Goal: Feedback & Contribution: Contribute content

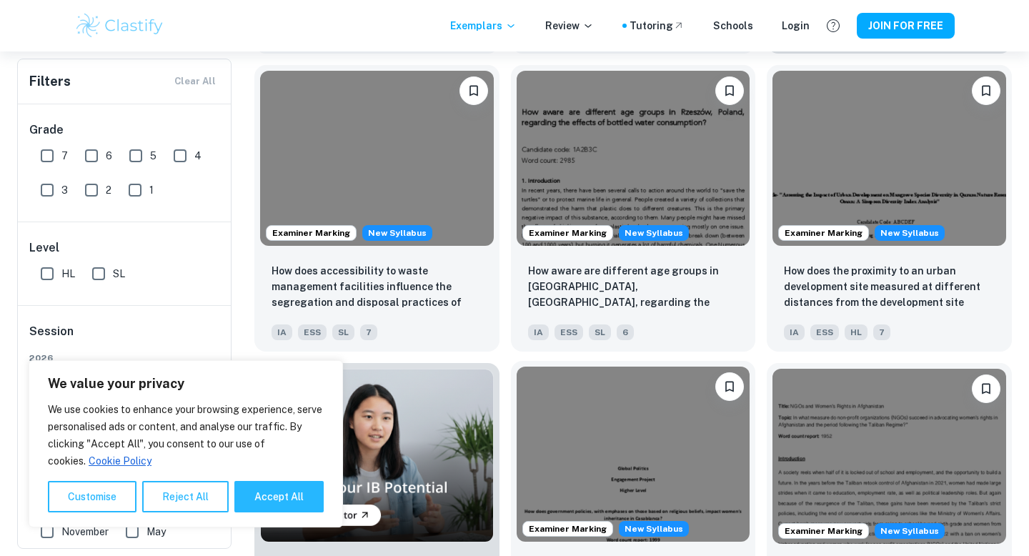
scroll to position [671, 0]
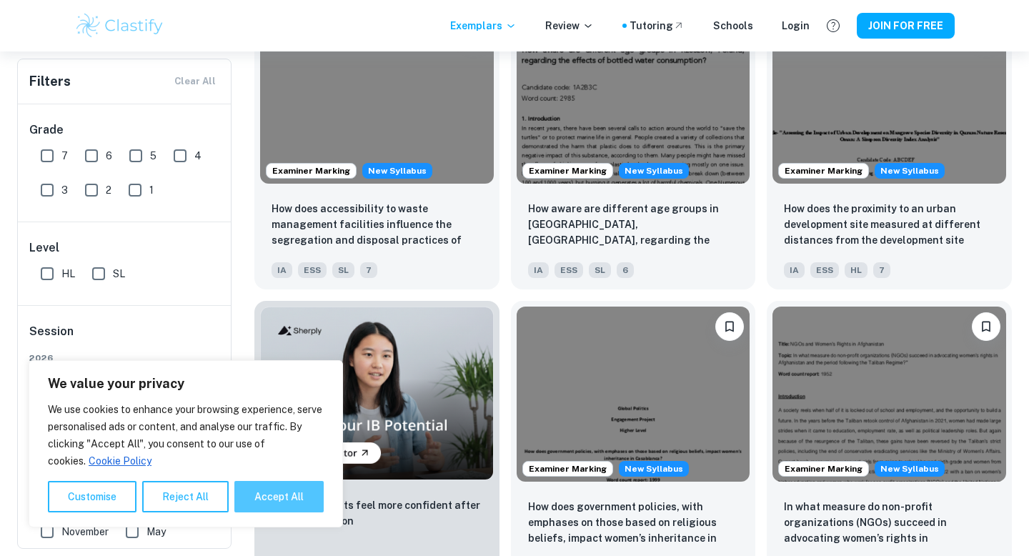
click at [293, 487] on button "Accept All" at bounding box center [278, 496] width 89 height 31
checkbox input "true"
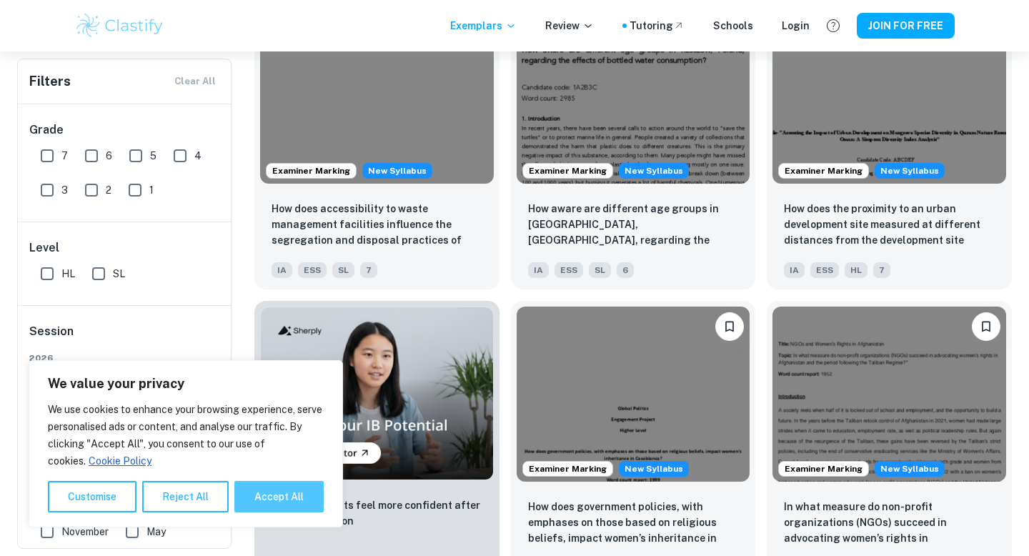
checkbox input "true"
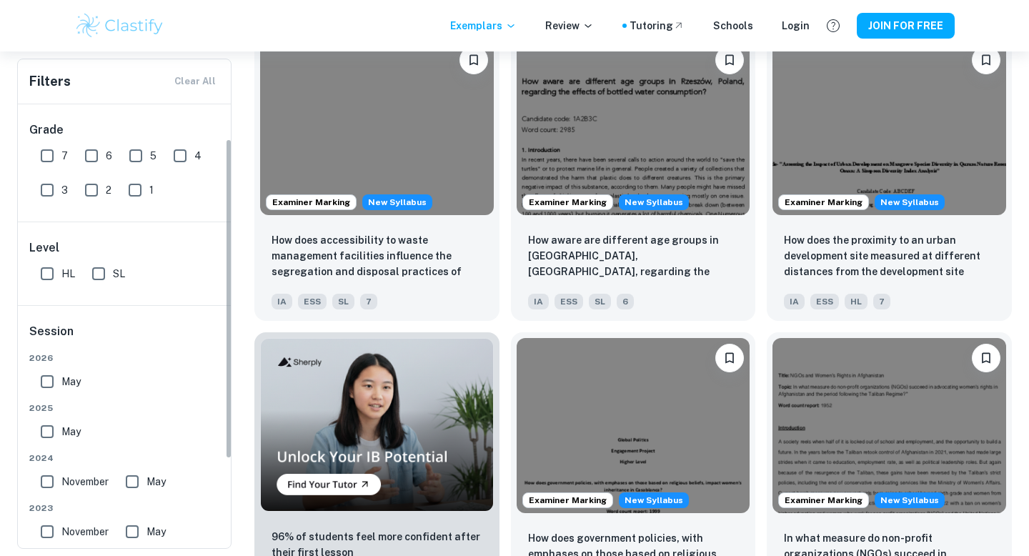
scroll to position [171, 0]
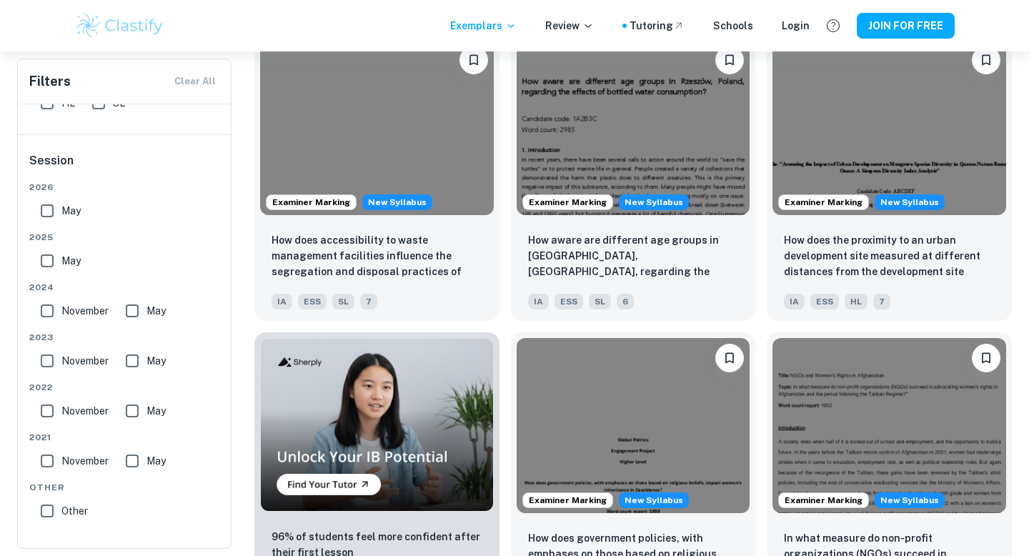
click at [118, 24] on img at bounding box center [119, 25] width 91 height 29
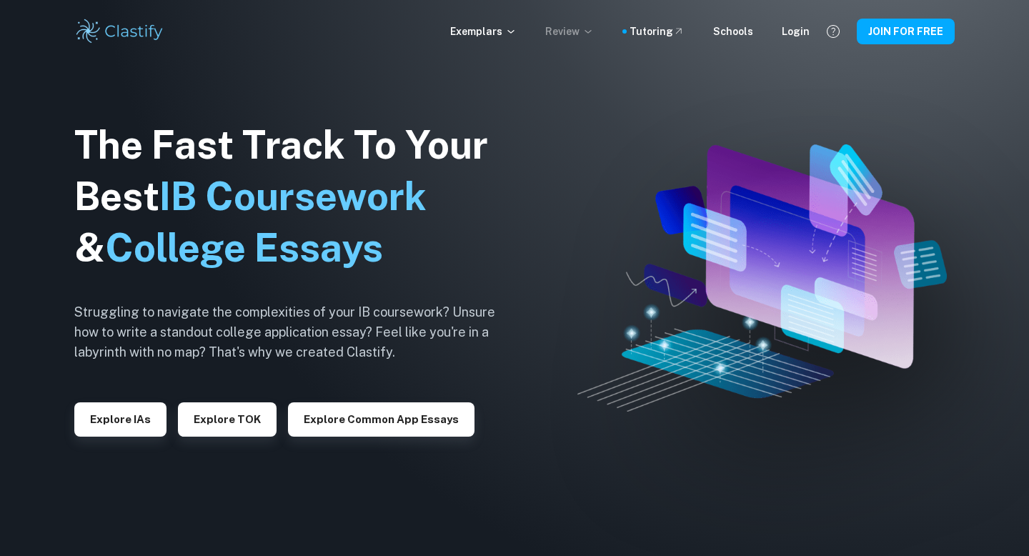
click at [594, 24] on p "Review" at bounding box center [569, 32] width 49 height 16
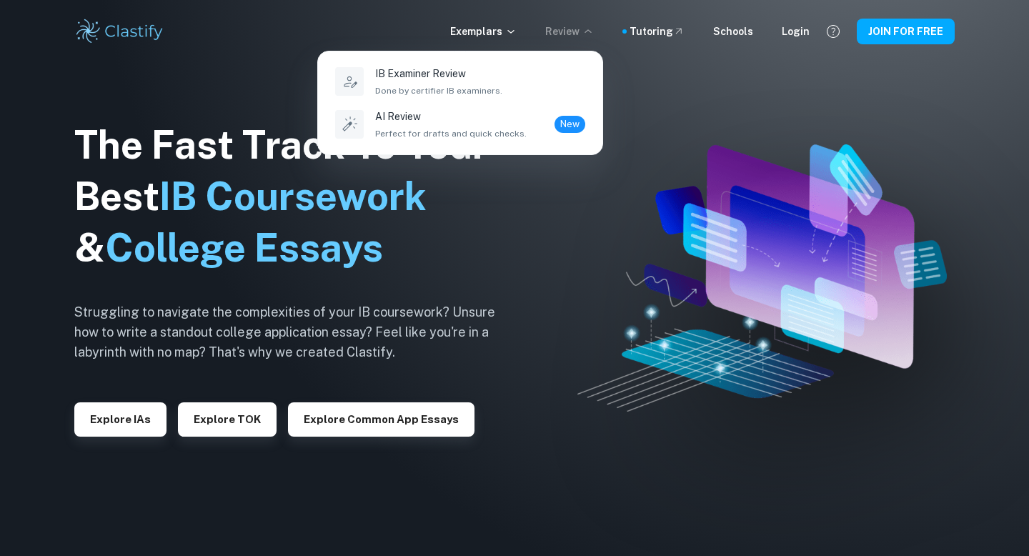
click at [495, 31] on div at bounding box center [514, 278] width 1029 height 556
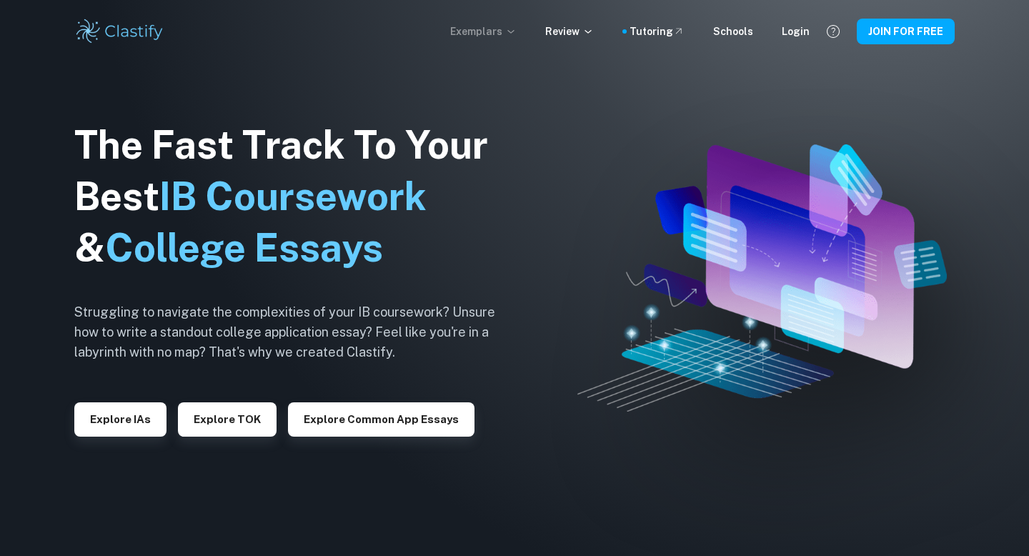
click at [517, 29] on icon at bounding box center [510, 31] width 11 height 11
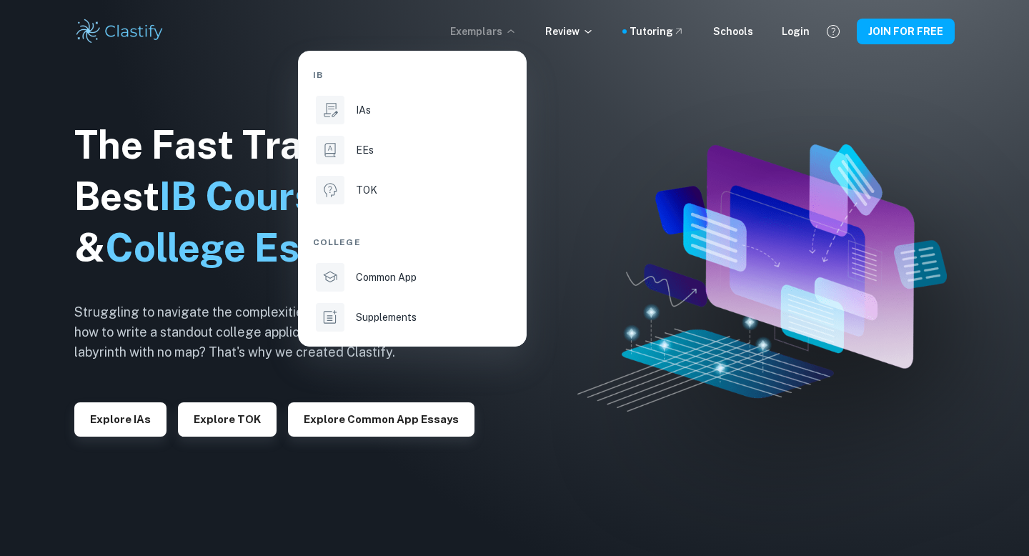
click at [655, 30] on div at bounding box center [514, 278] width 1029 height 556
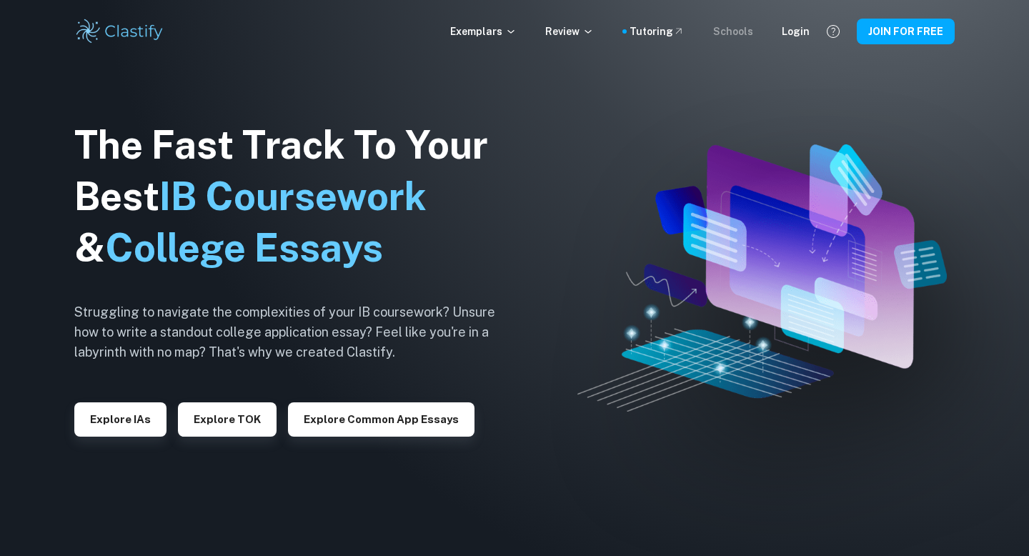
click at [745, 29] on div "Schools" at bounding box center [733, 32] width 40 height 16
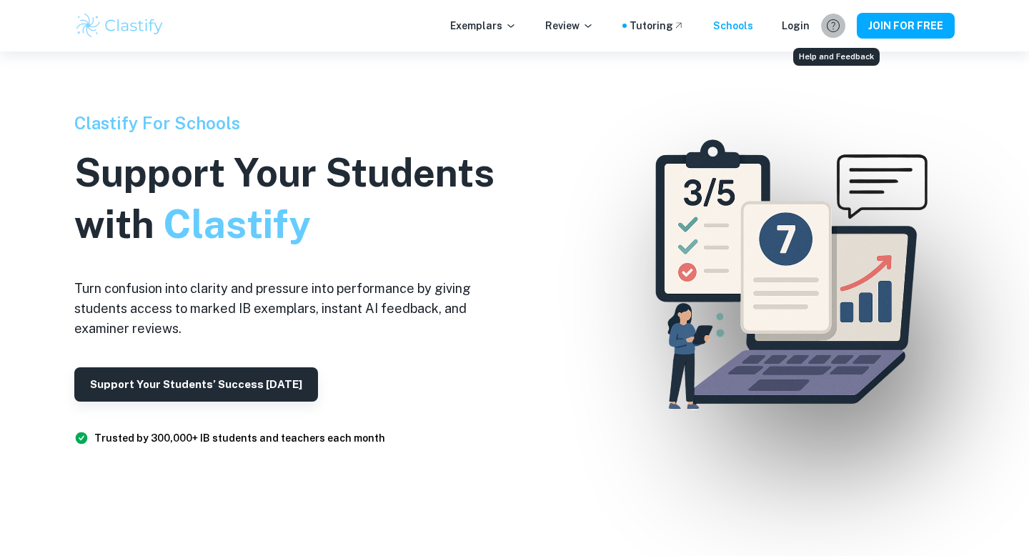
click at [824, 29] on button "Help and Feedback" at bounding box center [833, 26] width 24 height 24
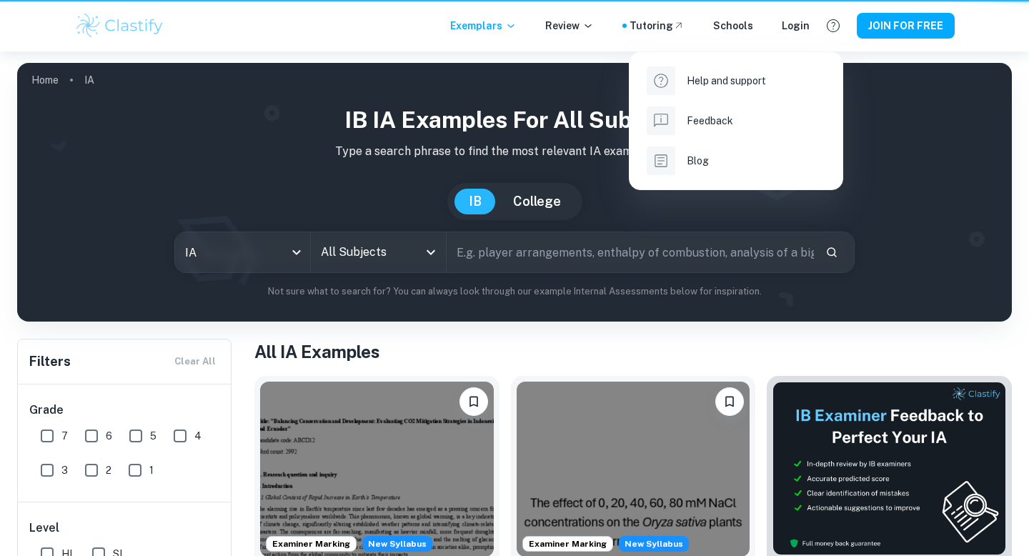
scroll to position [639, 0]
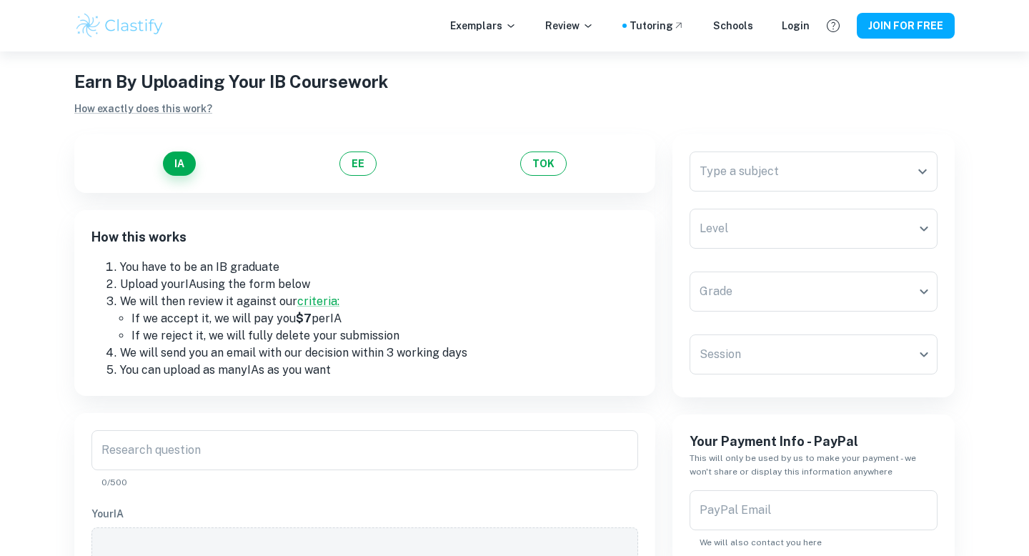
scroll to position [24, 0]
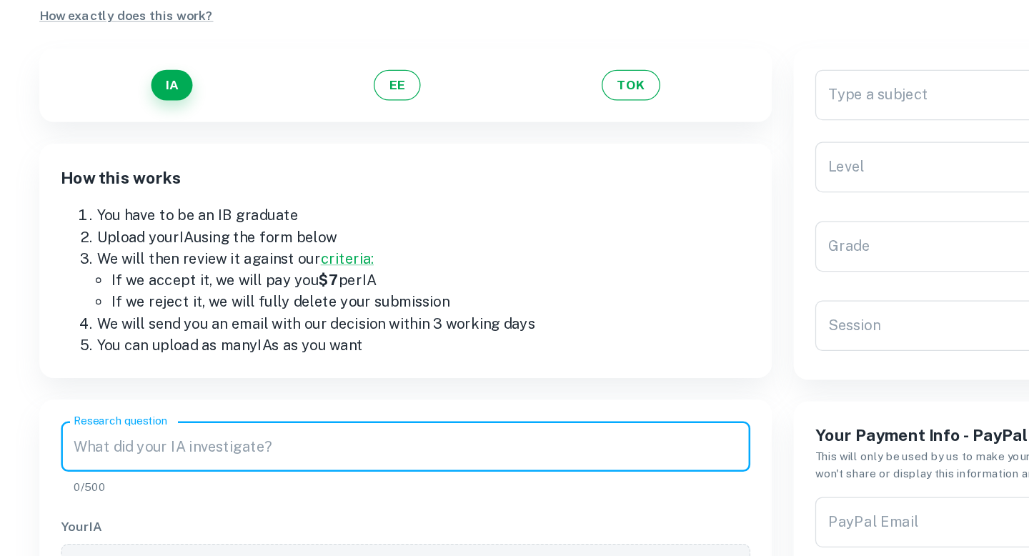
click at [269, 438] on input "Research question" at bounding box center [364, 449] width 547 height 40
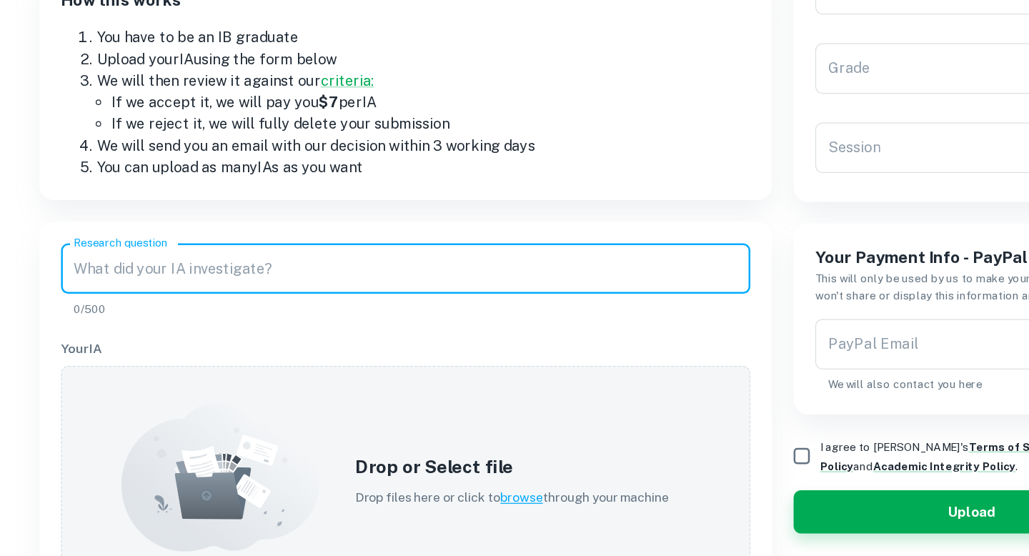
scroll to position [146, 0]
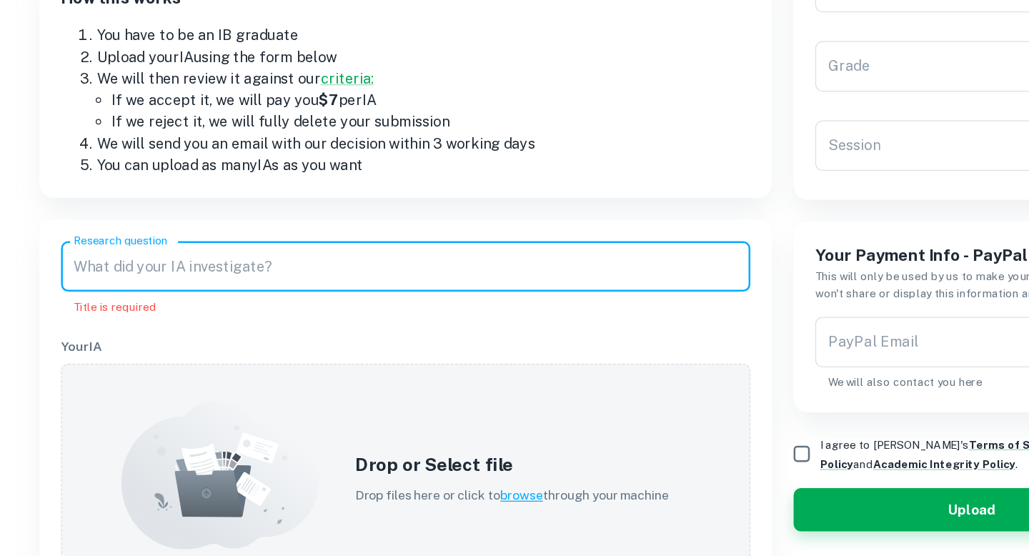
click at [364, 322] on input "Research question" at bounding box center [364, 327] width 547 height 40
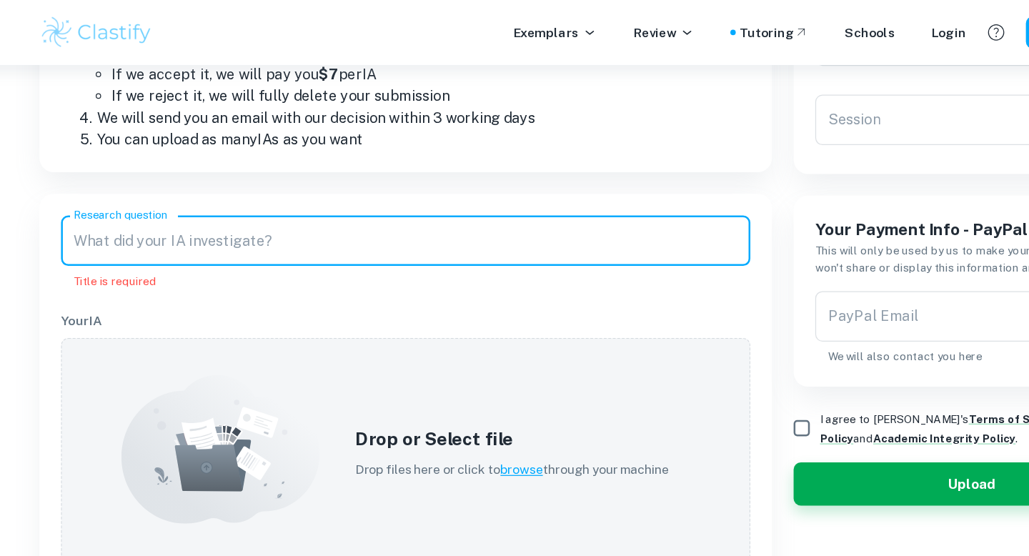
scroll to position [234, 0]
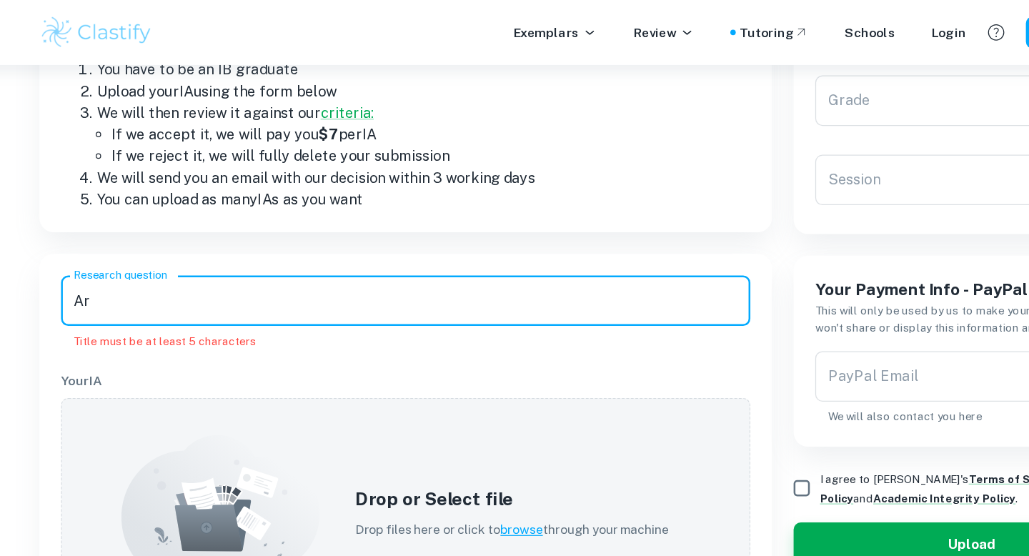
type input "A"
click at [239, 238] on input "Visual Arts Process Portofolio" at bounding box center [364, 239] width 547 height 40
click at [291, 239] on input "Visual Arts Process Portofolio" at bounding box center [364, 239] width 547 height 40
click at [271, 239] on input "Visual Arts Process Portofolio" at bounding box center [364, 239] width 547 height 40
click at [256, 239] on input "Visual Arts Process Portofolio" at bounding box center [364, 239] width 547 height 40
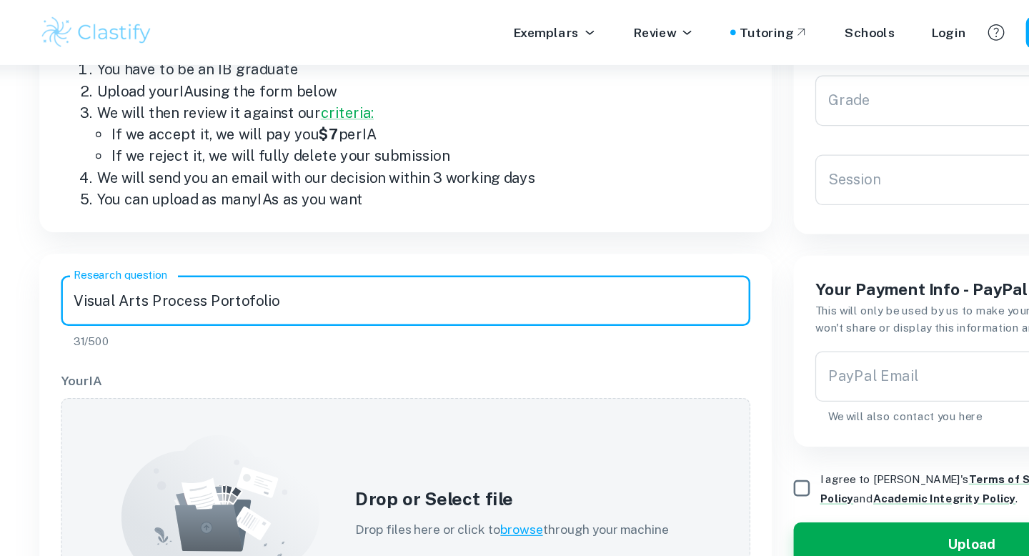
click at [256, 239] on input "Visual Arts Process Portofolio" at bounding box center [364, 239] width 547 height 40
click at [236, 236] on input "Visual Arts Process Portofolio" at bounding box center [364, 239] width 547 height 40
paste input "text"
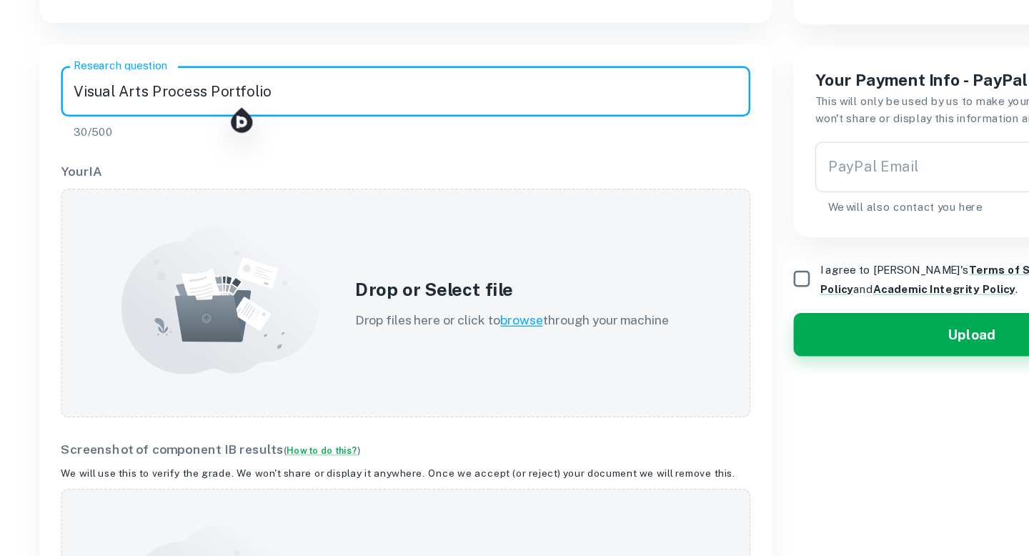
scroll to position [293, 0]
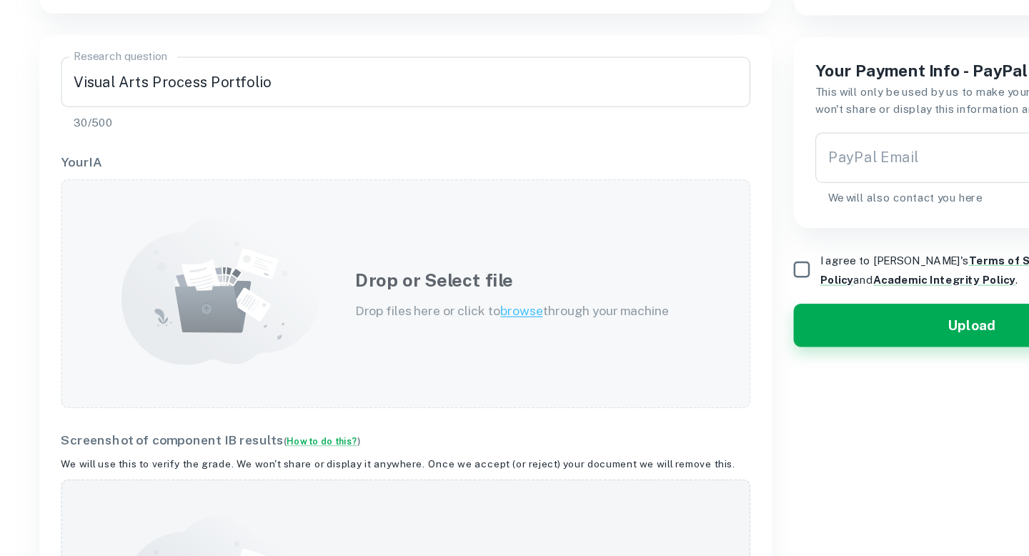
click at [451, 357] on span "browse" at bounding box center [457, 361] width 34 height 11
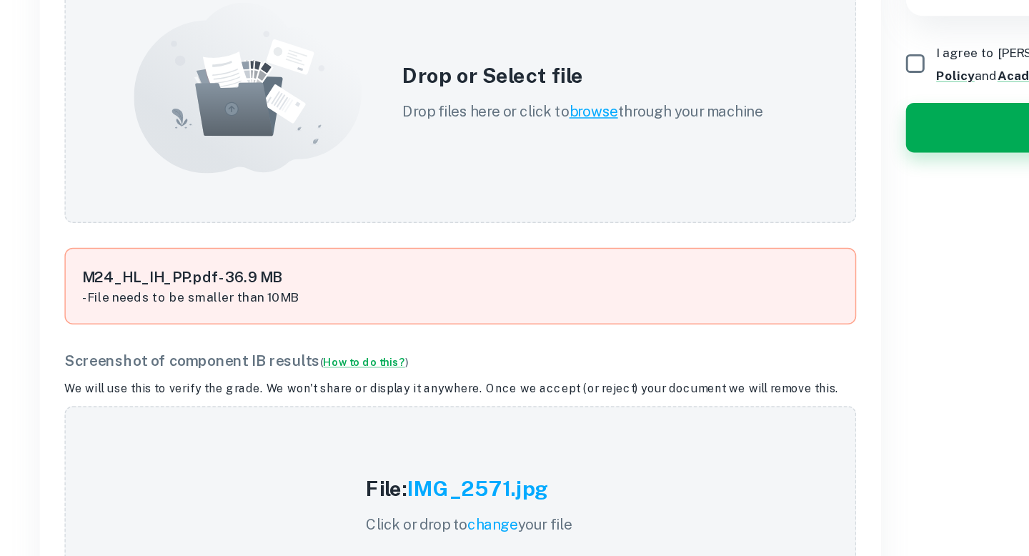
scroll to position [449, 0]
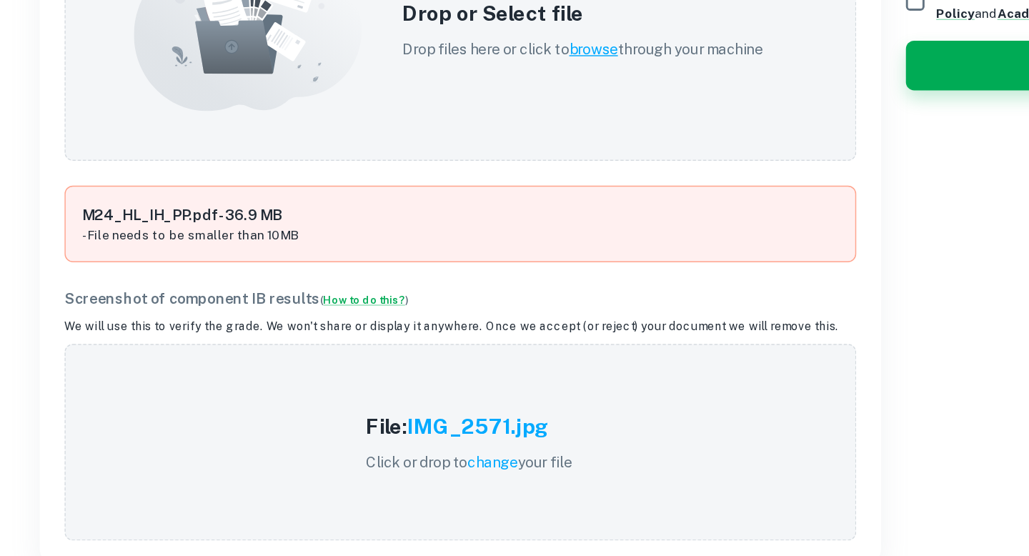
click at [318, 323] on h6 "M24_HL_IH_PP.pdf - 36.9 MB" at bounding box center [365, 320] width 522 height 16
click at [255, 333] on p "- File needs to be smaller than 10MB" at bounding box center [365, 334] width 522 height 13
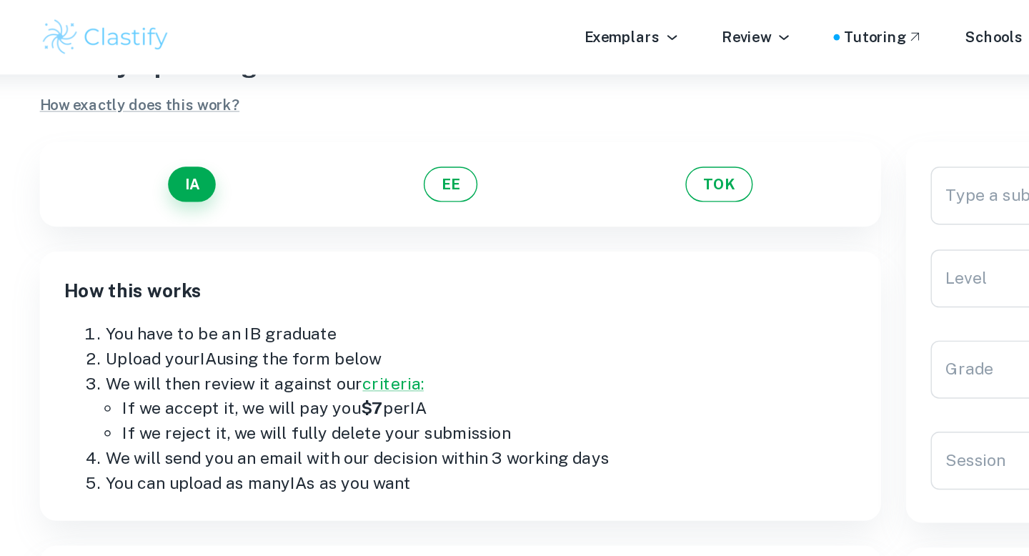
scroll to position [0, 0]
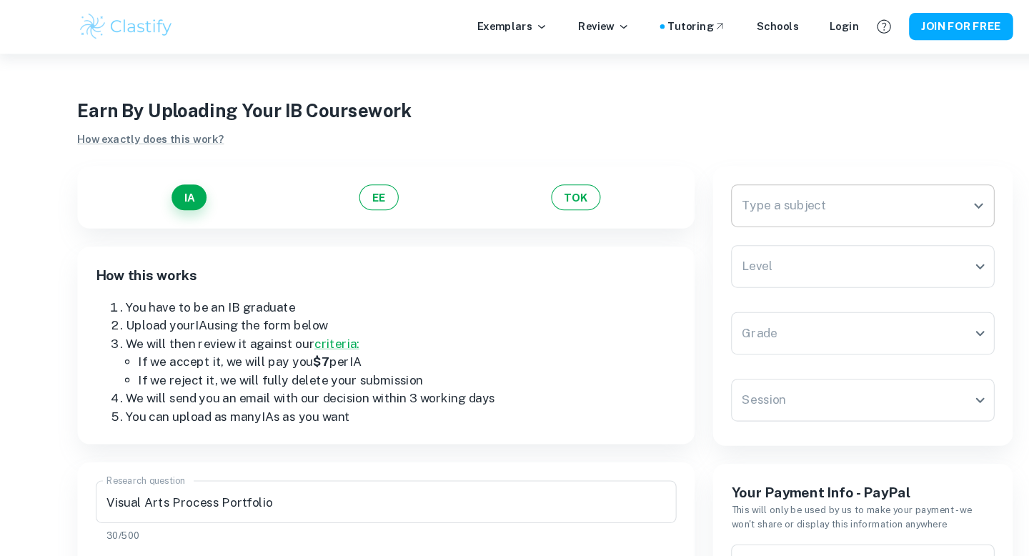
click at [824, 196] on input "Type a subject" at bounding box center [803, 194] width 214 height 27
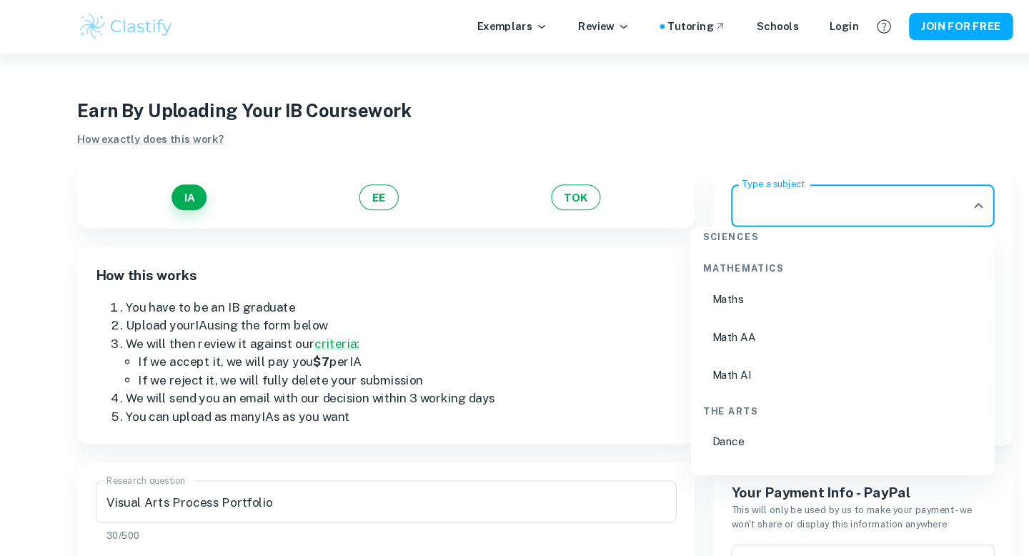
scroll to position [2668, 0]
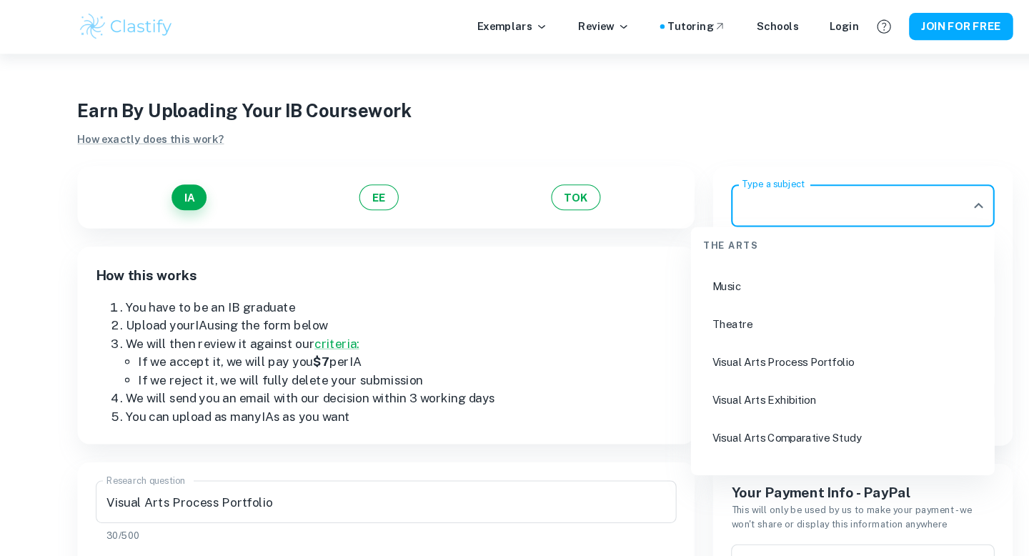
click at [718, 337] on li "Visual Arts Process Portfolio" at bounding box center [794, 341] width 274 height 33
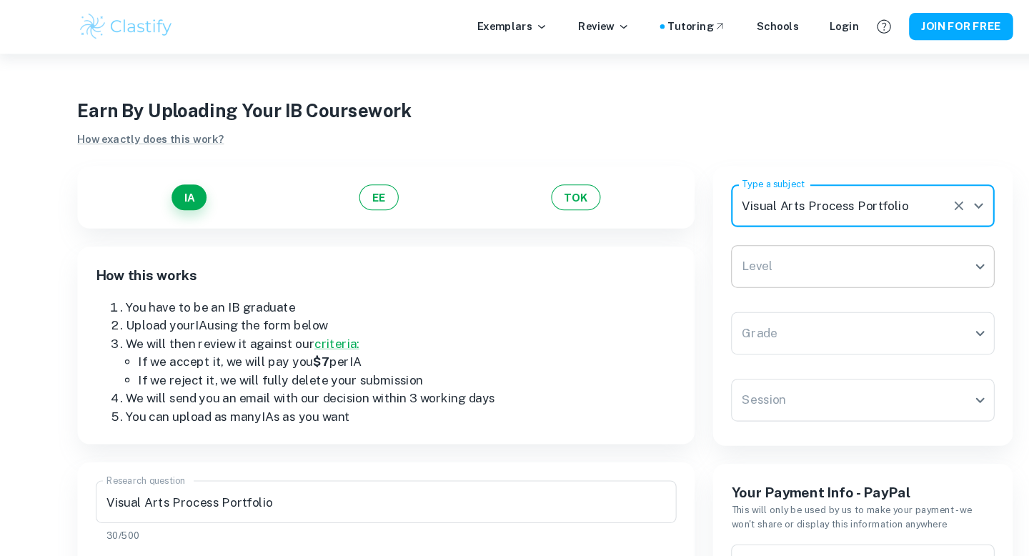
click at [741, 259] on body "We value your privacy We use cookies to enhance your browsing experience, serve…" at bounding box center [514, 329] width 1029 height 556
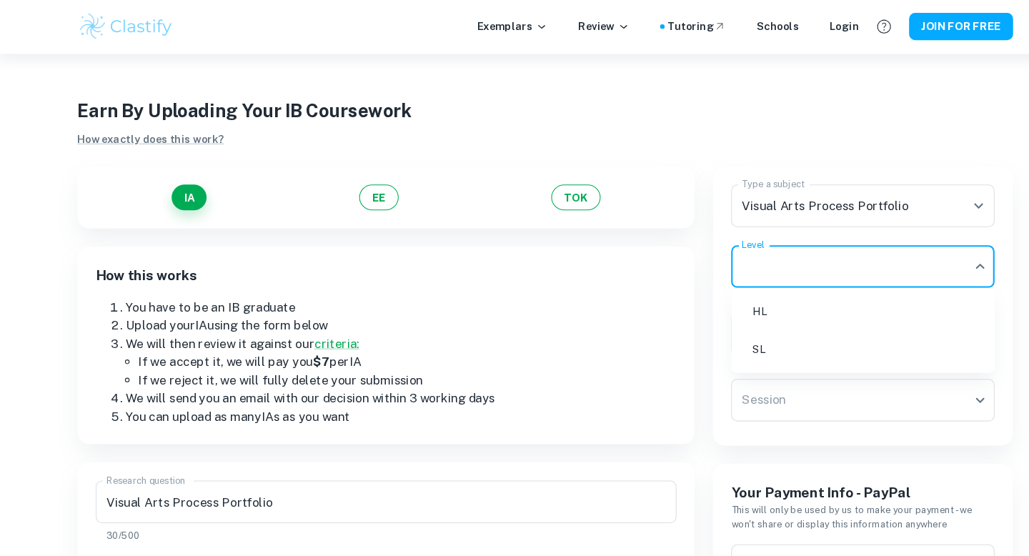
click at [729, 290] on li "HL" at bounding box center [813, 293] width 236 height 33
click at [756, 317] on body "We value your privacy We use cookies to enhance your browsing experience, serve…" at bounding box center [514, 329] width 1029 height 556
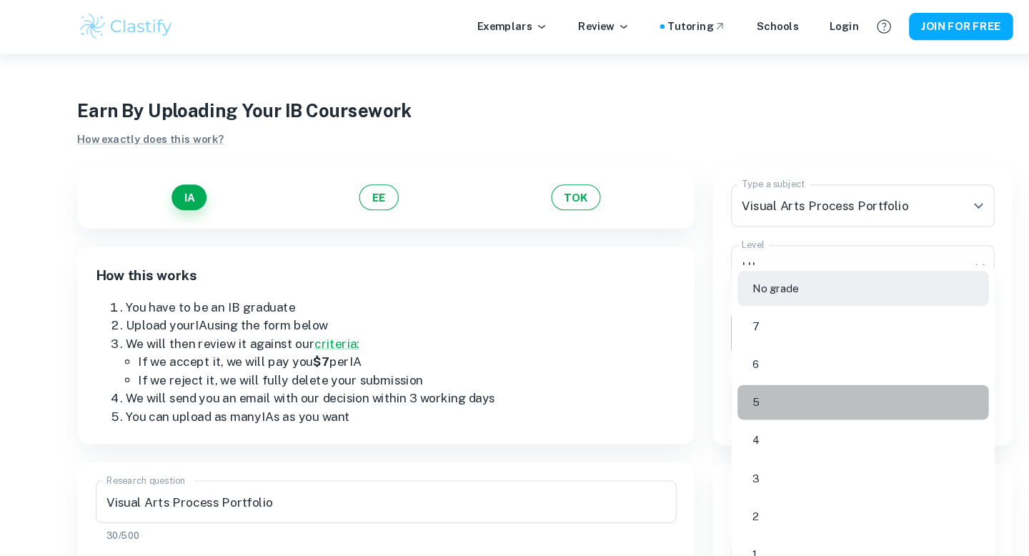
click at [776, 374] on li "5" at bounding box center [813, 379] width 236 height 33
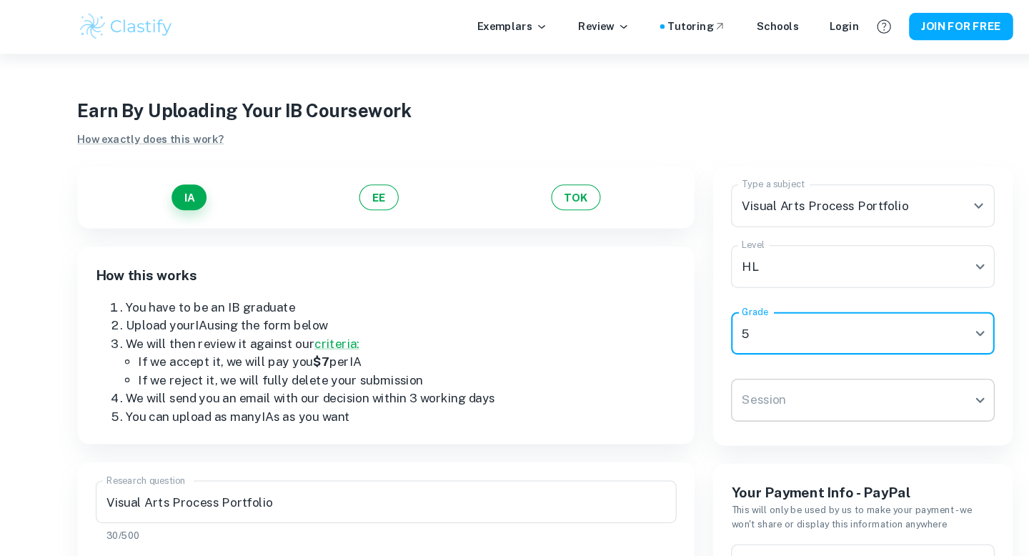
click at [769, 392] on body "We value your privacy We use cookies to enhance your browsing experience, serve…" at bounding box center [514, 329] width 1029 height 556
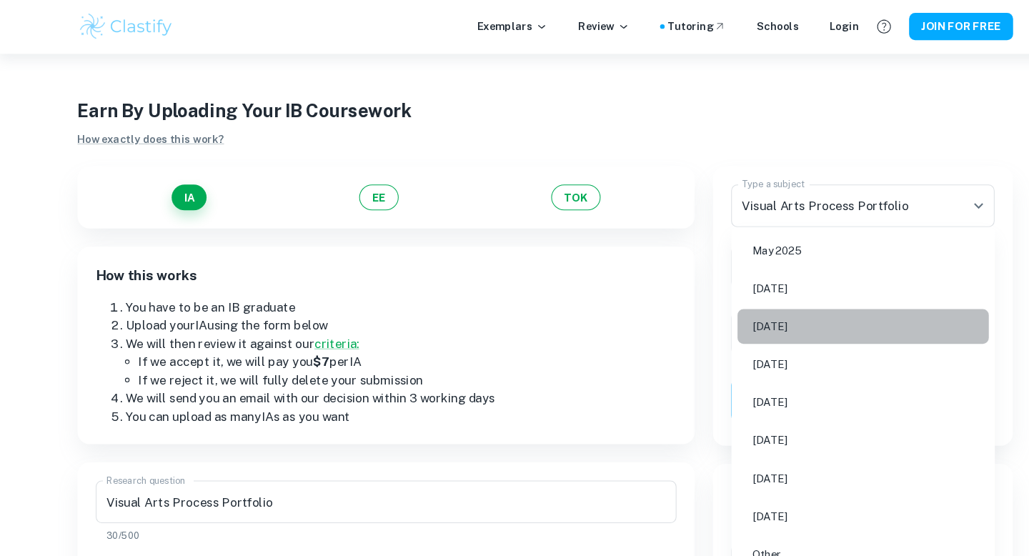
click at [767, 313] on li "[DATE]" at bounding box center [813, 307] width 236 height 33
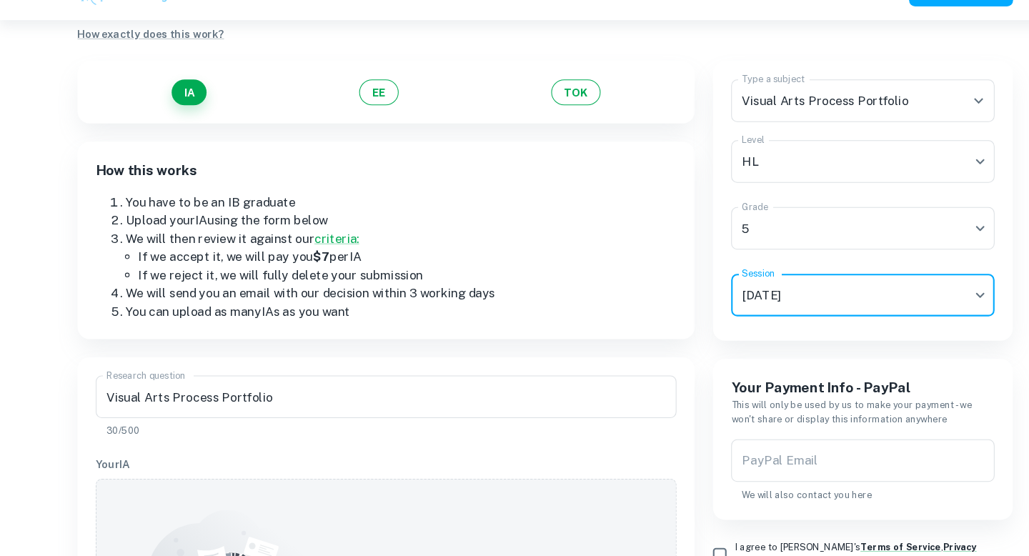
scroll to position [70, 0]
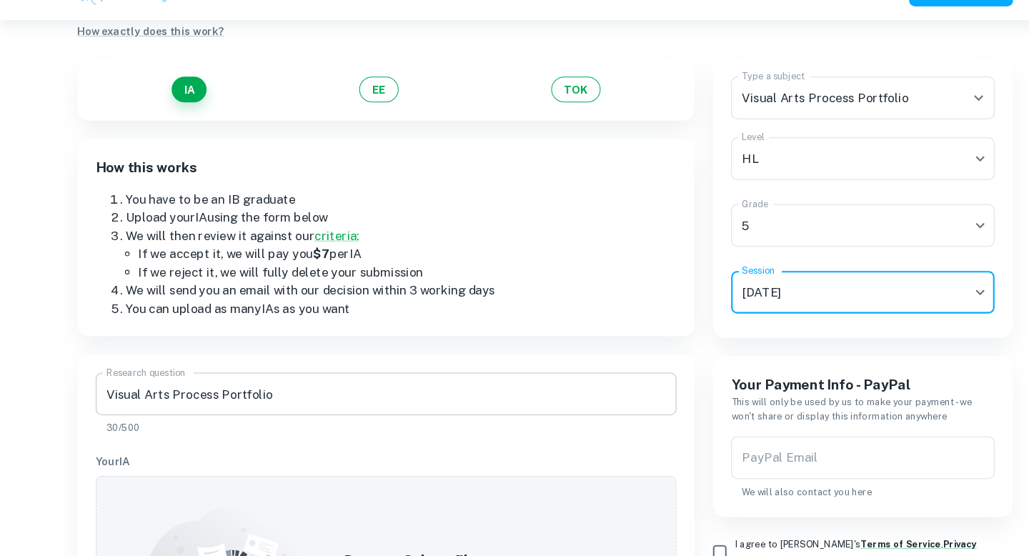
click at [484, 399] on input "Visual Arts Process Portfolio" at bounding box center [364, 403] width 547 height 40
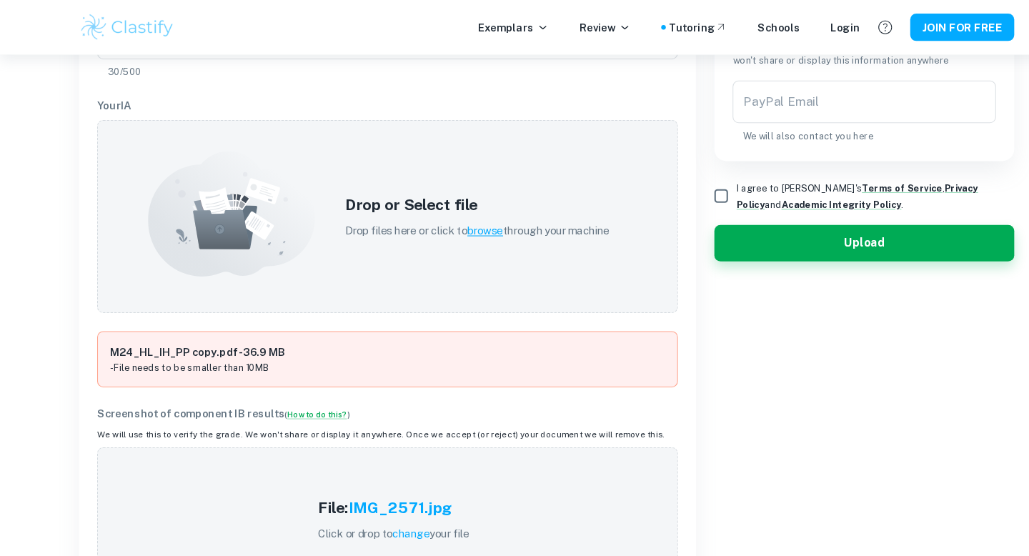
scroll to position [255, 0]
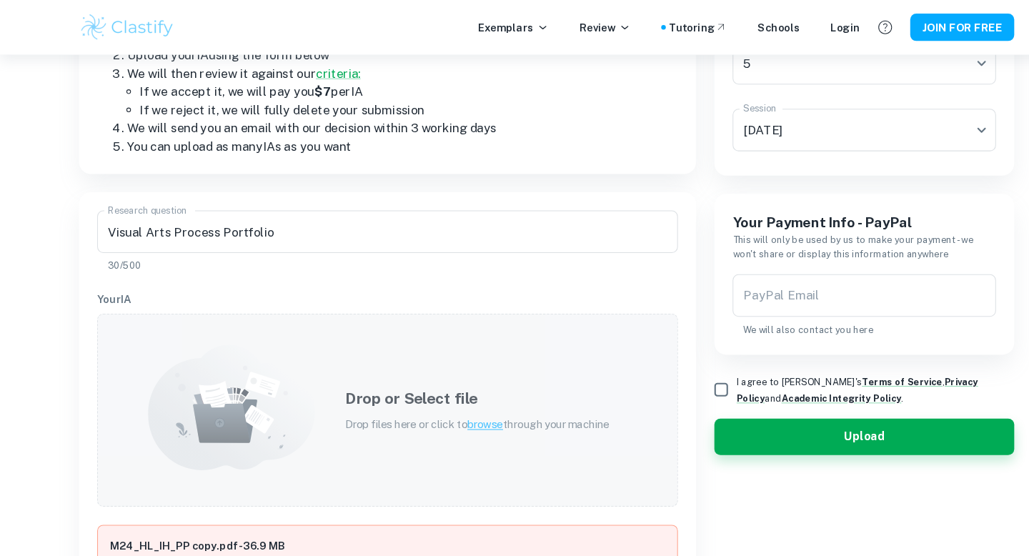
click at [402, 383] on h5 "Drop or Select file" at bounding box center [449, 374] width 249 height 21
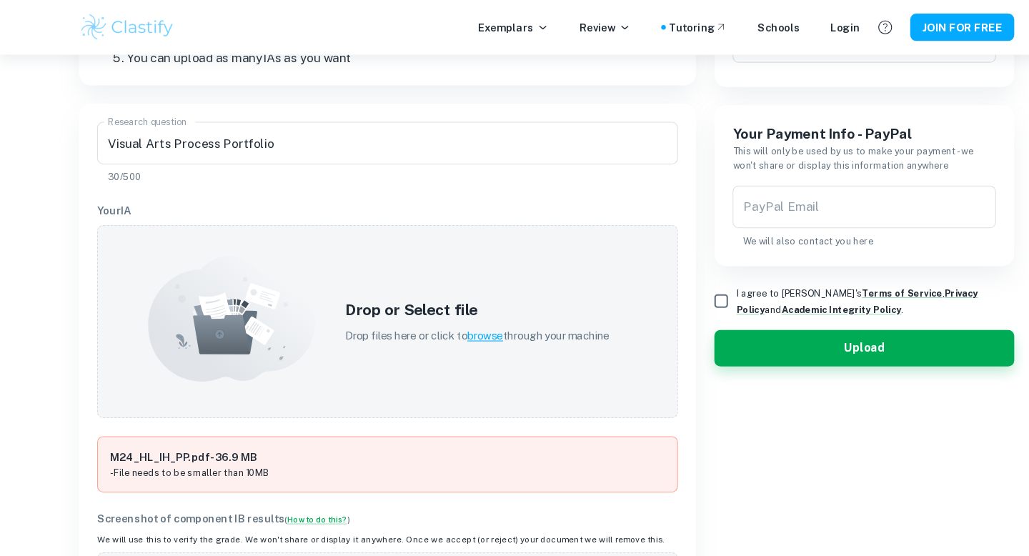
scroll to position [293, 0]
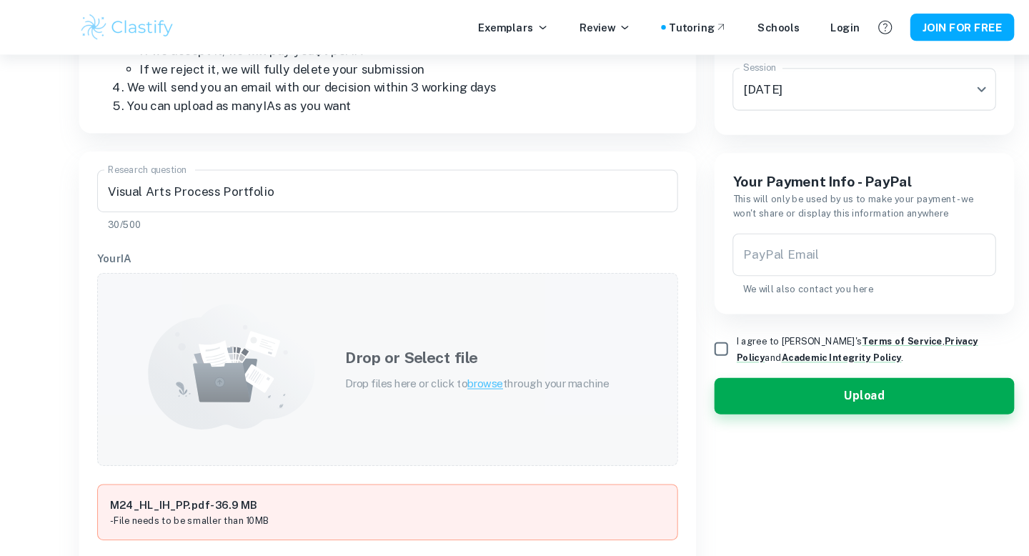
click at [457, 364] on span "browse" at bounding box center [457, 361] width 34 height 11
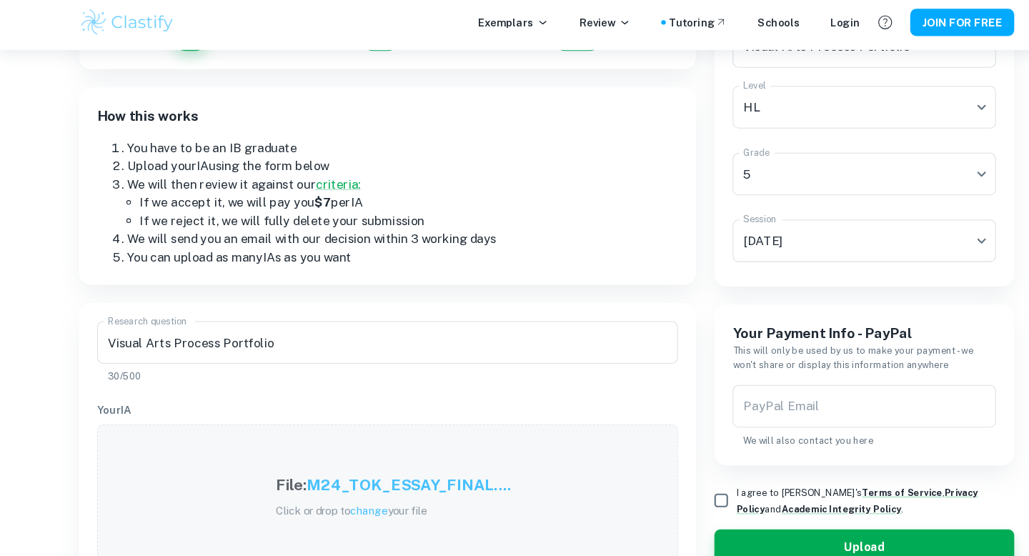
scroll to position [145, 0]
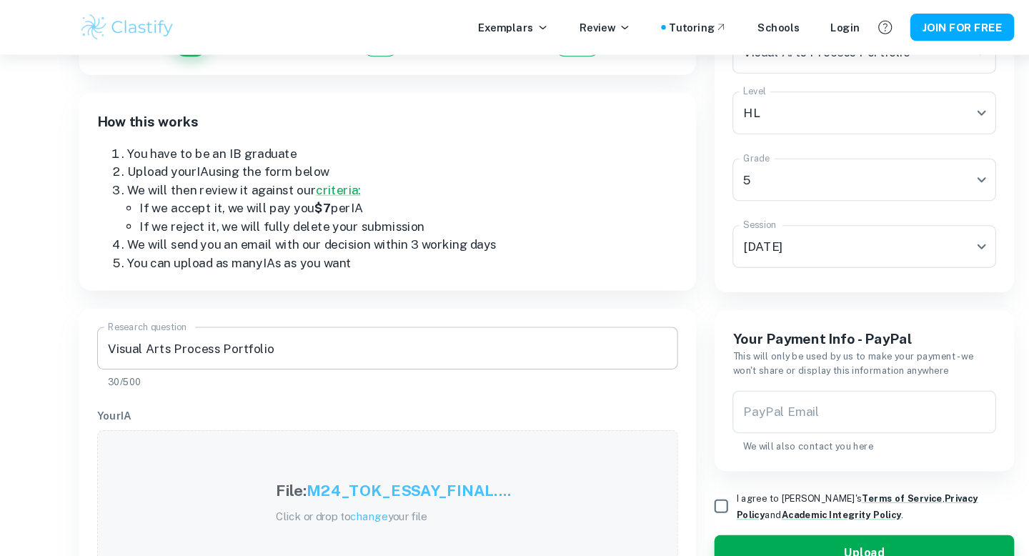
click at [248, 339] on input "Visual Arts Process Portfolio" at bounding box center [364, 328] width 547 height 40
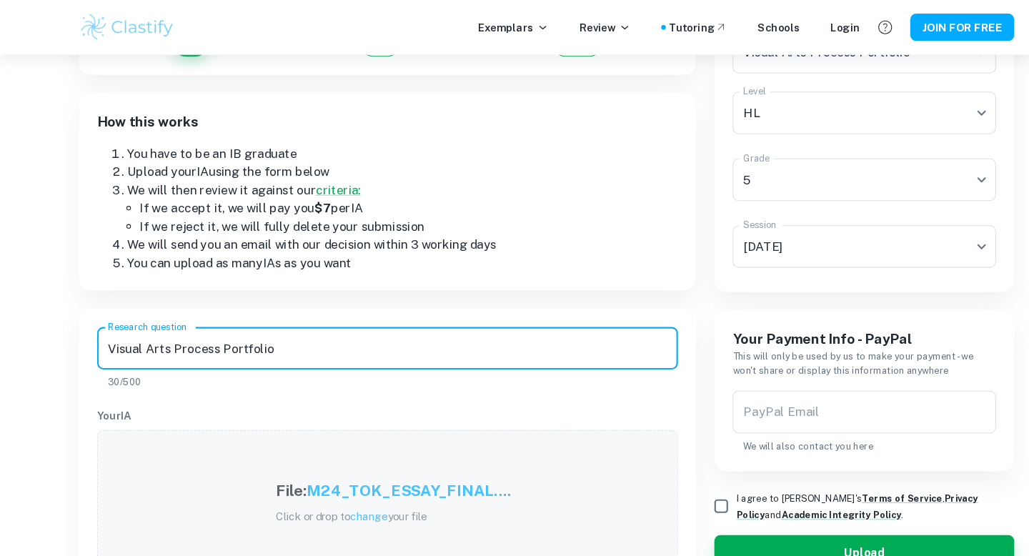
click at [248, 332] on input "Visual Arts Process Portfolio" at bounding box center [364, 328] width 547 height 40
paste input "Is subjectivity overly celebrated in the arts but unfairly condemned in history…"
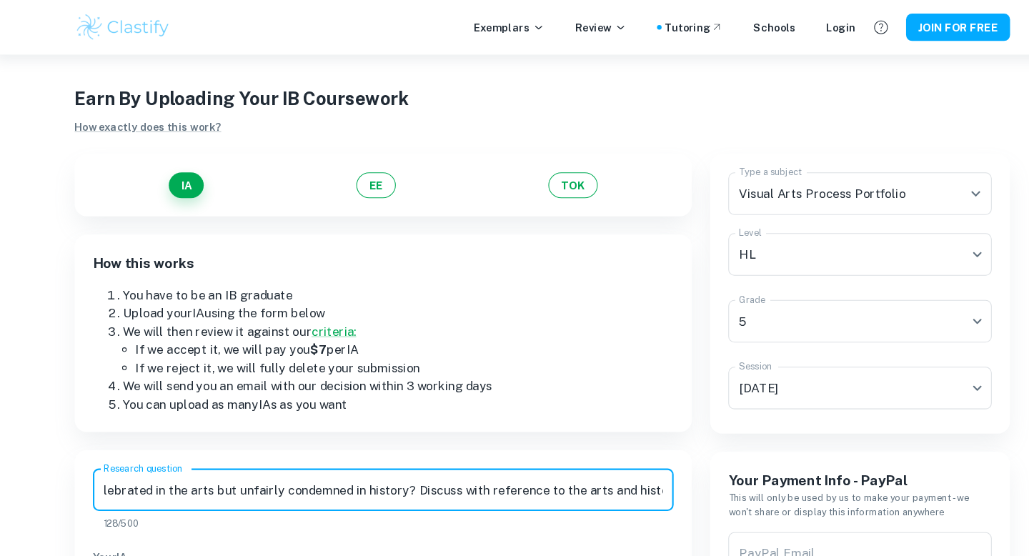
scroll to position [3, 0]
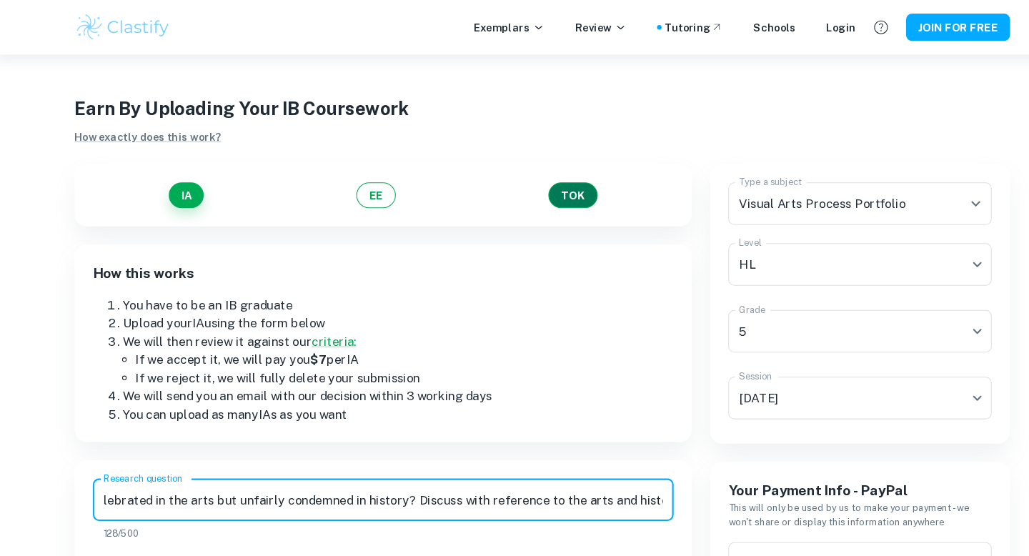
type input "Is subjectivity overly celebrated in the arts but unfairly condemned in history…"
click at [535, 179] on button "TOK" at bounding box center [543, 183] width 46 height 24
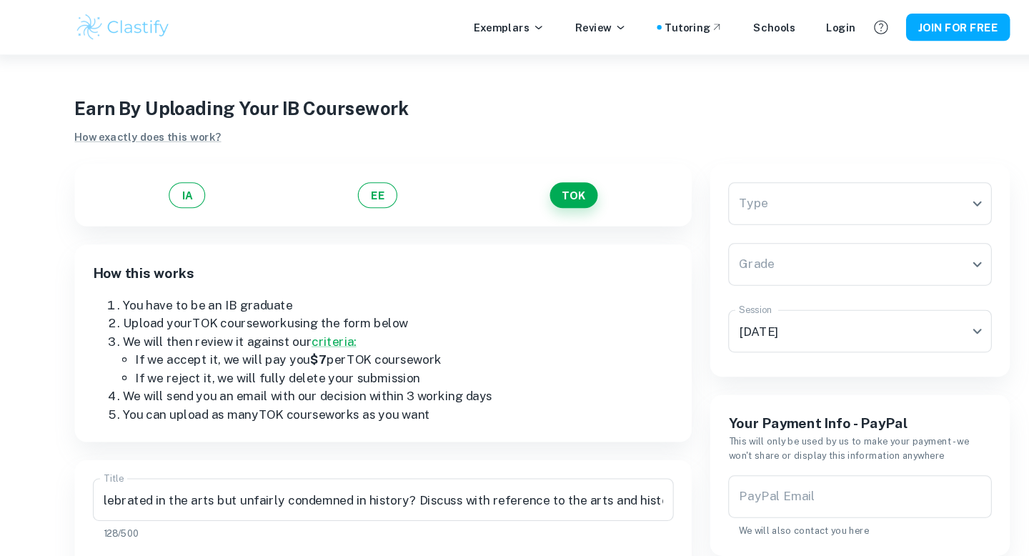
scroll to position [0, 0]
click at [788, 182] on body "We value your privacy We use cookies to enhance your browsing experience, serve…" at bounding box center [514, 327] width 1029 height 556
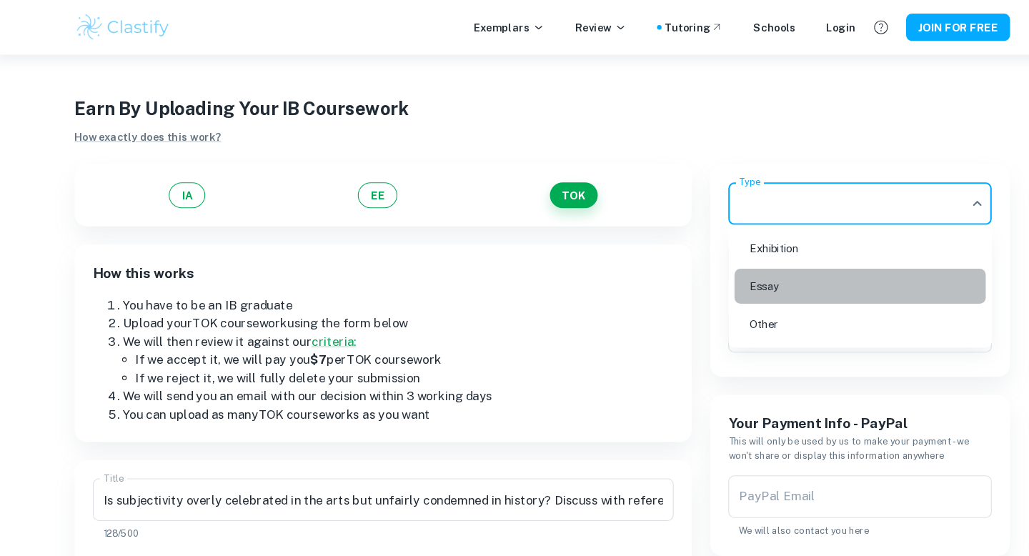
click at [743, 277] on li "Essay" at bounding box center [813, 269] width 236 height 33
type input "Essay"
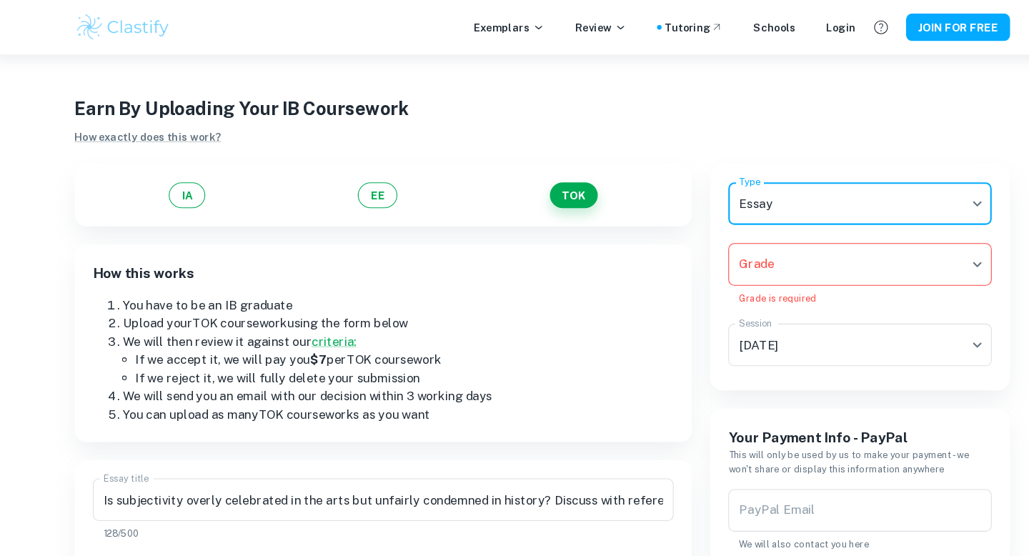
click at [742, 262] on body "We value your privacy We use cookies to enhance your browsing experience, serve…" at bounding box center [514, 327] width 1029 height 556
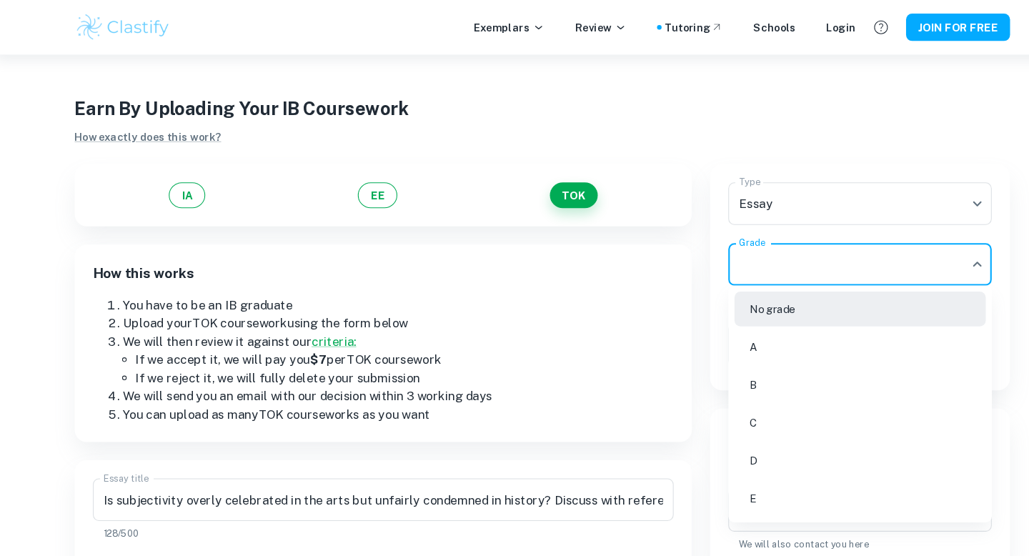
click at [725, 327] on li "A" at bounding box center [813, 326] width 236 height 33
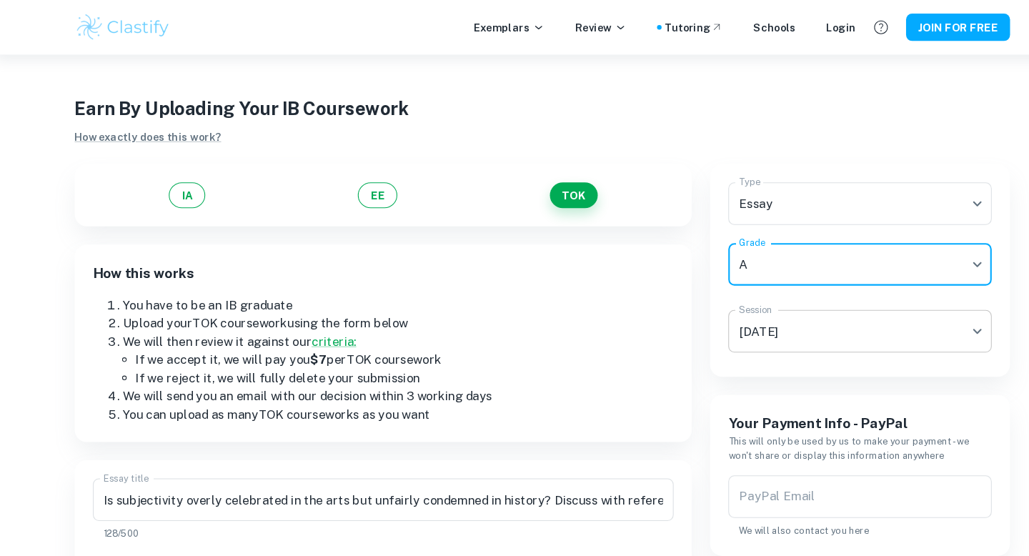
click at [727, 312] on body "We value your privacy We use cookies to enhance your browsing experience, serve…" at bounding box center [514, 327] width 1029 height 556
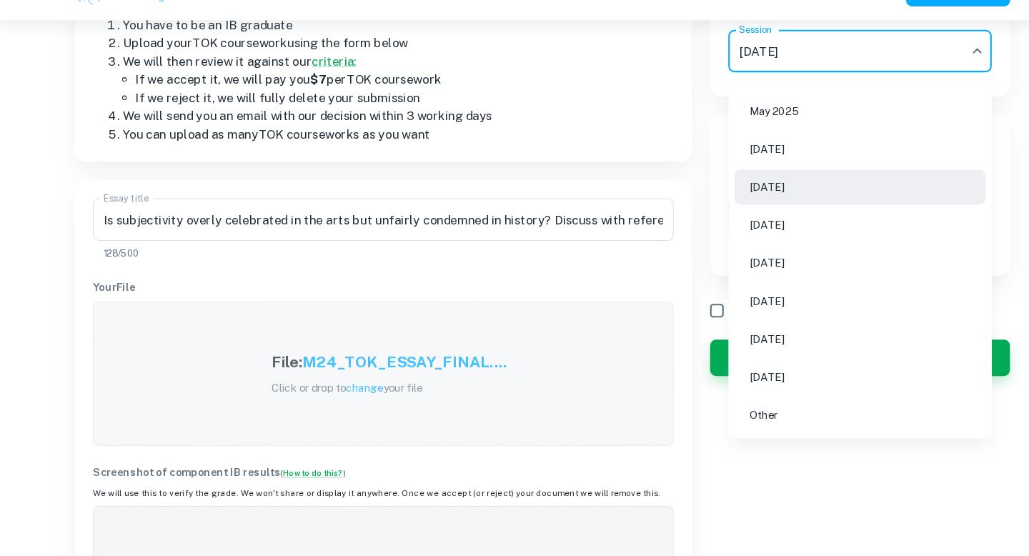
scroll to position [255, 0]
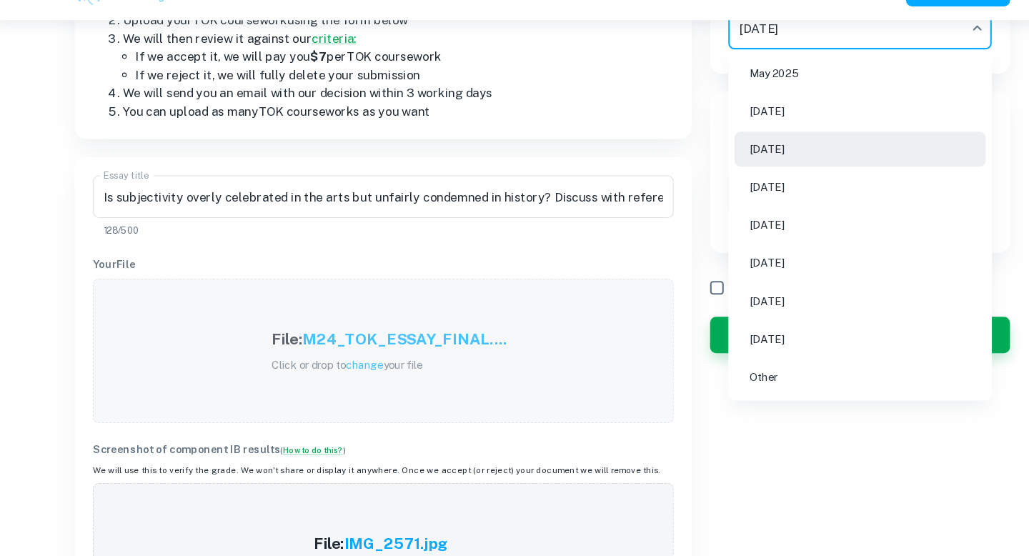
click at [673, 502] on div at bounding box center [514, 278] width 1029 height 556
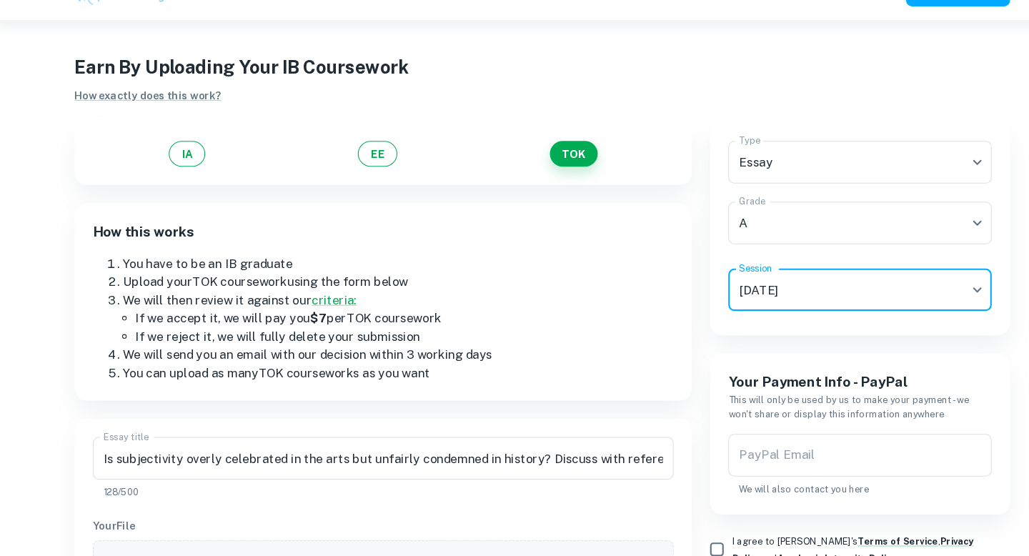
scroll to position [34, 0]
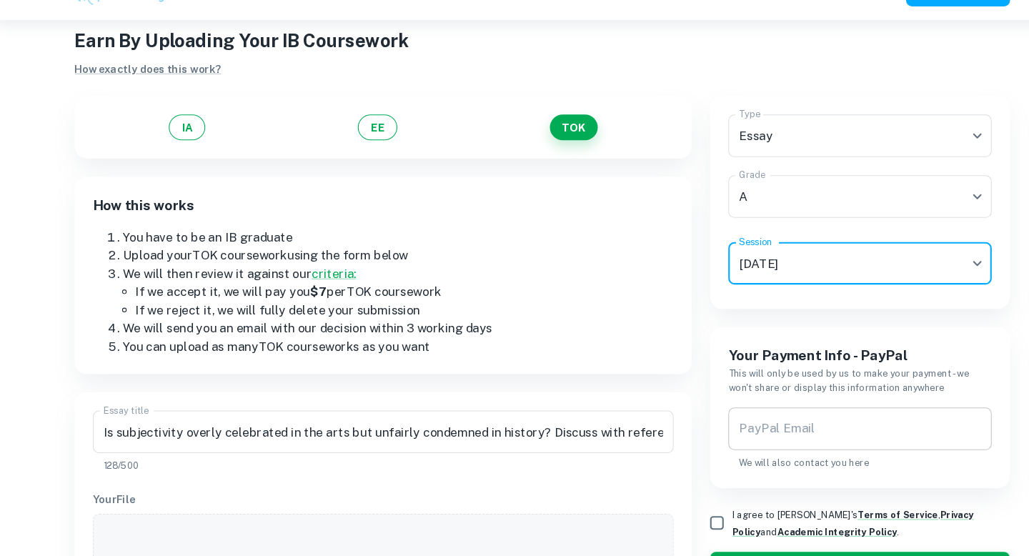
click at [748, 425] on input "PayPal Email" at bounding box center [813, 436] width 248 height 40
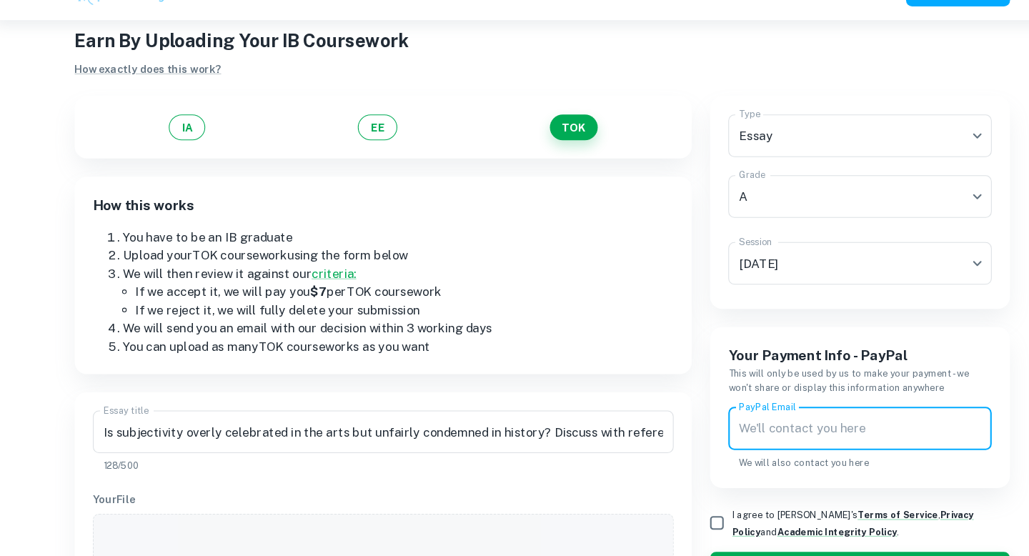
scroll to position [51, 0]
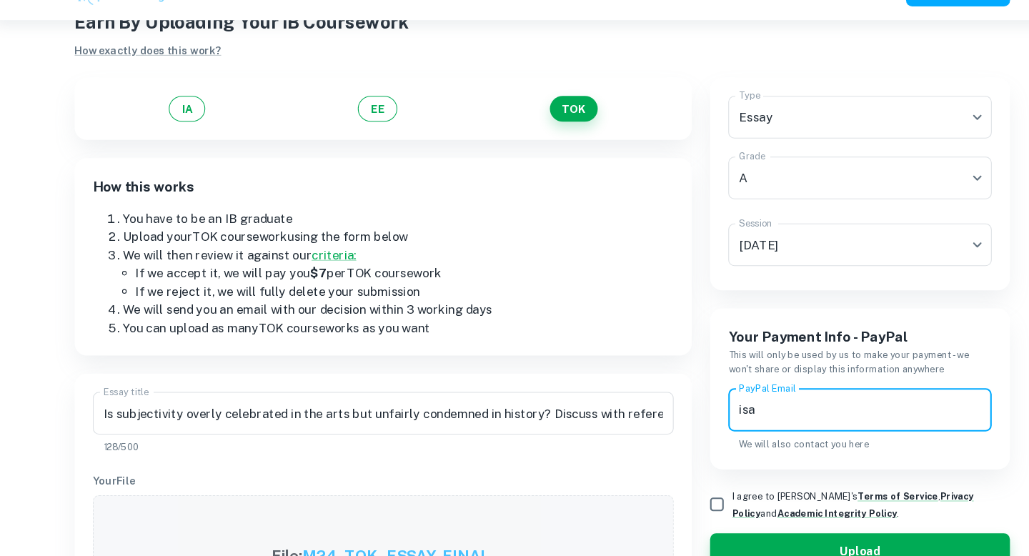
type input "[EMAIL_ADDRESS][DOMAIN_NAME]"
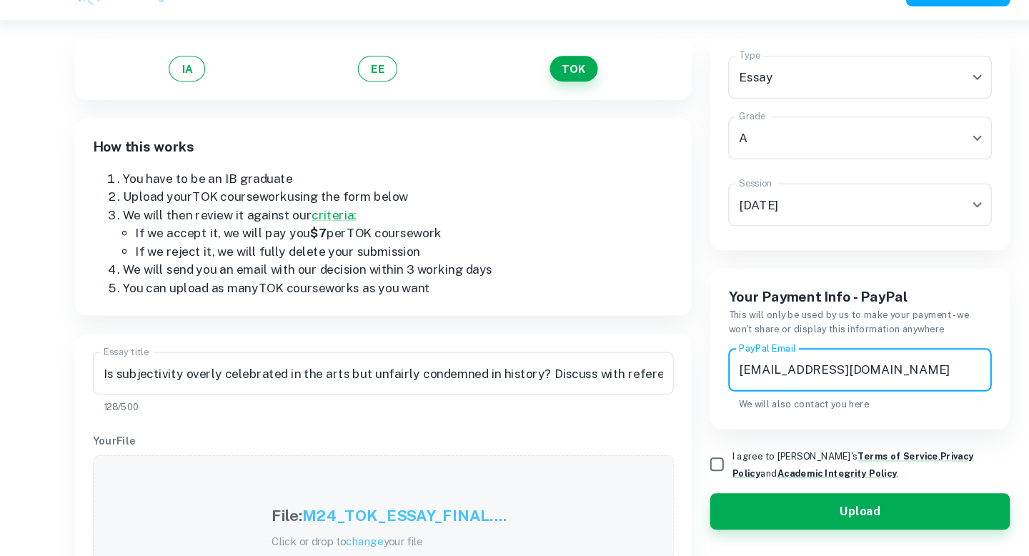
scroll to position [100, 0]
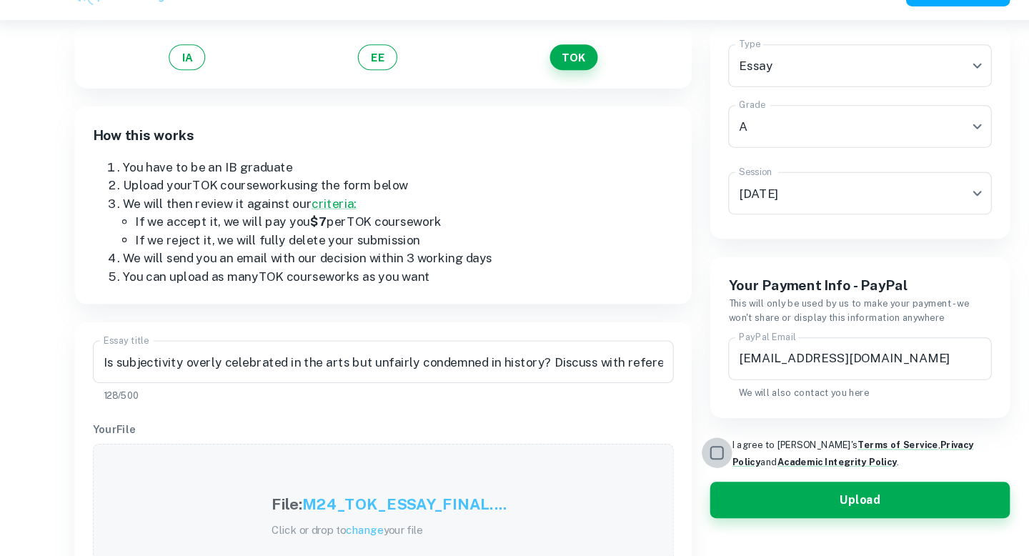
click at [670, 456] on input "I agree to [PERSON_NAME]'s Terms of Service , Privacy Policy and Academic Integ…" at bounding box center [678, 458] width 29 height 29
checkbox input "true"
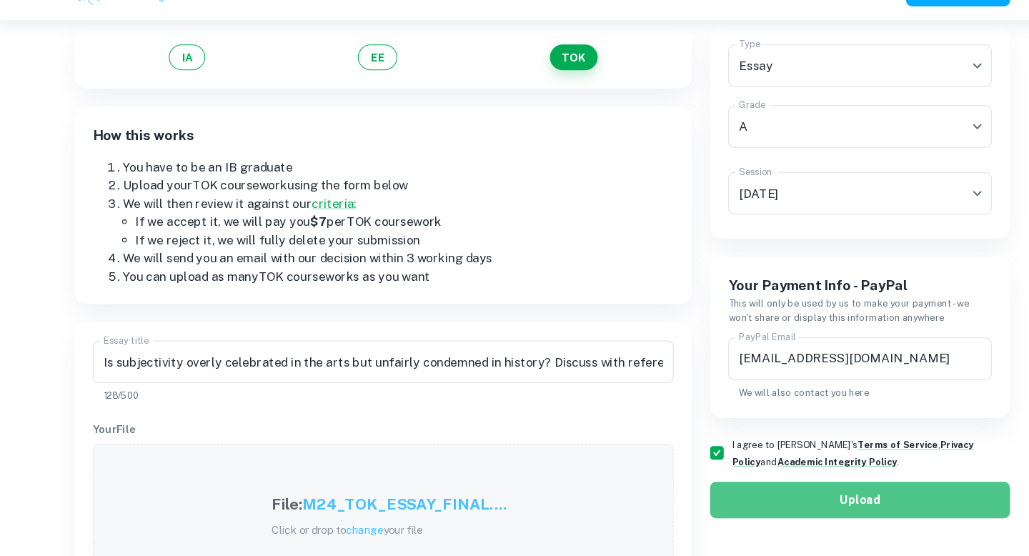
click at [735, 504] on button "Upload" at bounding box center [813, 503] width 282 height 34
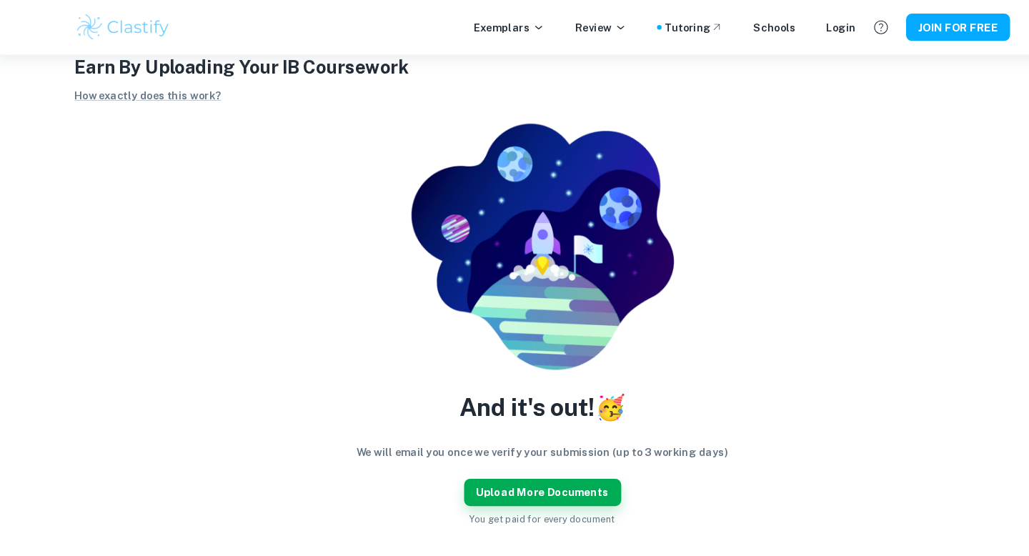
scroll to position [39, 0]
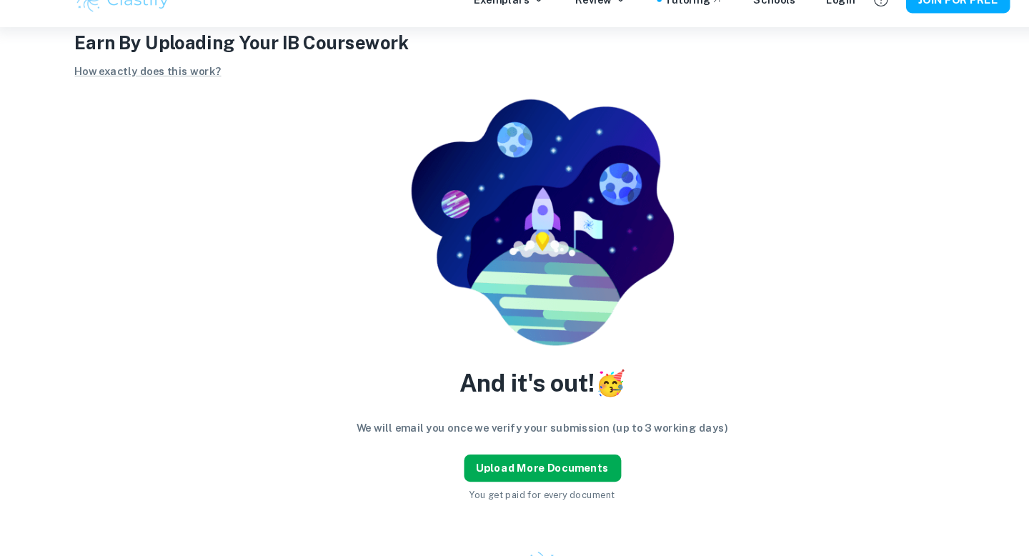
click at [544, 467] on button "Upload more documents" at bounding box center [515, 467] width 148 height 26
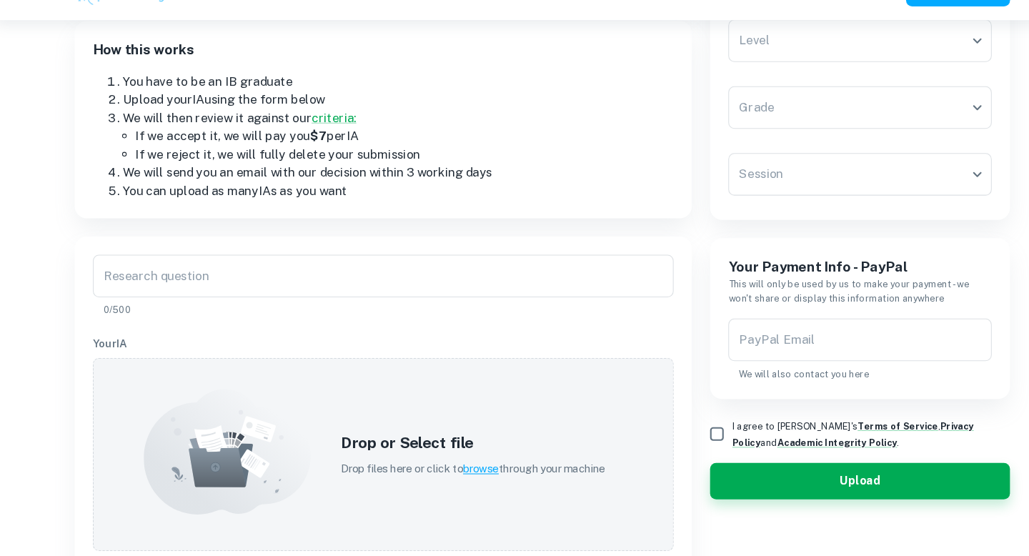
scroll to position [186, 0]
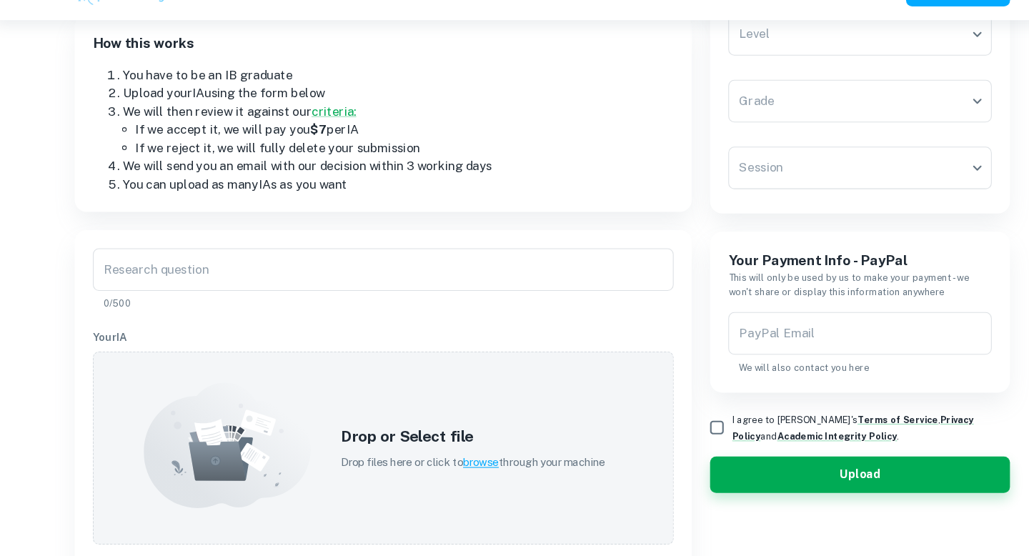
click at [374, 418] on div "Drop or Select file Drop files here or click to browse through your machine" at bounding box center [449, 454] width 283 height 77
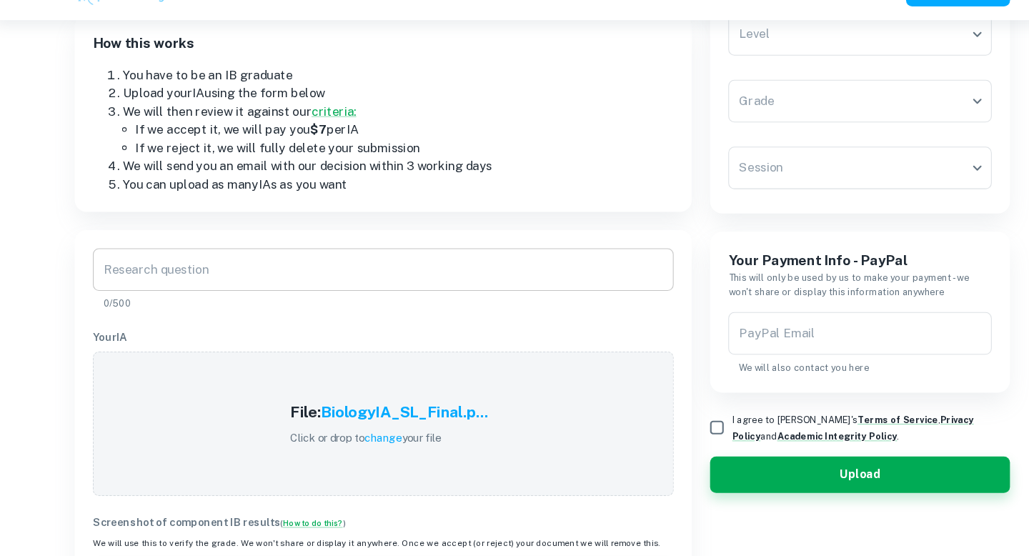
click at [429, 276] on input "Research question" at bounding box center [364, 286] width 547 height 40
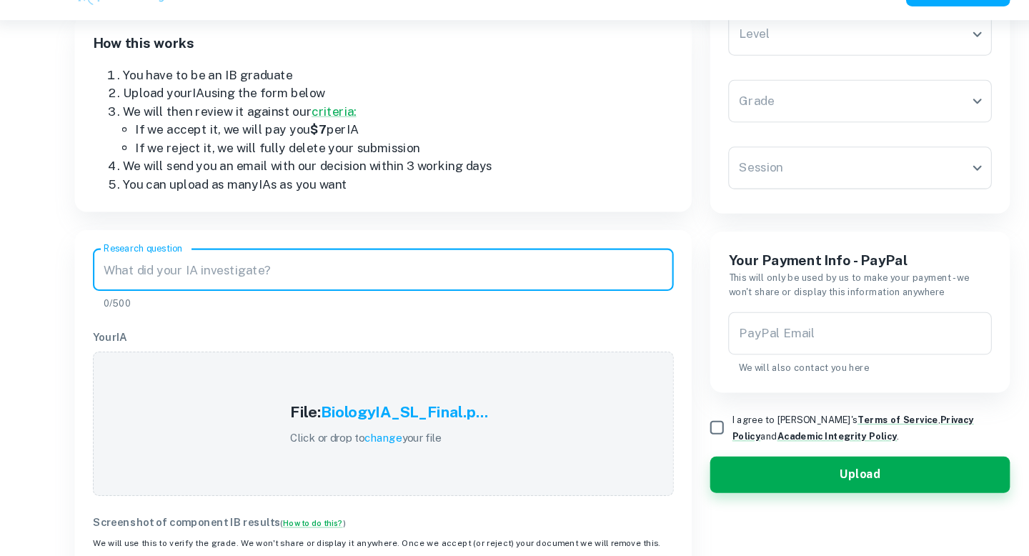
paste input "How does increasing the concentration of pH levels in water (3, 5, 6, 7, 8 and …"
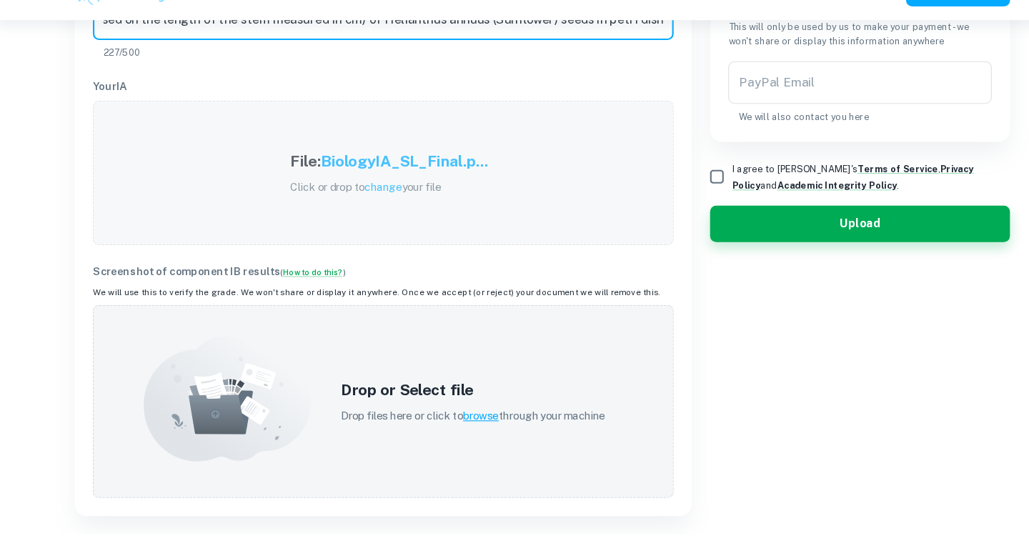
scroll to position [437, 0]
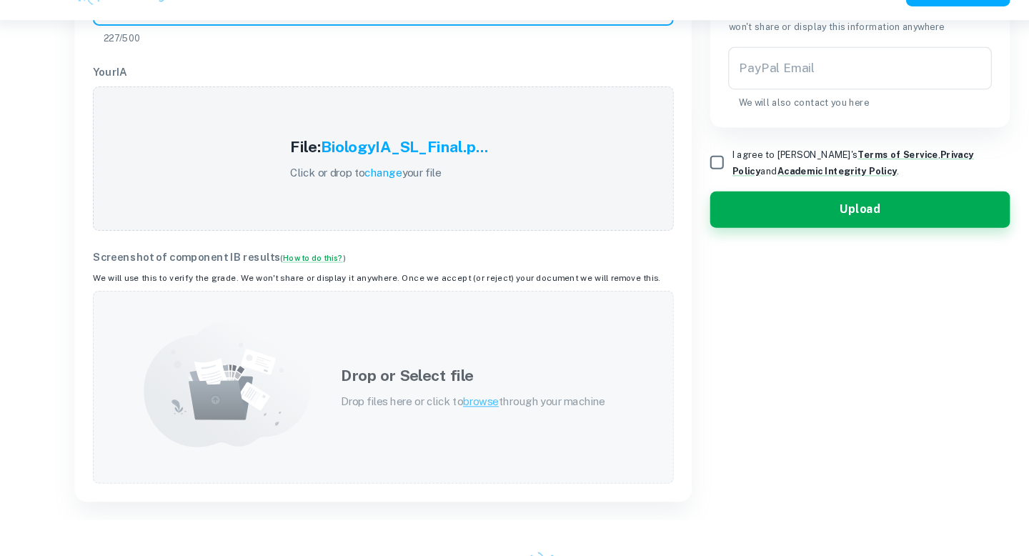
type input "How does increasing the concentration of pH levels in water (3, 5, 6, 7, 8 and …"
click at [452, 407] on span "browse" at bounding box center [457, 409] width 34 height 11
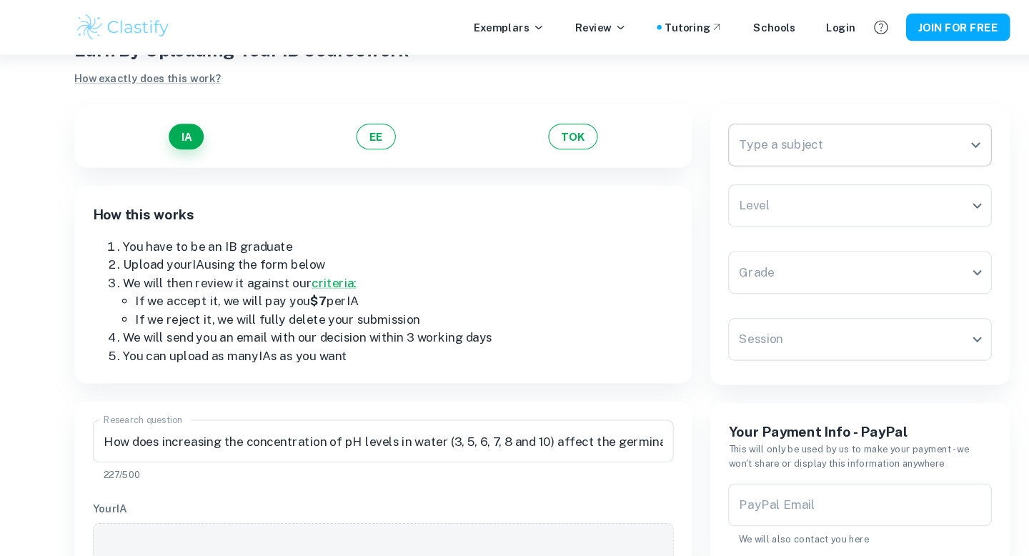
scroll to position [56, 0]
click at [752, 136] on input "Type a subject" at bounding box center [803, 137] width 214 height 27
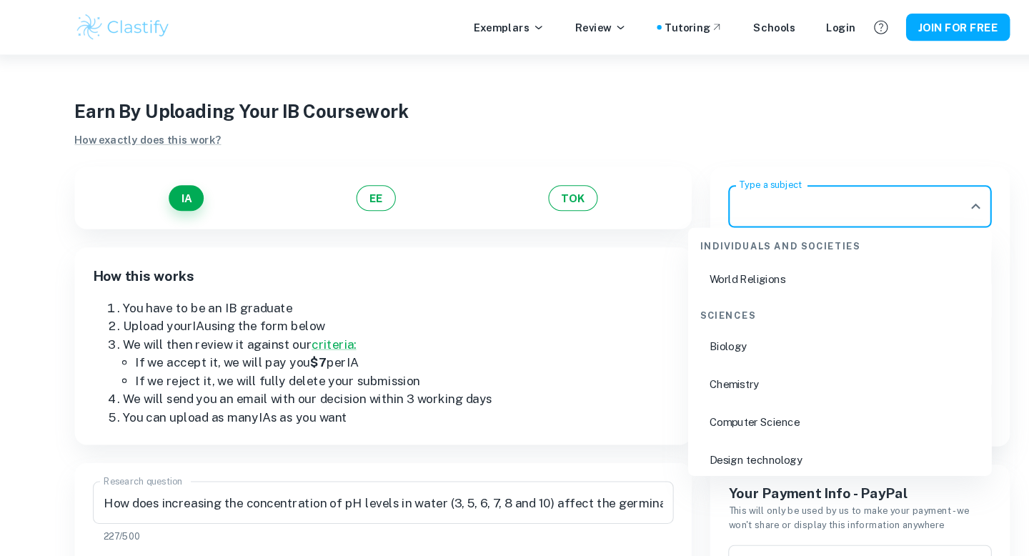
scroll to position [2165, 0]
click at [692, 319] on li "Biology" at bounding box center [794, 326] width 274 height 33
type input "Biology"
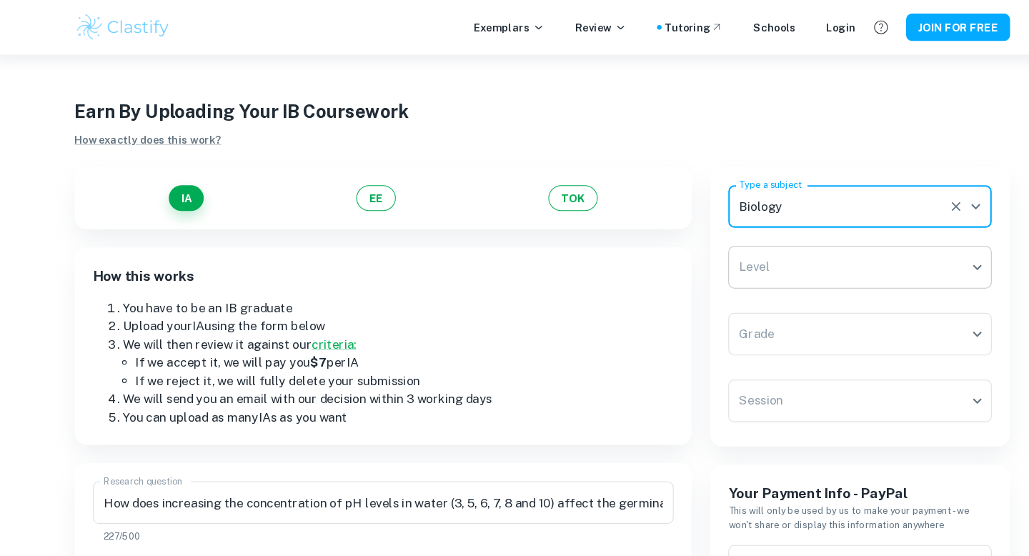
click at [746, 257] on body "We value your privacy We use cookies to enhance your browsing experience, serve…" at bounding box center [514, 329] width 1029 height 556
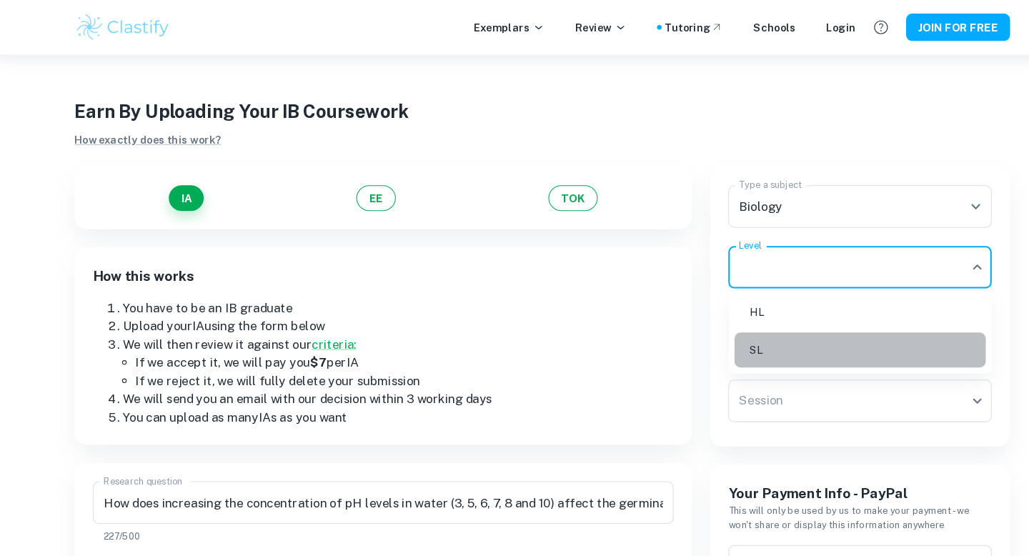
click at [727, 329] on li "SL" at bounding box center [813, 329] width 236 height 33
type input "SL"
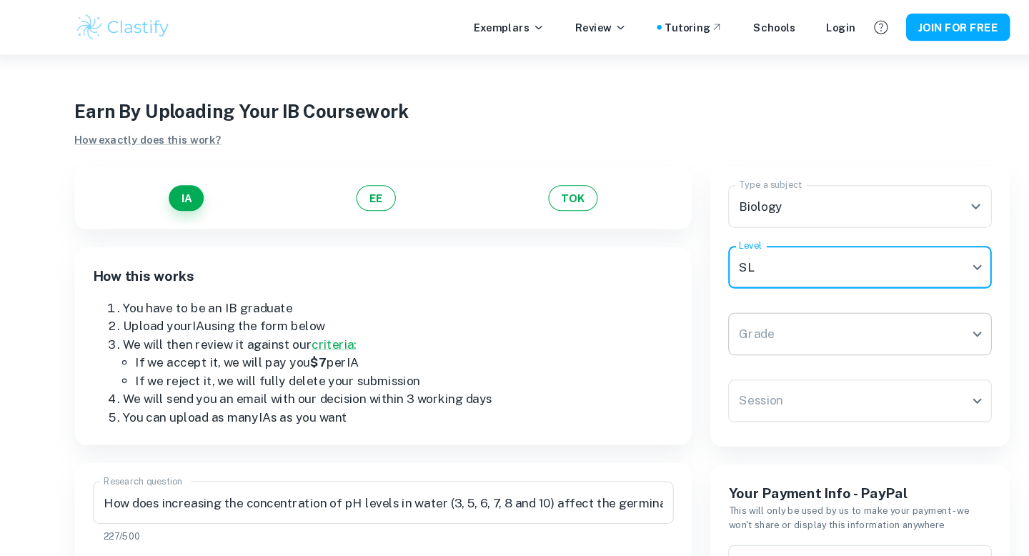
click at [727, 317] on body "We value your privacy We use cookies to enhance your browsing experience, serve…" at bounding box center [514, 329] width 1029 height 556
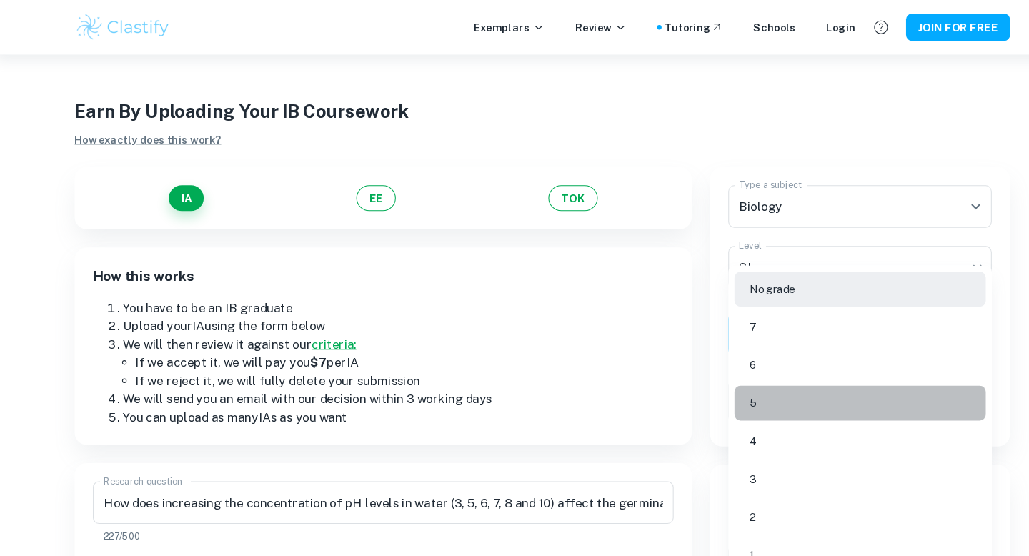
click at [719, 379] on li "5" at bounding box center [813, 379] width 236 height 33
type input "5"
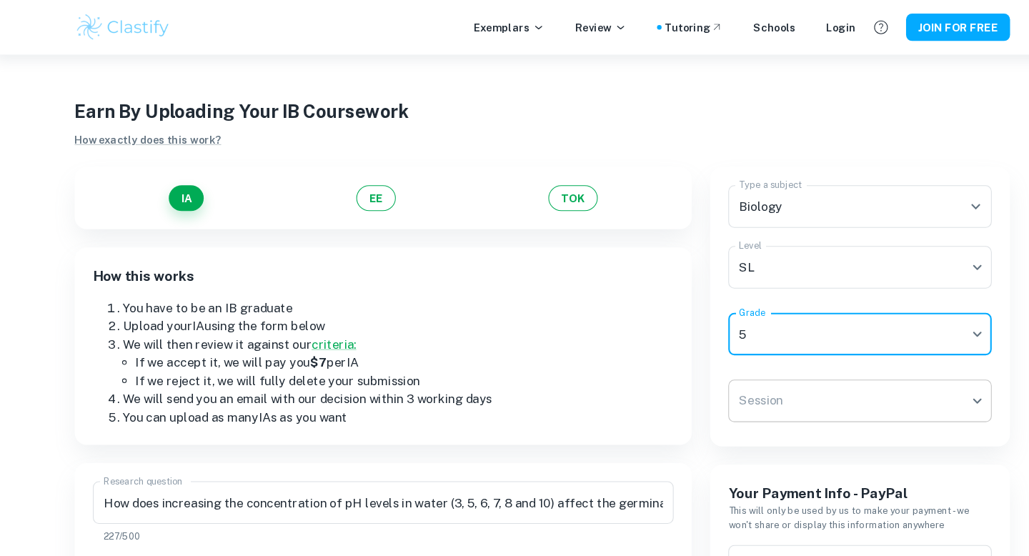
click at [723, 383] on body "We value your privacy We use cookies to enhance your browsing experience, serve…" at bounding box center [514, 329] width 1029 height 556
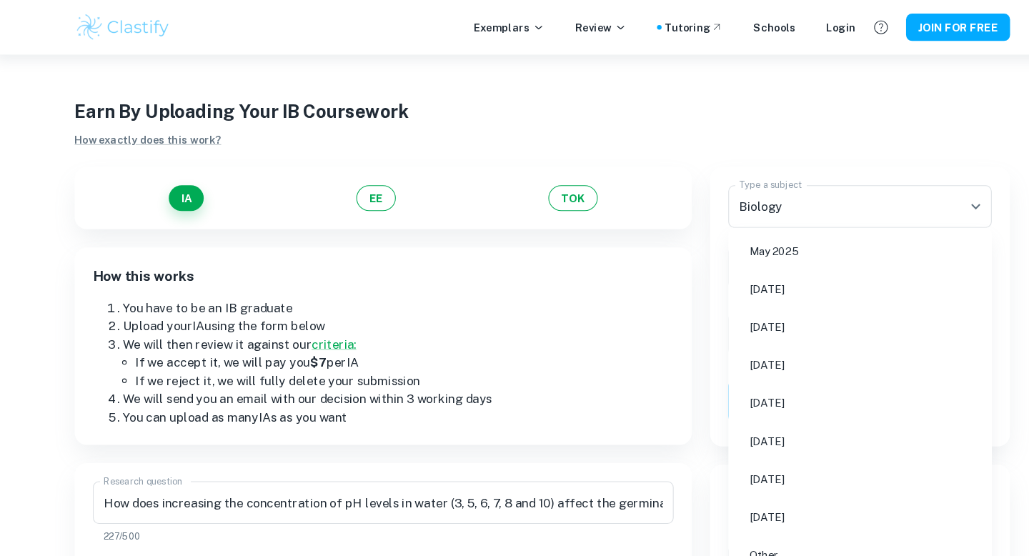
click at [727, 312] on li "[DATE]" at bounding box center [813, 307] width 236 height 33
type input "M24"
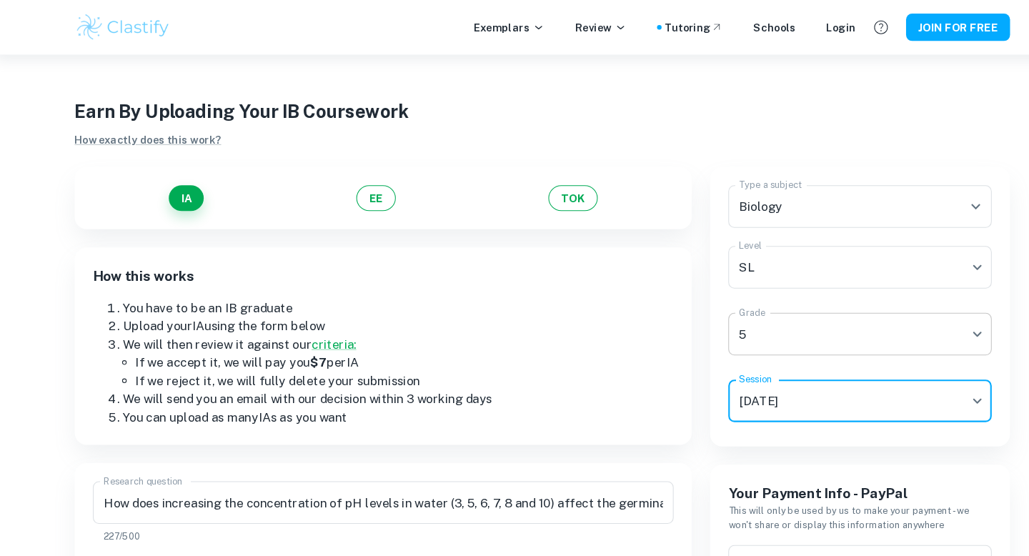
click at [735, 311] on body "We value your privacy We use cookies to enhance your browsing experience, serve…" at bounding box center [514, 329] width 1029 height 556
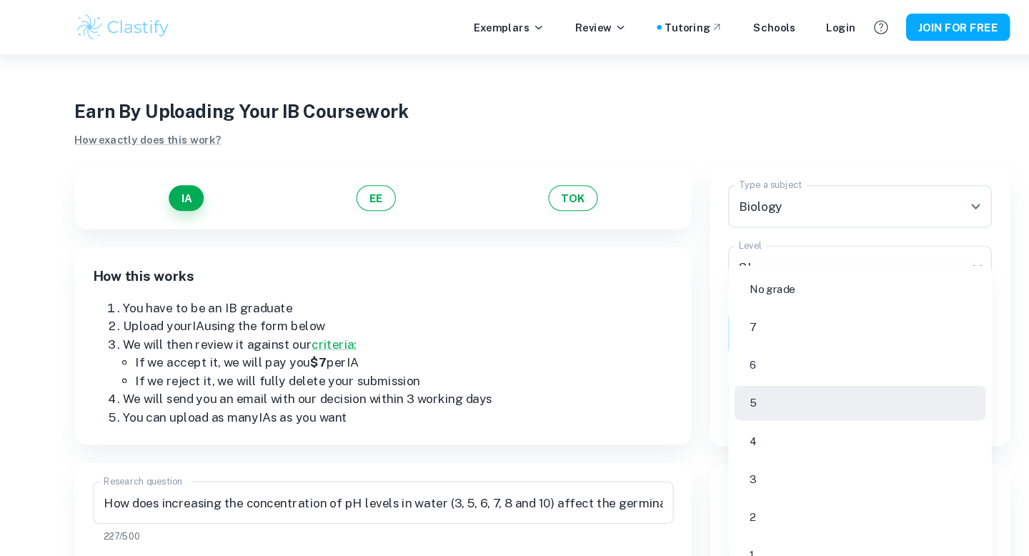
click at [714, 410] on li "4" at bounding box center [813, 415] width 236 height 33
type input "4"
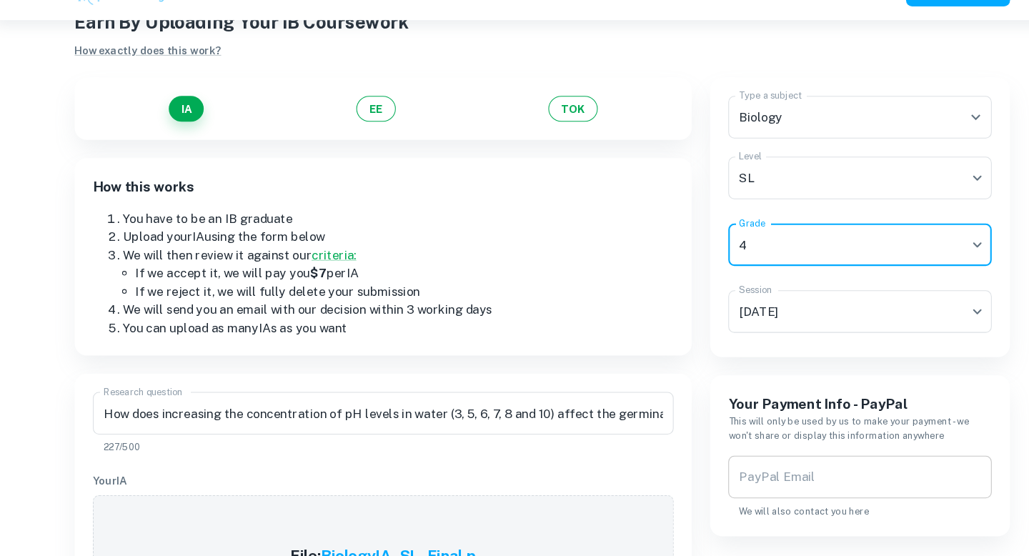
scroll to position [54, 0]
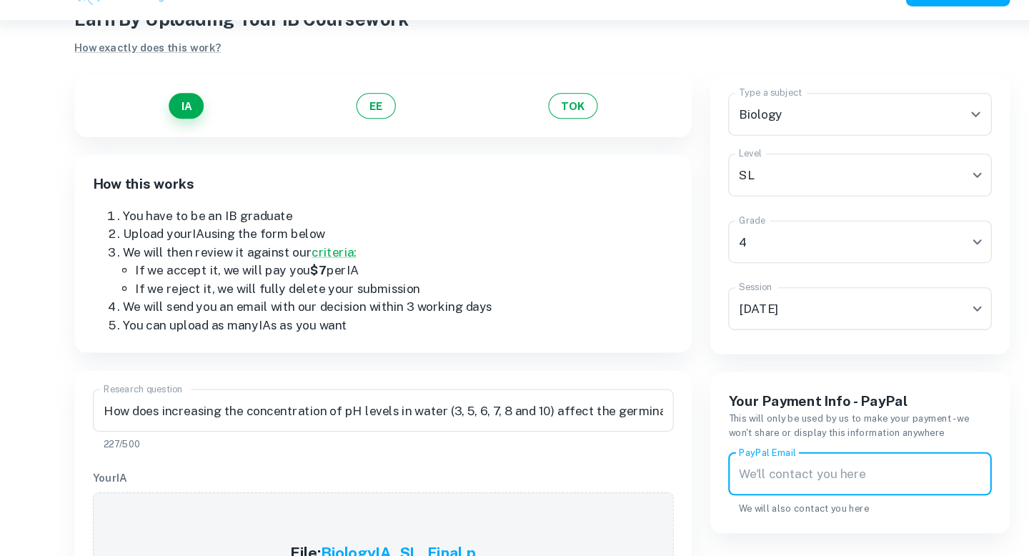
click at [723, 475] on input "PayPal Email" at bounding box center [813, 479] width 248 height 40
type input "[EMAIL_ADDRESS][DOMAIN_NAME]"
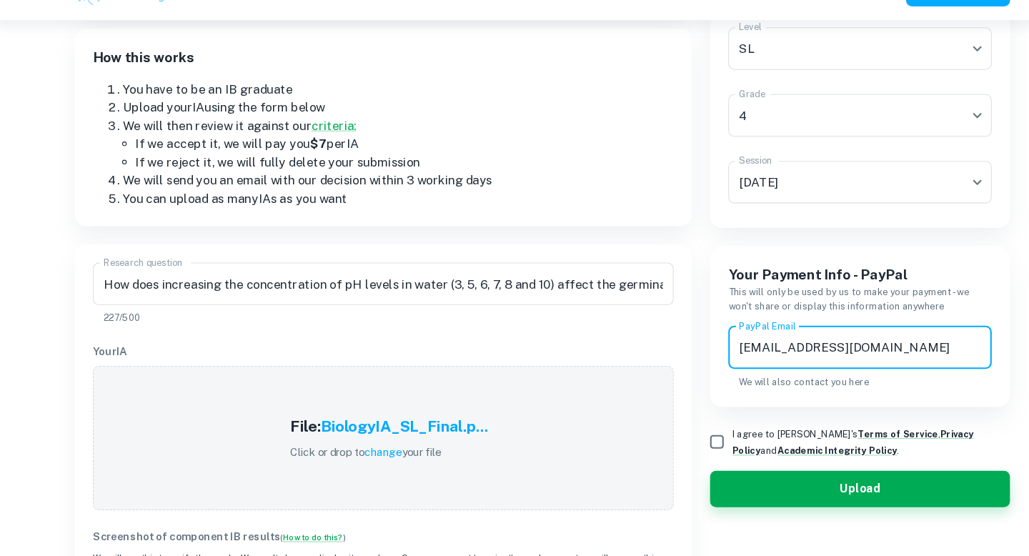
scroll to position [176, 0]
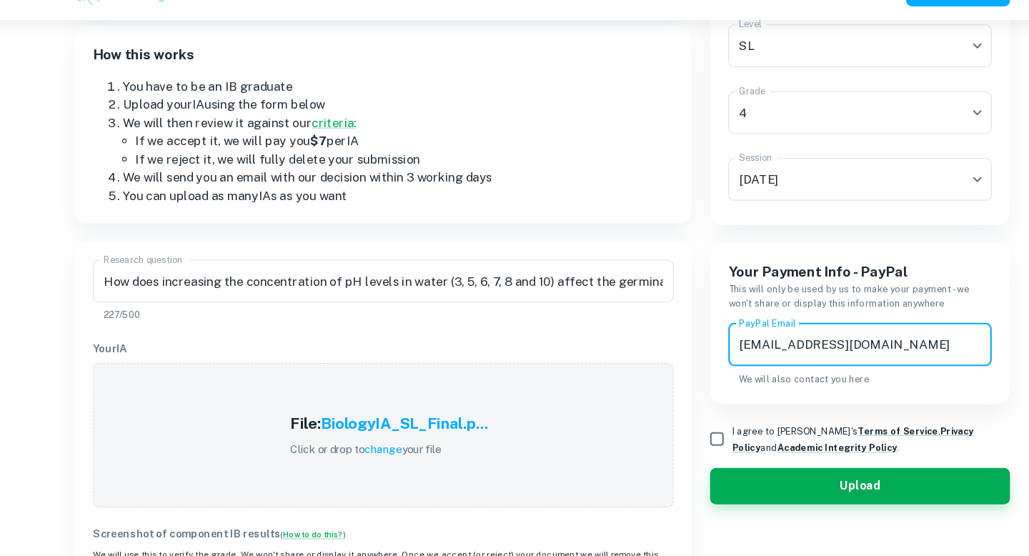
click at [676, 447] on input "I agree to [PERSON_NAME]'s Terms of Service , Privacy Policy and Academic Integ…" at bounding box center [678, 446] width 29 height 29
checkbox input "true"
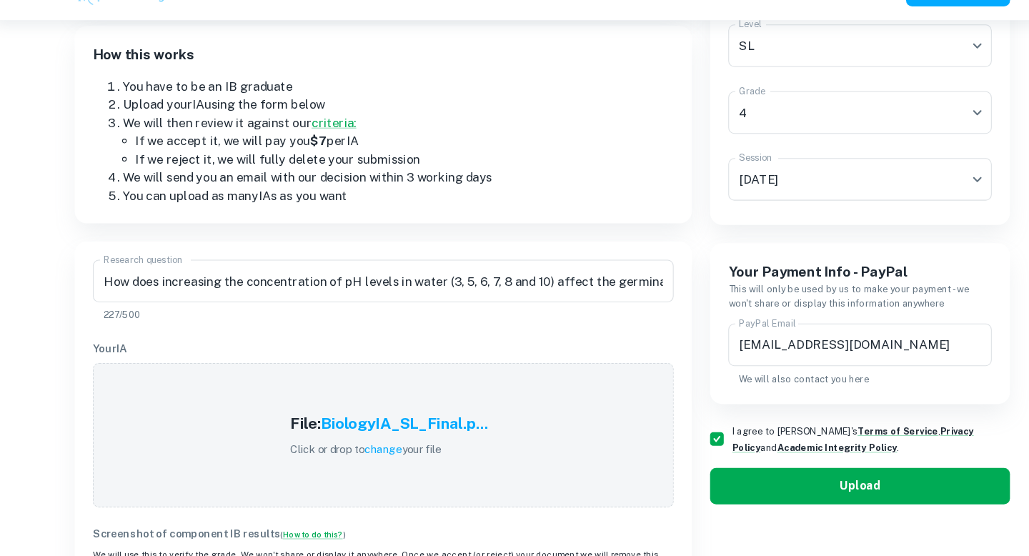
click at [722, 489] on button "Upload" at bounding box center [813, 490] width 282 height 34
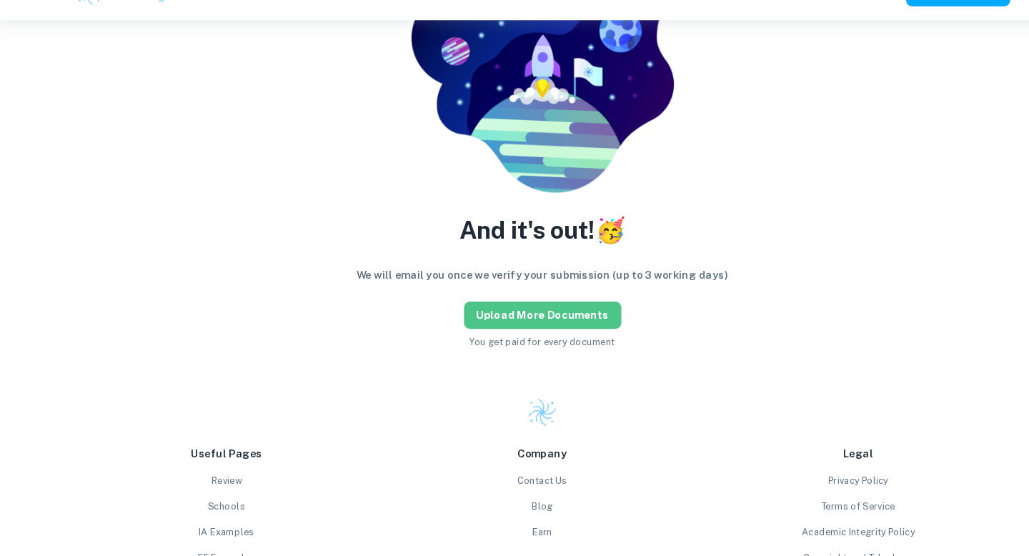
click at [541, 329] on button "Upload more documents" at bounding box center [515, 330] width 148 height 26
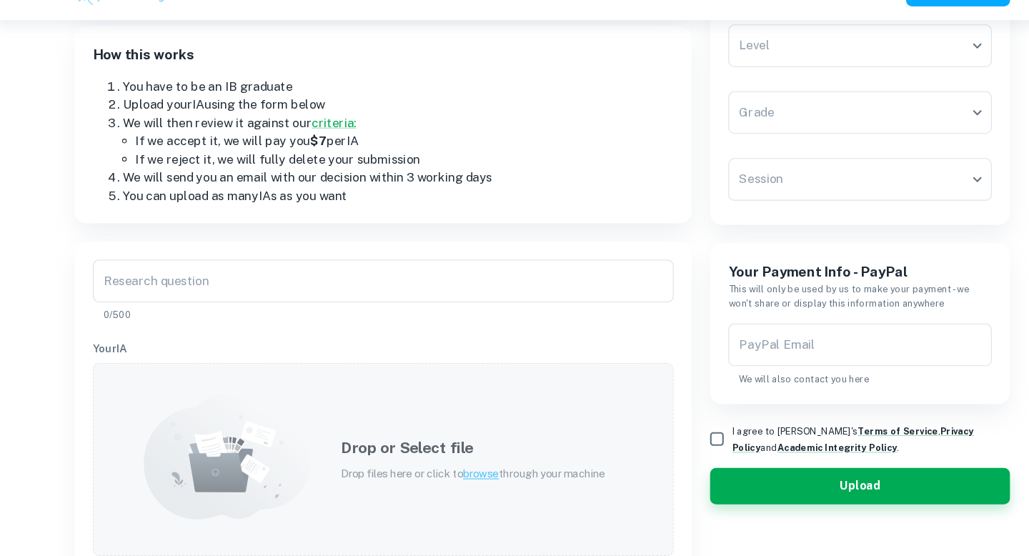
click at [457, 434] on div "Drop or Select file Drop files here or click to browse through your machine" at bounding box center [449, 465] width 283 height 77
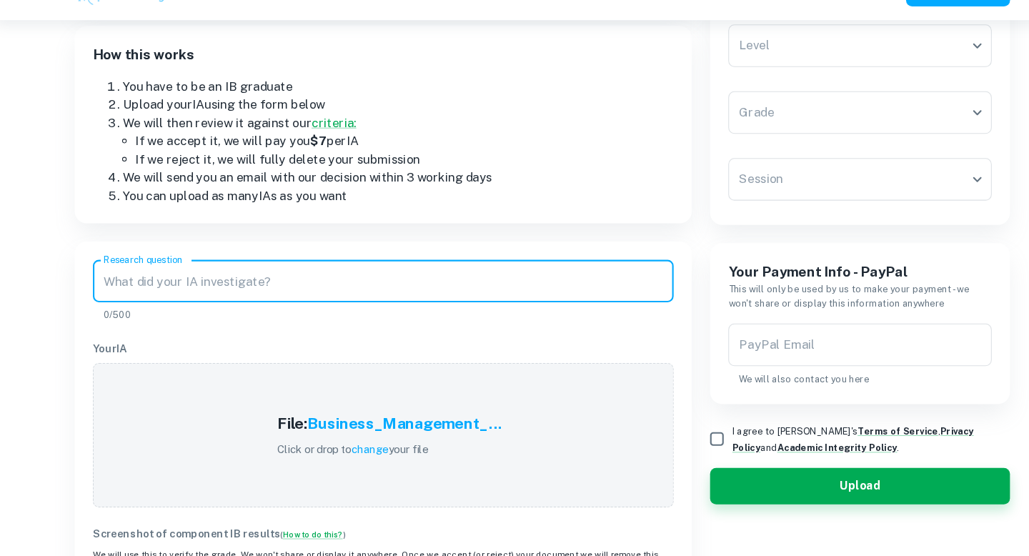
click at [339, 281] on input "Research question" at bounding box center [364, 297] width 547 height 40
paste input "To what extent did [PERSON_NAME]’s Chocolonely’s “child labour” reports affect …"
type input "To what extent did [PERSON_NAME]’s Chocolonely’s “child labour” reports affect …"
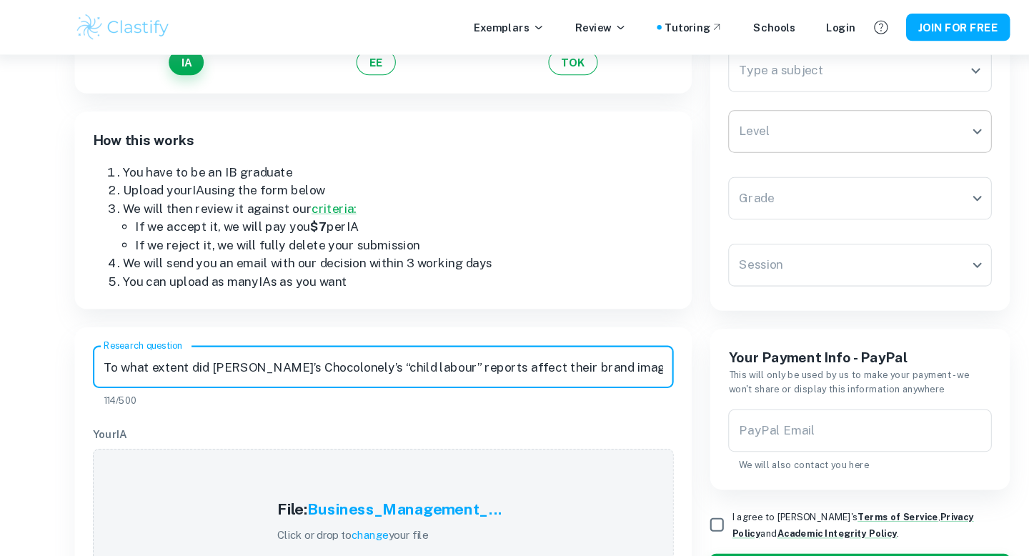
scroll to position [127, 0]
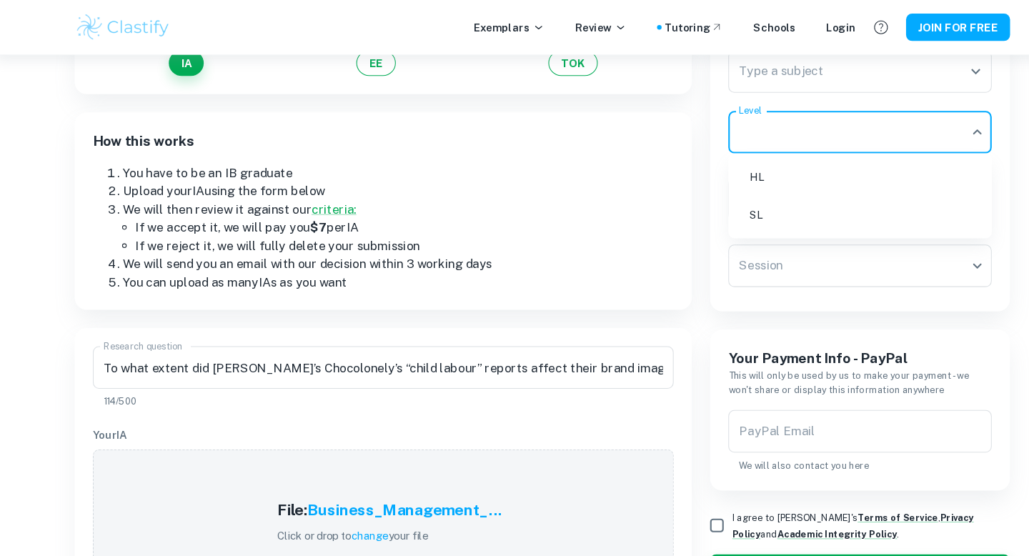
click at [840, 129] on body "We value your privacy We use cookies to enhance your browsing experience, serve…" at bounding box center [514, 202] width 1029 height 556
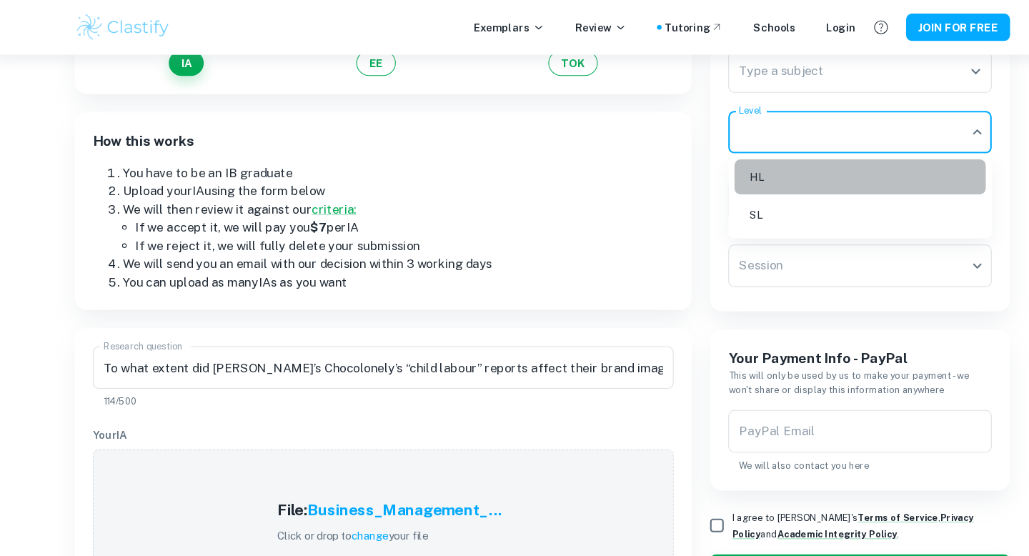
click at [770, 165] on li "HL" at bounding box center [813, 166] width 236 height 33
type input "HL"
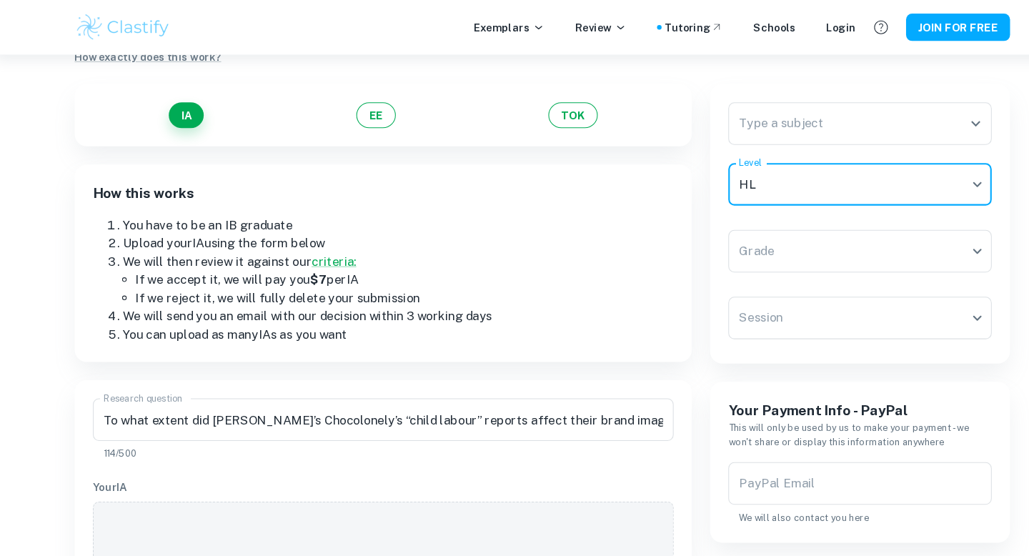
scroll to position [71, 0]
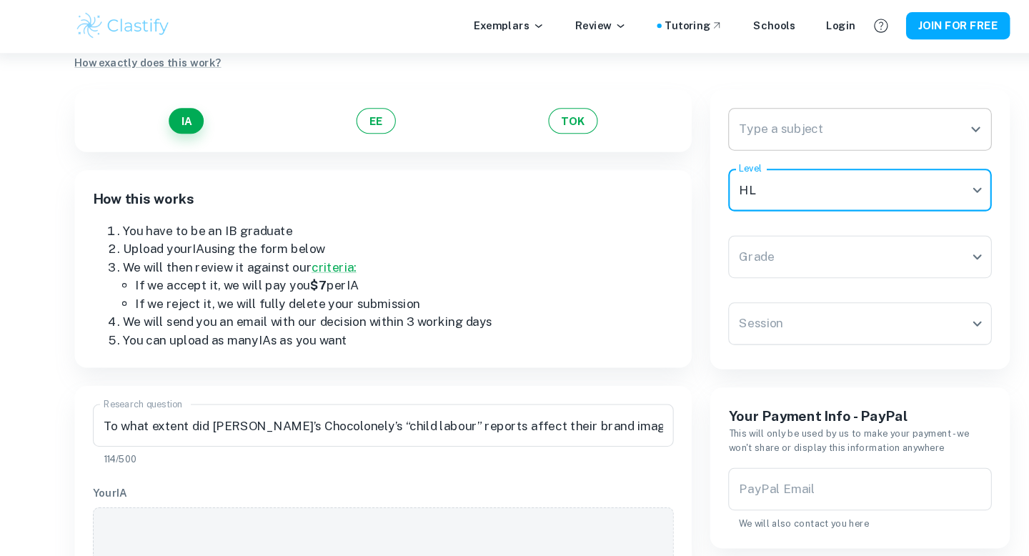
click at [762, 141] on div "Type a subject" at bounding box center [813, 123] width 248 height 40
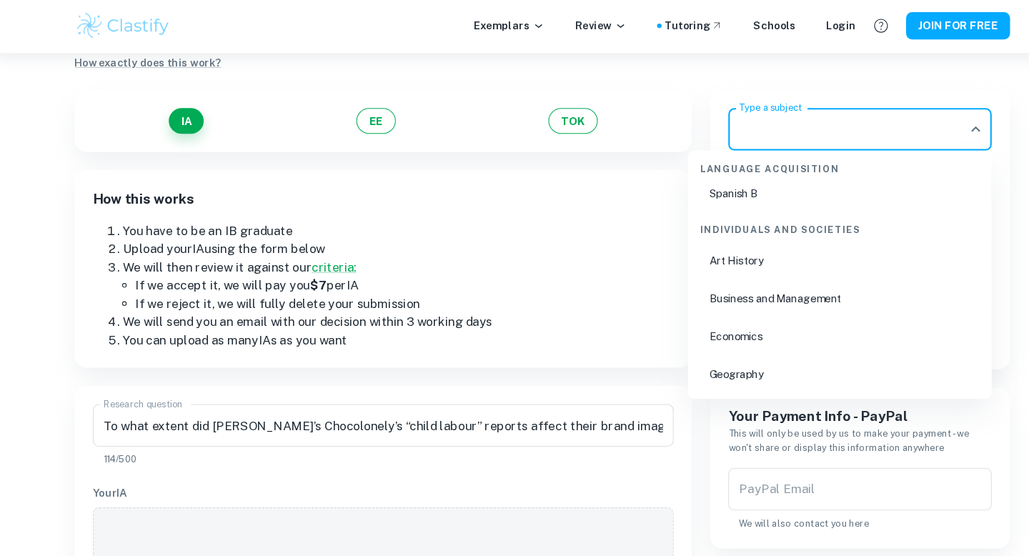
scroll to position [1701, 0]
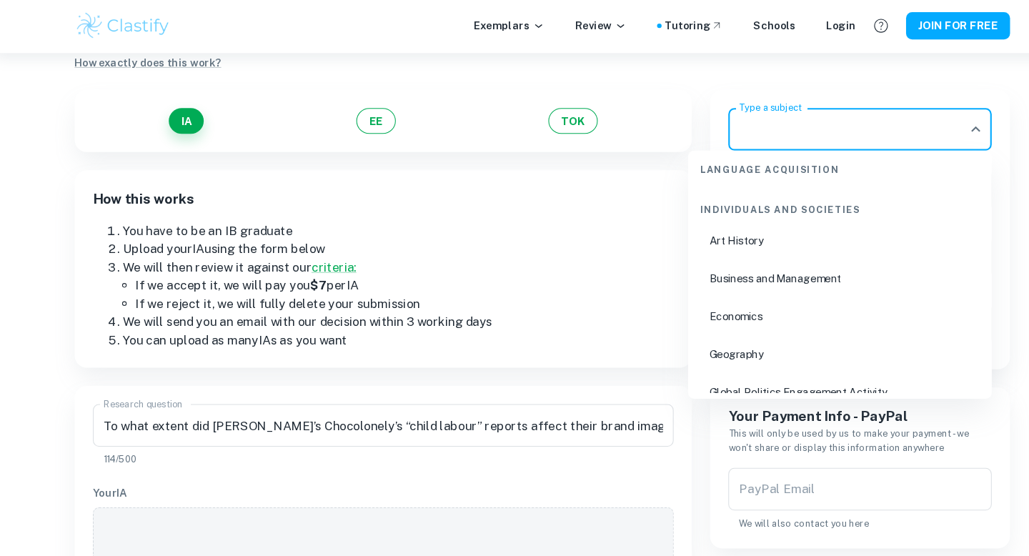
click at [729, 258] on li "Business and Management" at bounding box center [794, 262] width 274 height 33
type input "Business and Management"
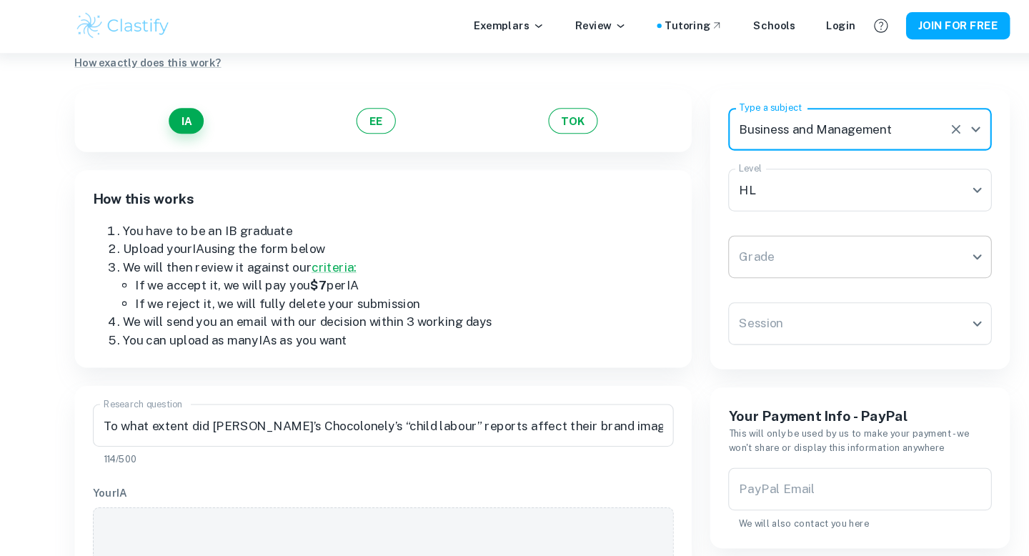
click at [730, 241] on body "We value your privacy We use cookies to enhance your browsing experience, serve…" at bounding box center [514, 258] width 1029 height 556
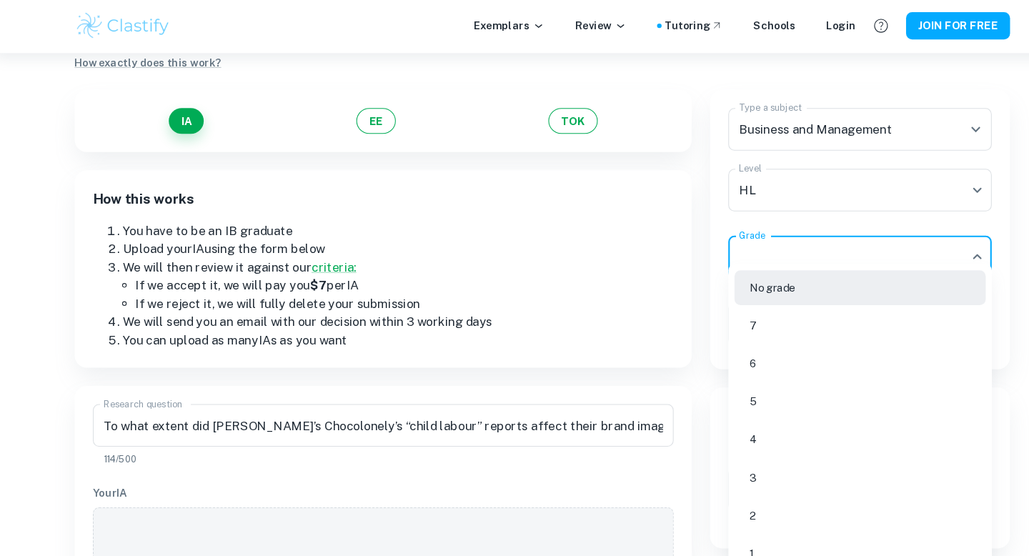
click at [723, 353] on li "6" at bounding box center [813, 343] width 236 height 33
type input "6"
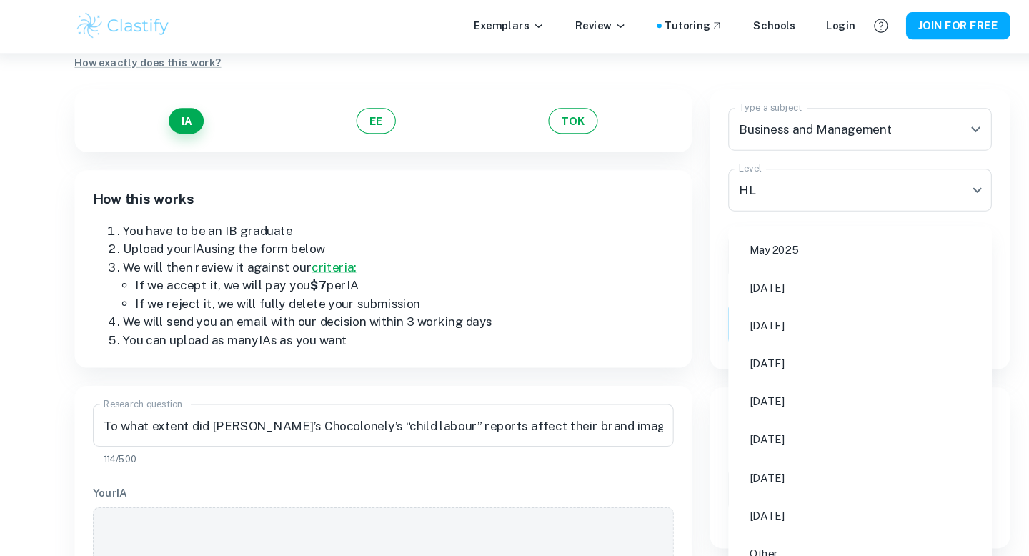
click at [729, 305] on body "We value your privacy We use cookies to enhance your browsing experience, serve…" at bounding box center [514, 258] width 1029 height 556
click at [728, 301] on li "[DATE]" at bounding box center [813, 307] width 236 height 33
type input "M24"
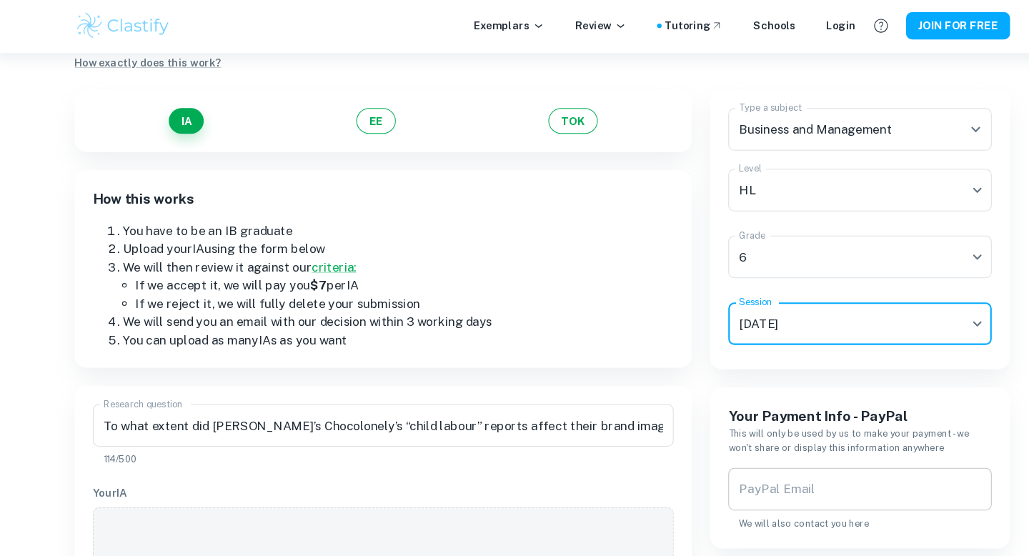
click at [741, 453] on div "PayPal Email PayPal Email We will also contact you here" at bounding box center [813, 471] width 248 height 59
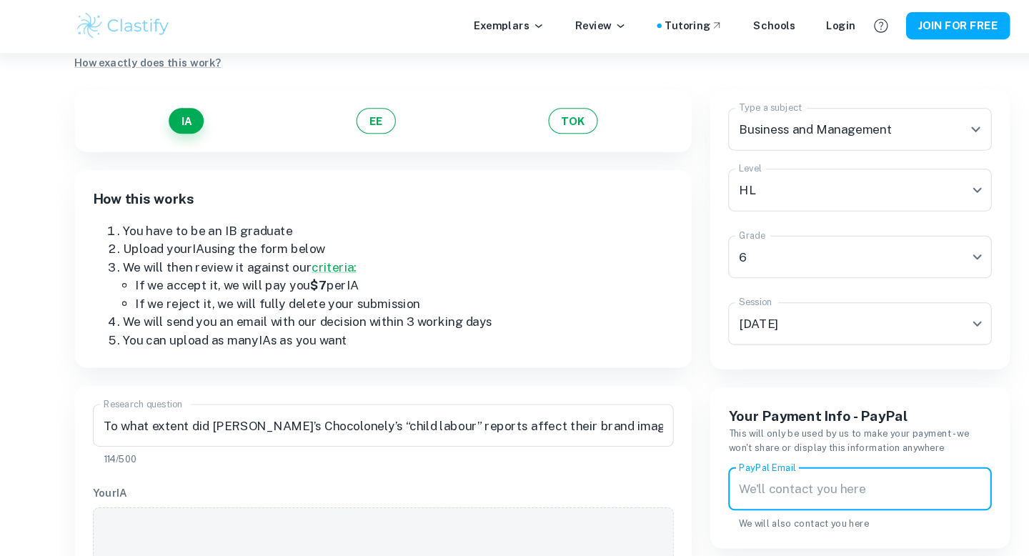
type input "[EMAIL_ADDRESS][DOMAIN_NAME]"
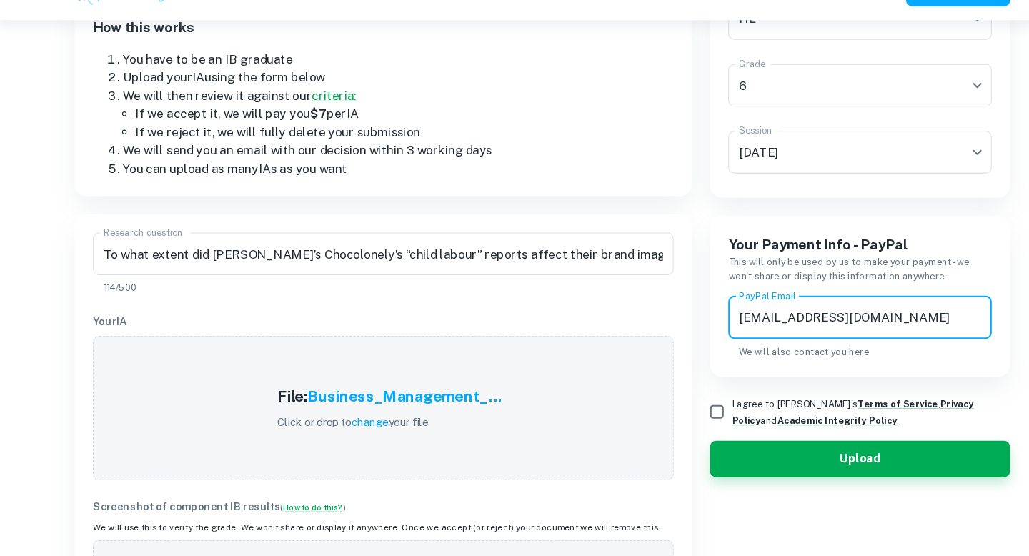
scroll to position [202, 0]
click at [682, 416] on input "I agree to [PERSON_NAME]'s Terms of Service , Privacy Policy and Academic Integ…" at bounding box center [678, 419] width 29 height 29
checkbox input "true"
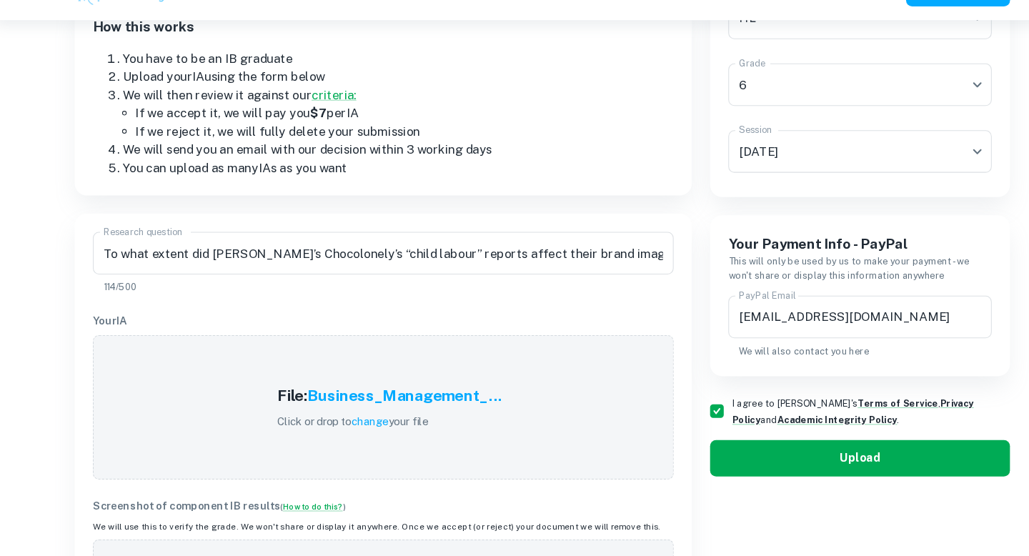
click at [733, 467] on button "Upload" at bounding box center [813, 464] width 282 height 34
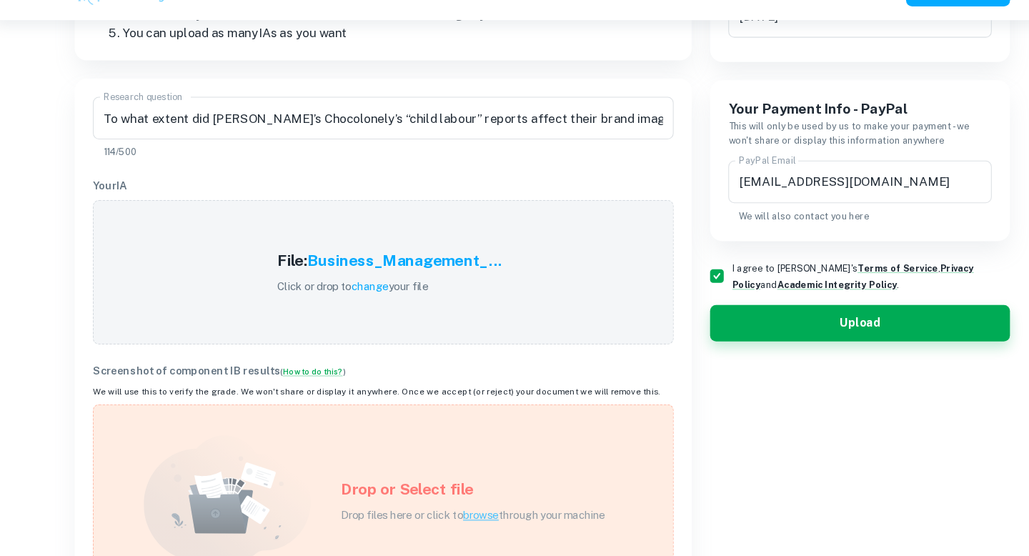
scroll to position [330, 0]
click at [354, 504] on div "Drop or Select file Drop files here or click to browse through your machine" at bounding box center [449, 502] width 283 height 77
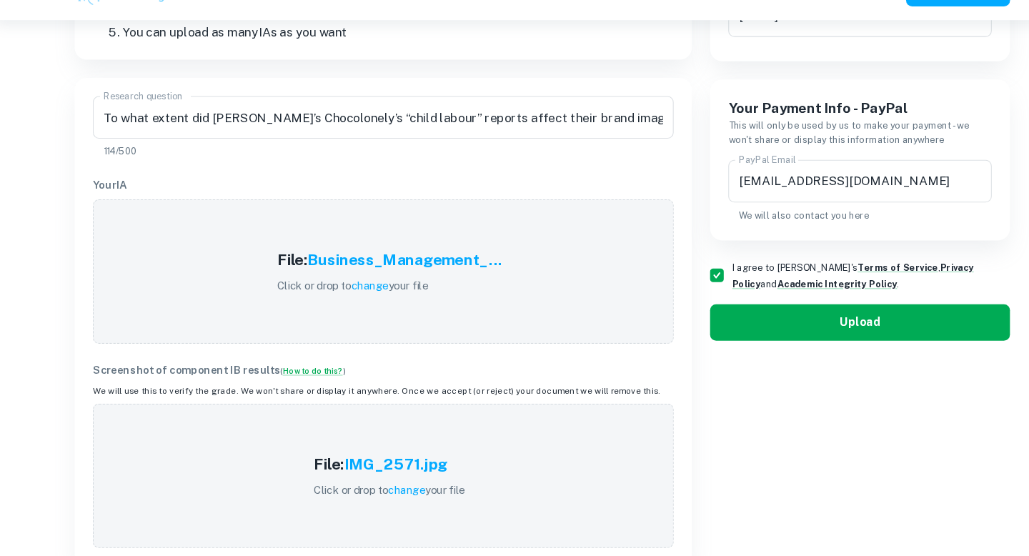
click at [752, 345] on button "Upload" at bounding box center [813, 336] width 282 height 34
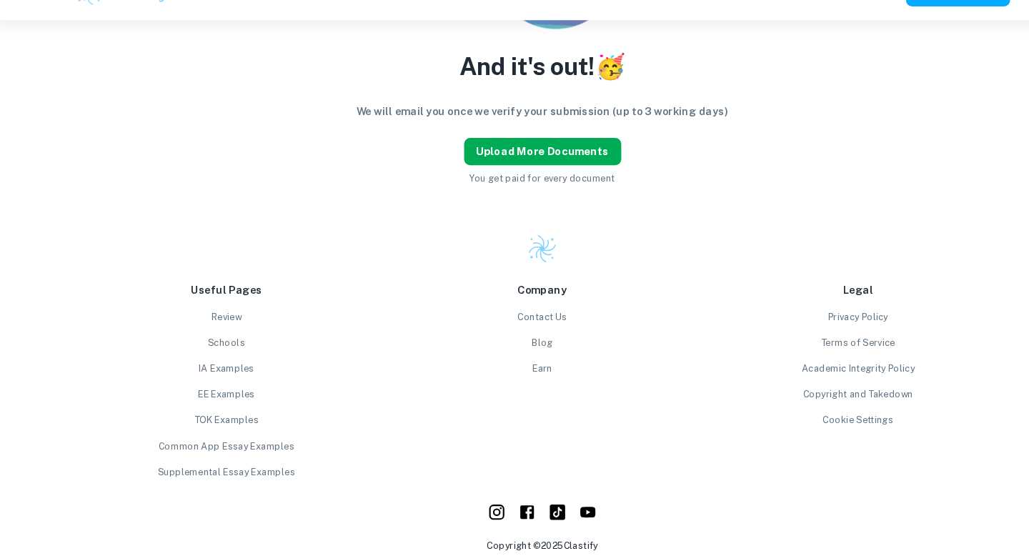
click at [528, 176] on button "Upload more documents" at bounding box center [515, 175] width 148 height 26
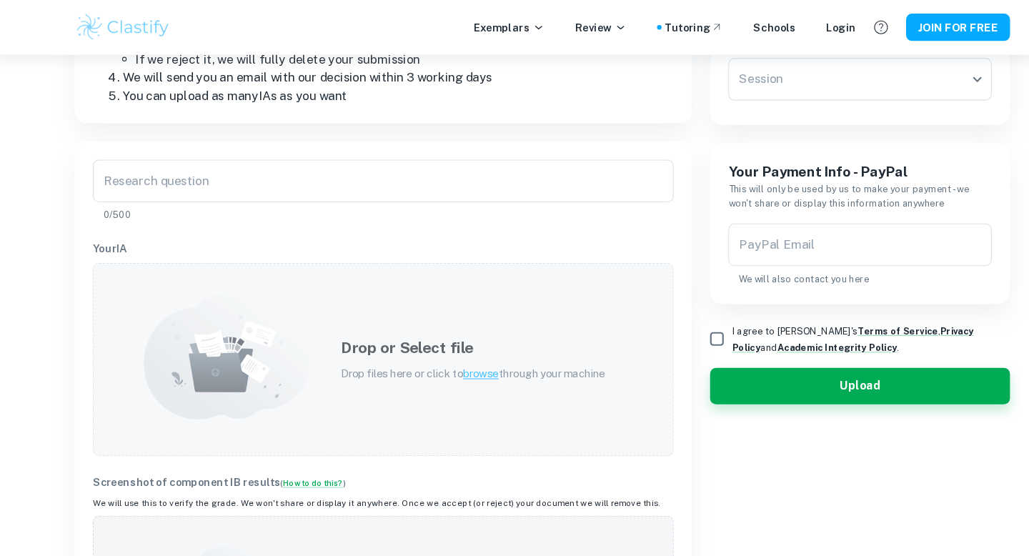
scroll to position [284, 0]
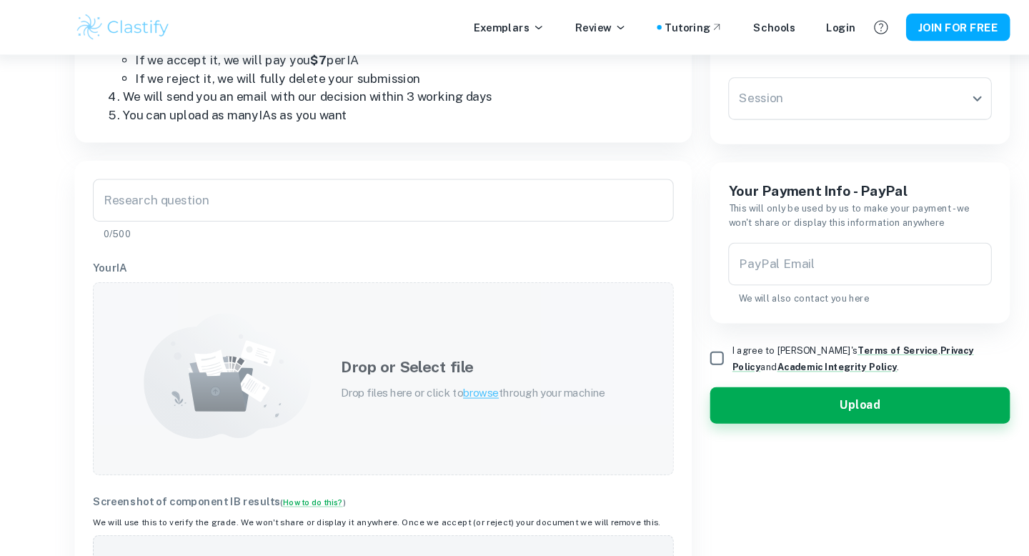
click at [418, 382] on div "Drop or Select file Drop files here or click to browse through your machine" at bounding box center [449, 356] width 283 height 77
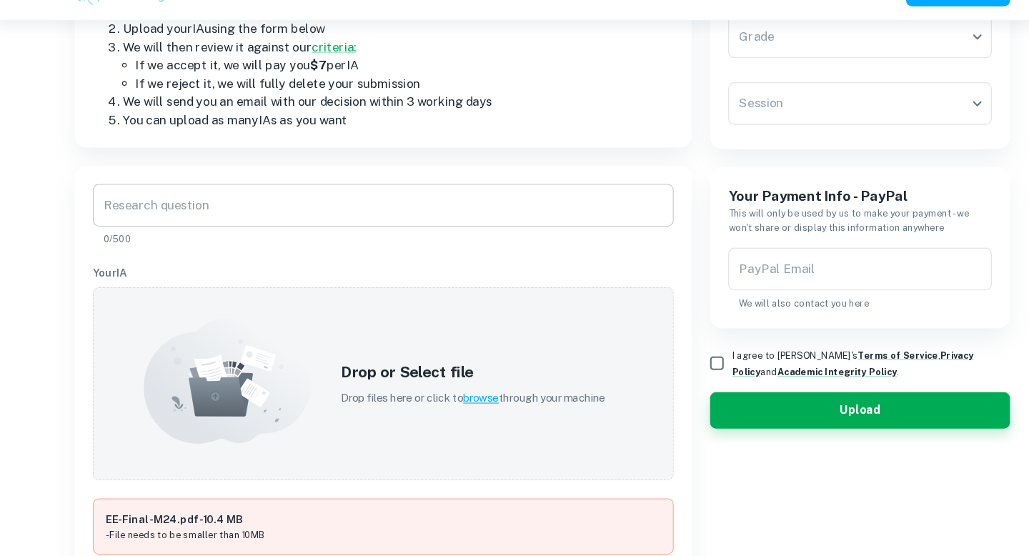
scroll to position [297, 0]
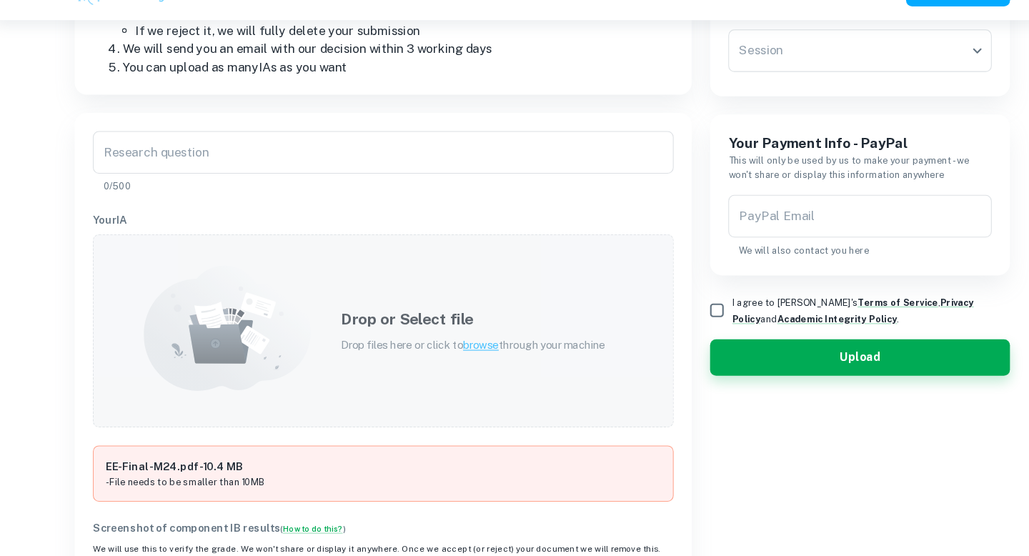
click at [456, 355] on span "browse" at bounding box center [457, 357] width 34 height 11
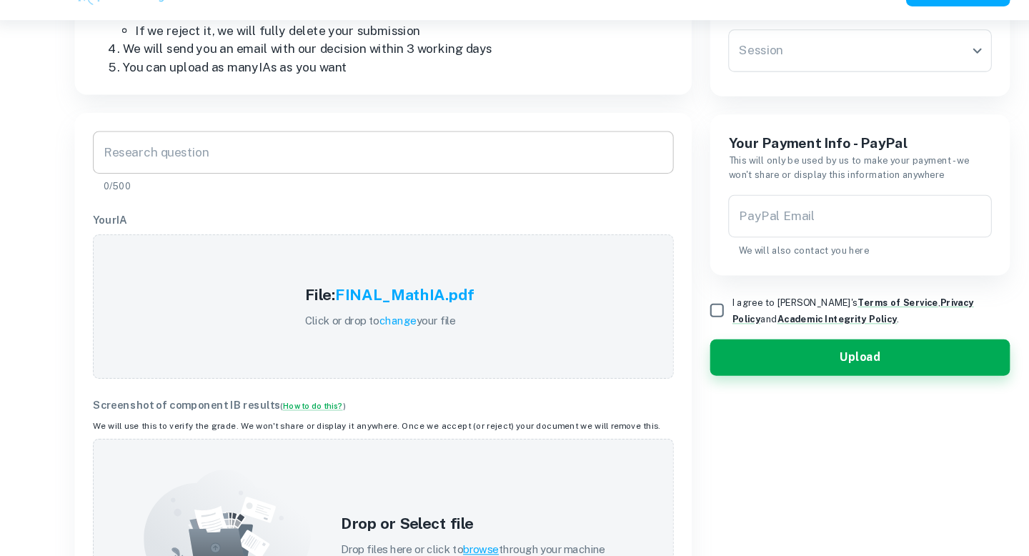
click at [368, 194] on input "Research question" at bounding box center [364, 176] width 547 height 40
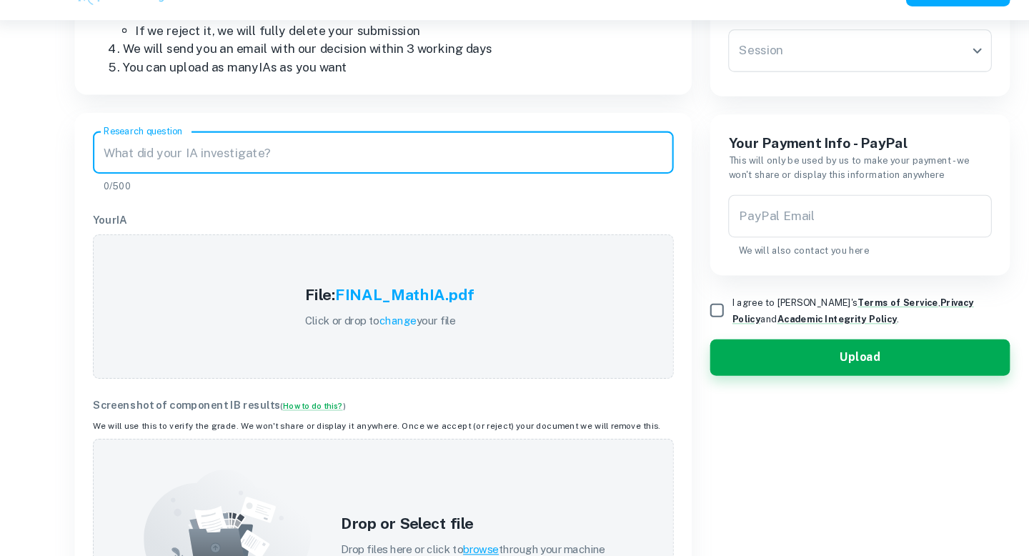
paste input "To what extent does the correlation coefficient between students' weekly screen…"
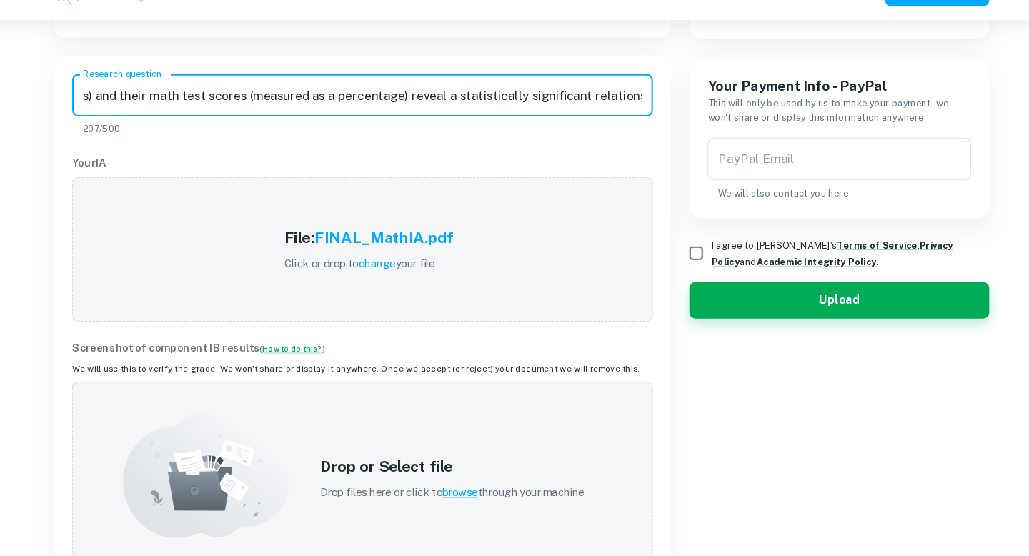
scroll to position [475, 0]
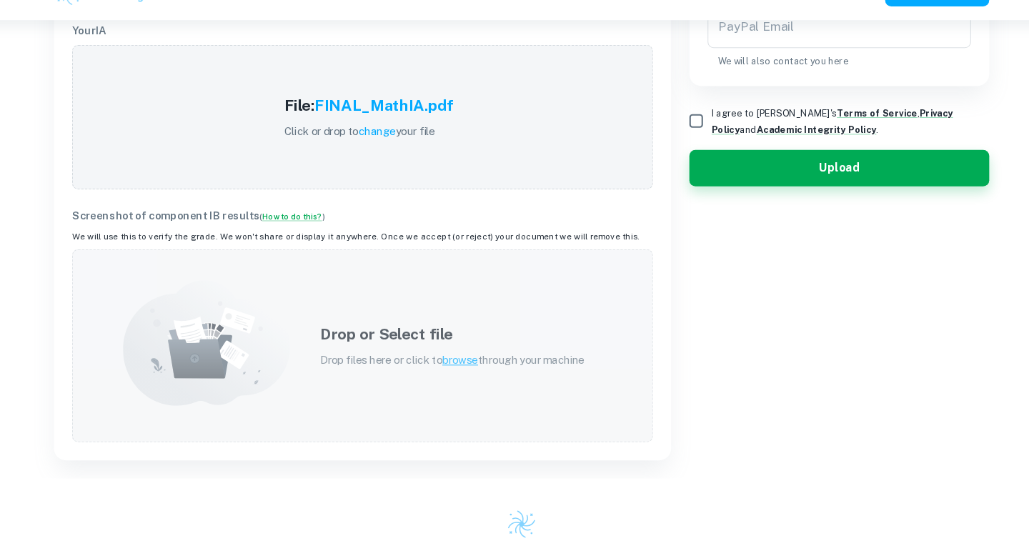
type input "To what extent does the correlation coefficient between students' weekly screen…"
click at [389, 315] on div "Drop or Select file Drop files here or click to browse through your machine" at bounding box center [364, 357] width 547 height 181
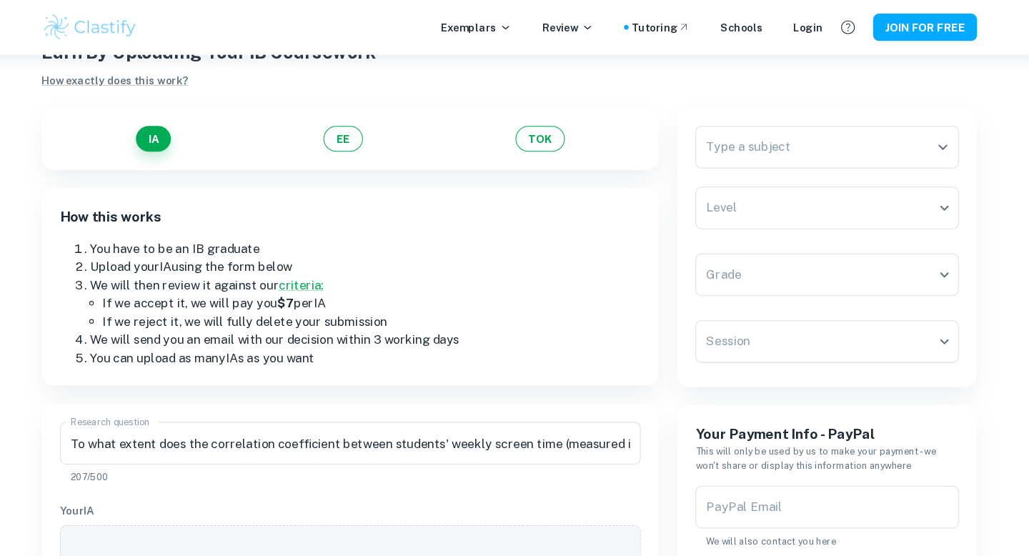
scroll to position [35, 0]
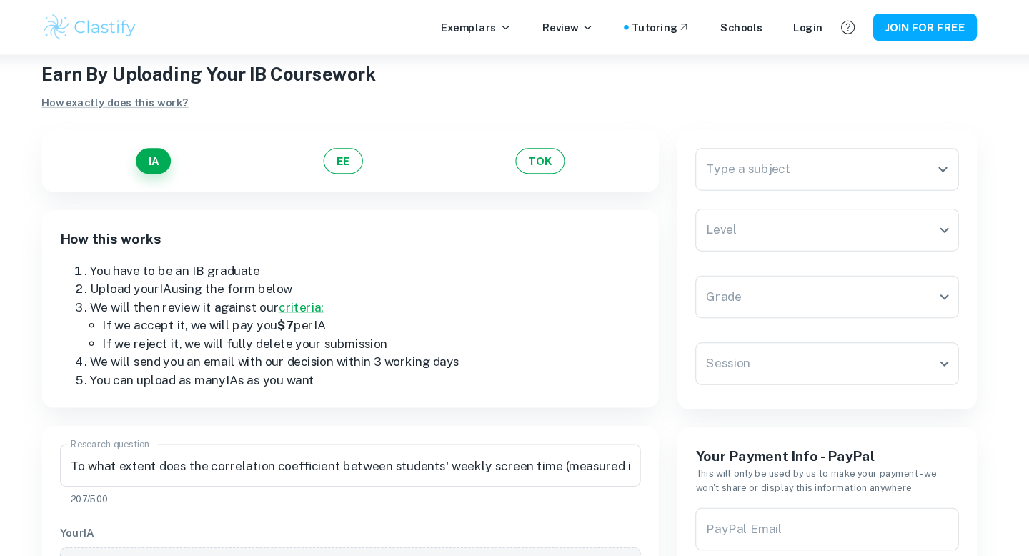
click at [769, 150] on input "Type a subject" at bounding box center [803, 159] width 214 height 27
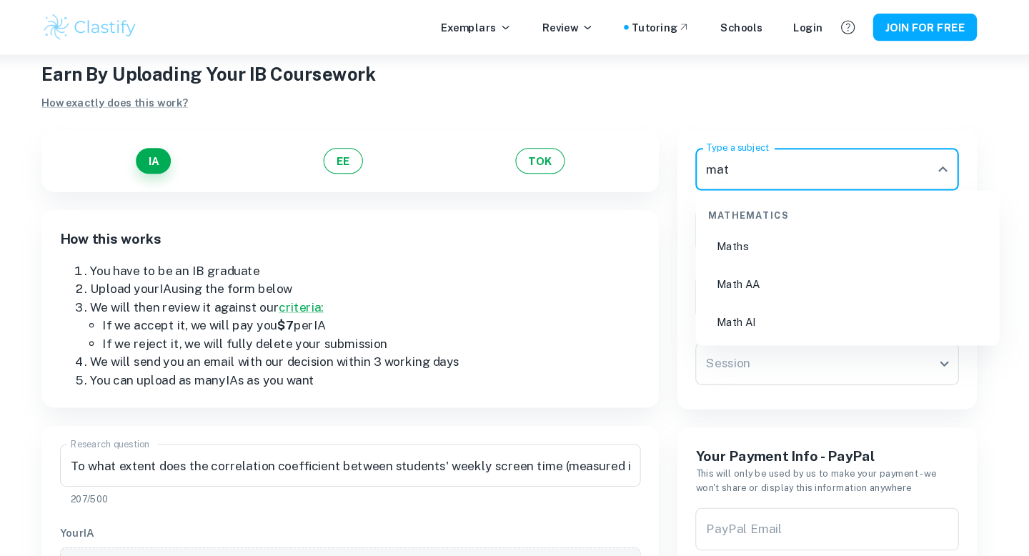
click at [767, 299] on li "Math AI" at bounding box center [833, 302] width 274 height 33
type input "Math AI"
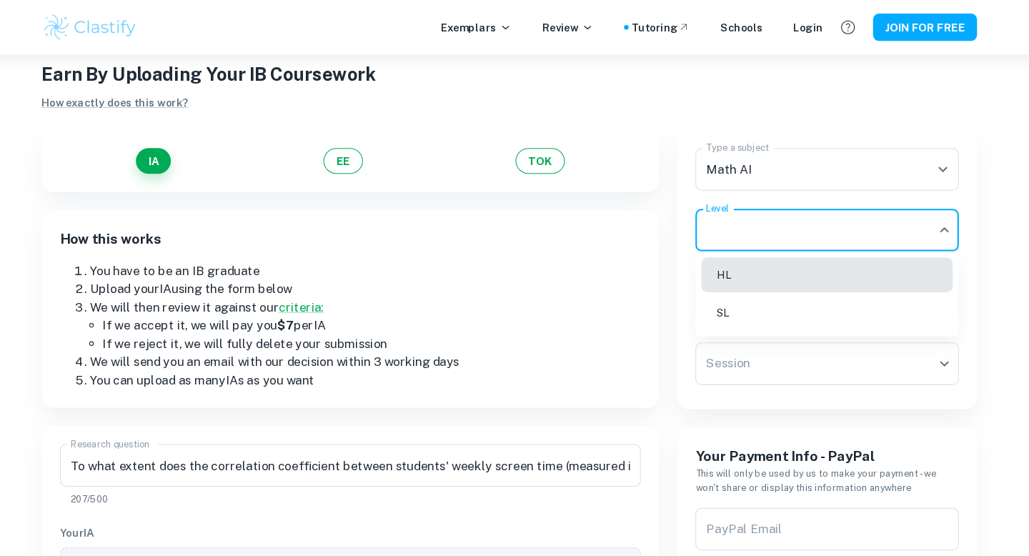
click at [750, 225] on body "We value your privacy We use cookies to enhance your browsing experience, serve…" at bounding box center [514, 294] width 1029 height 556
click at [737, 288] on li "SL" at bounding box center [813, 294] width 236 height 33
type input "SL"
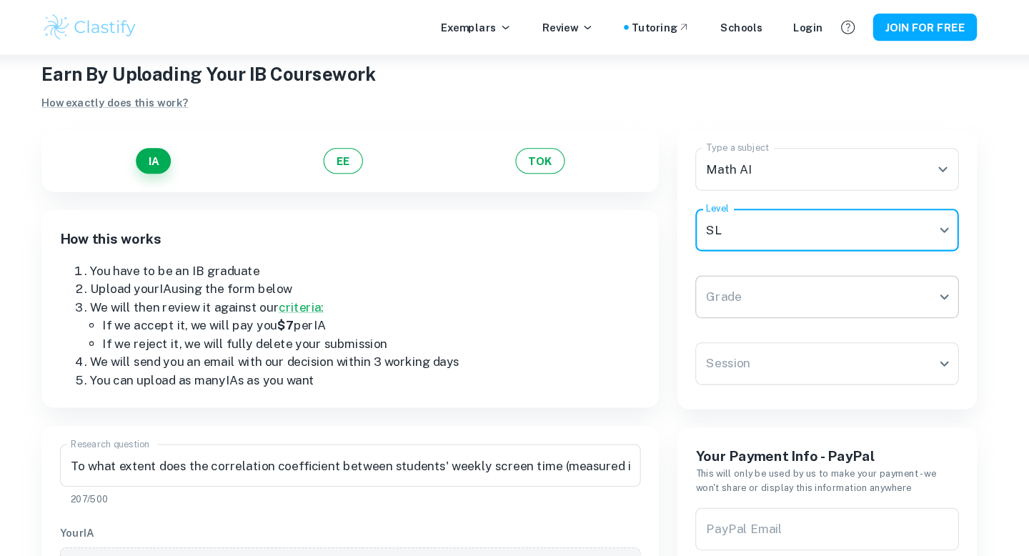
click at [737, 292] on body "We value your privacy We use cookies to enhance your browsing experience, serve…" at bounding box center [514, 294] width 1029 height 556
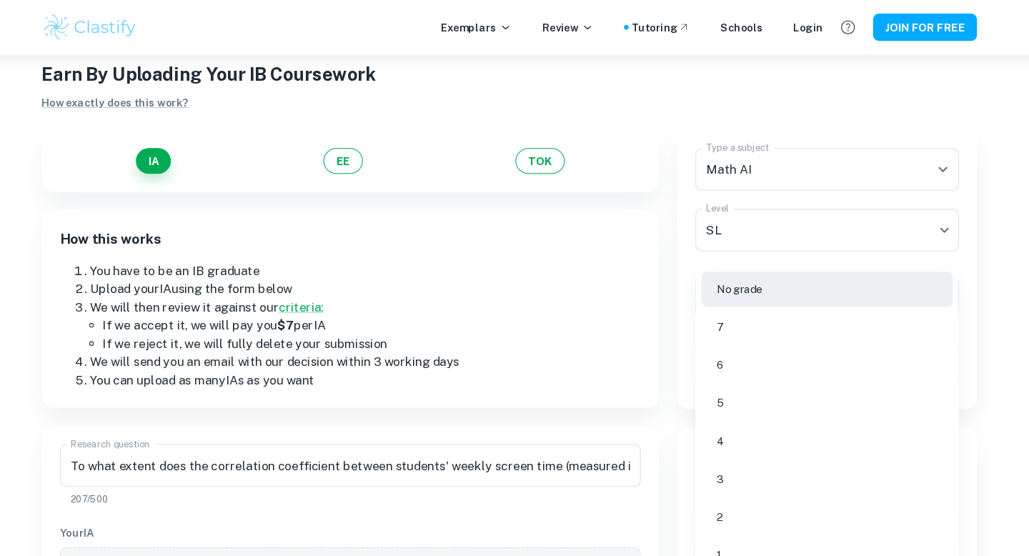
click at [725, 387] on li "5" at bounding box center [813, 379] width 236 height 33
type input "5"
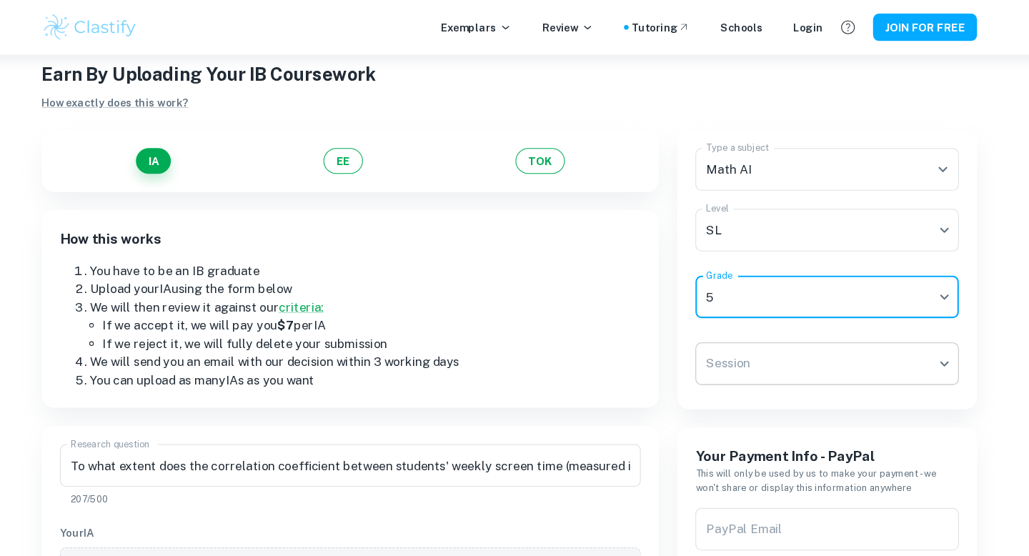
click at [733, 346] on body "We value your privacy We use cookies to enhance your browsing experience, serve…" at bounding box center [514, 294] width 1029 height 556
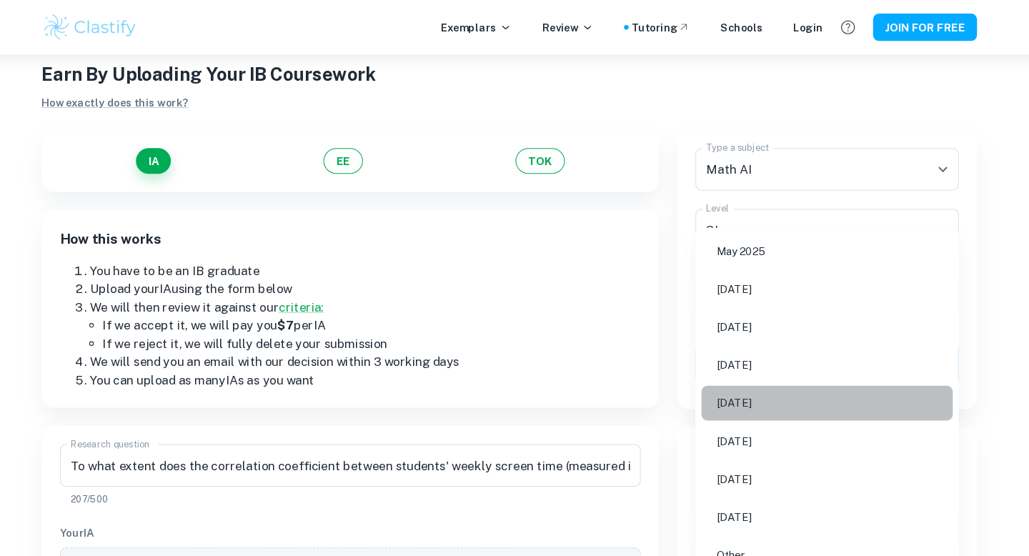
click at [728, 373] on li "[DATE]" at bounding box center [813, 379] width 236 height 33
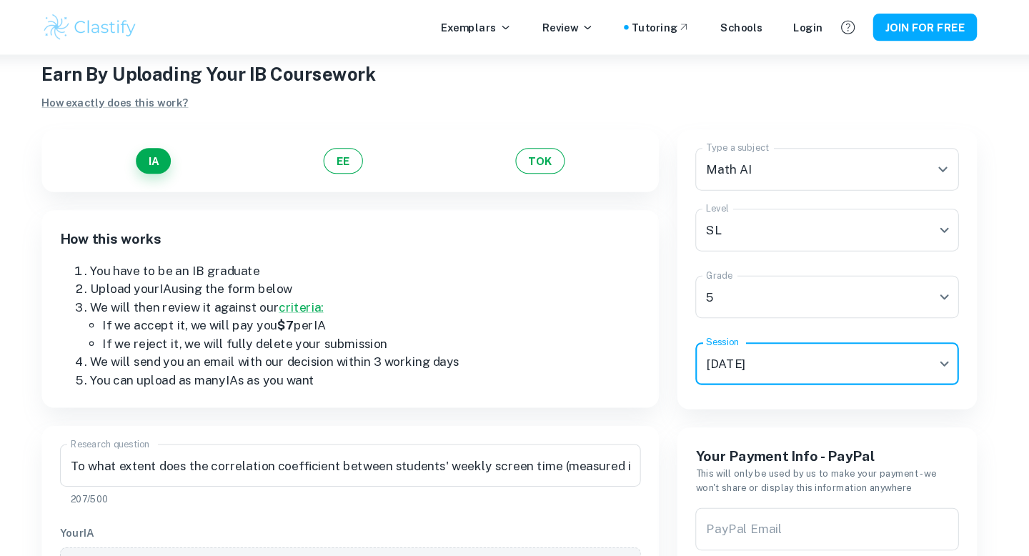
click at [737, 338] on body "We value your privacy We use cookies to enhance your browsing experience, serve…" at bounding box center [514, 294] width 1029 height 556
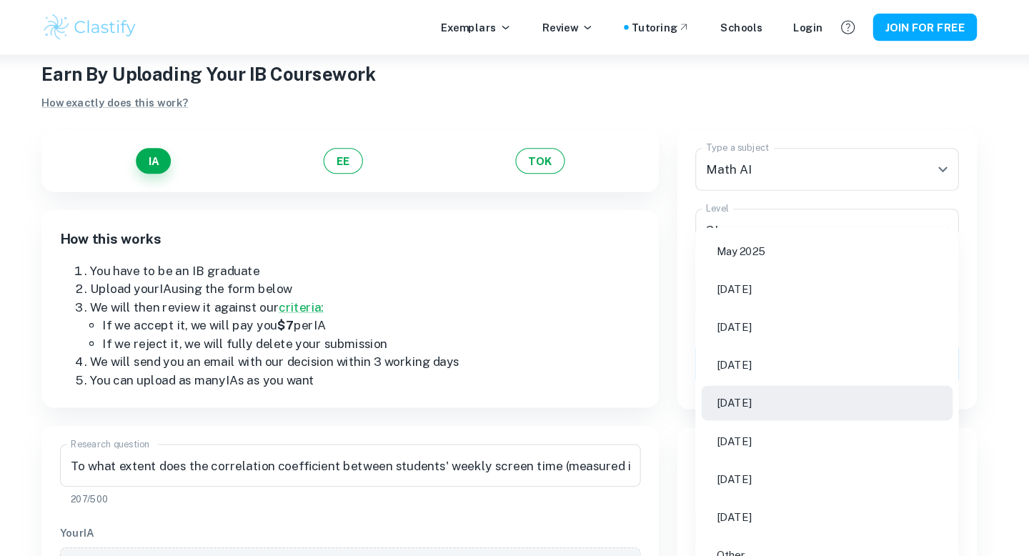
click at [755, 312] on li "[DATE]" at bounding box center [813, 307] width 236 height 33
type input "M24"
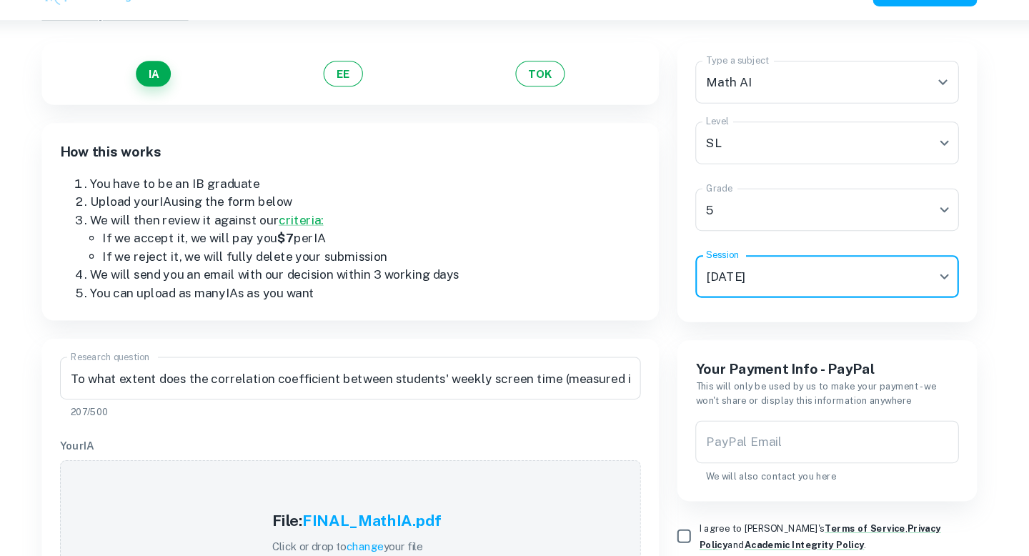
scroll to position [91, 0]
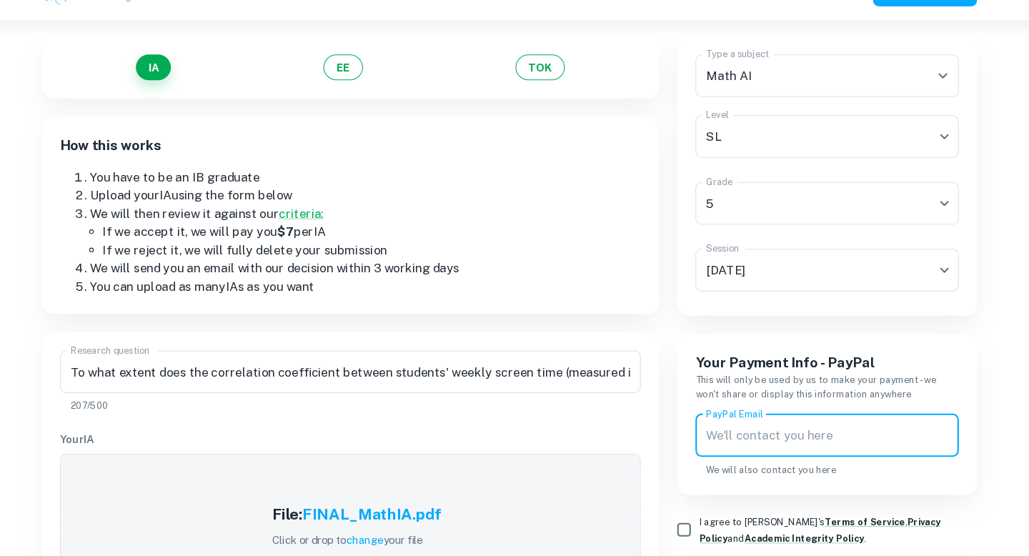
click at [747, 446] on input "PayPal Email" at bounding box center [813, 442] width 248 height 40
type input "[EMAIL_ADDRESS][DOMAIN_NAME]"
click at [669, 528] on input "I agree to [PERSON_NAME]'s Terms of Service , Privacy Policy and Academic Integ…" at bounding box center [678, 531] width 29 height 29
checkbox input "true"
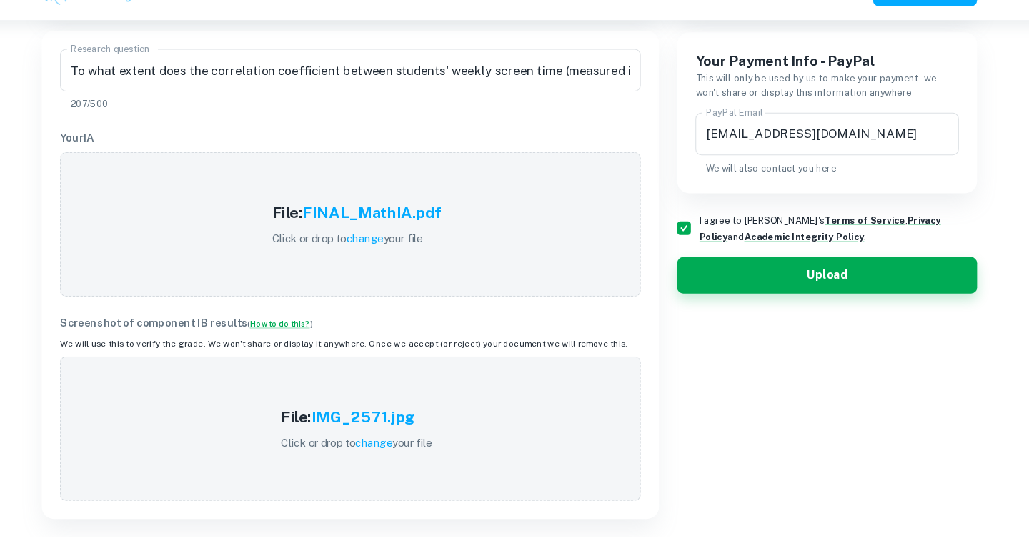
scroll to position [499, 0]
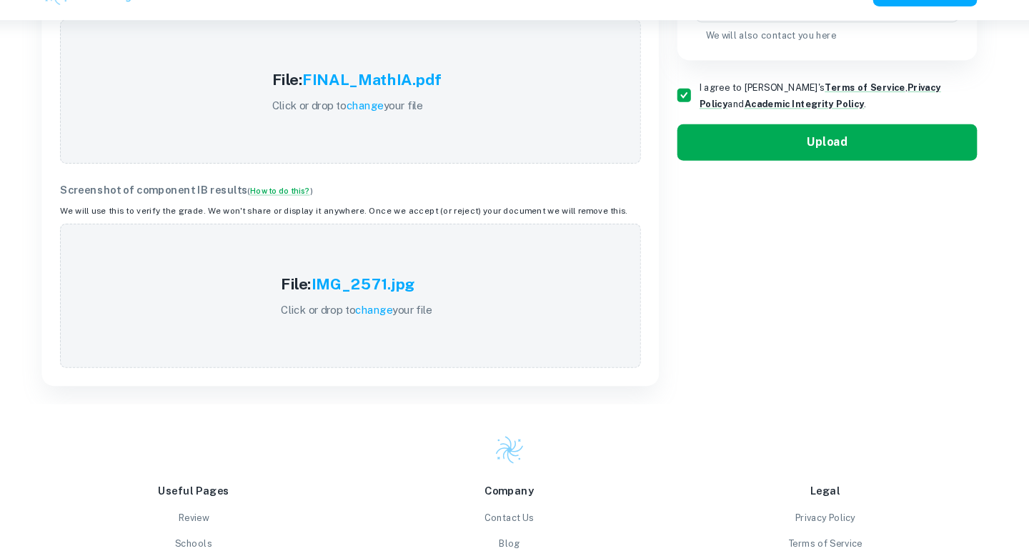
click at [802, 164] on button "Upload" at bounding box center [813, 166] width 282 height 34
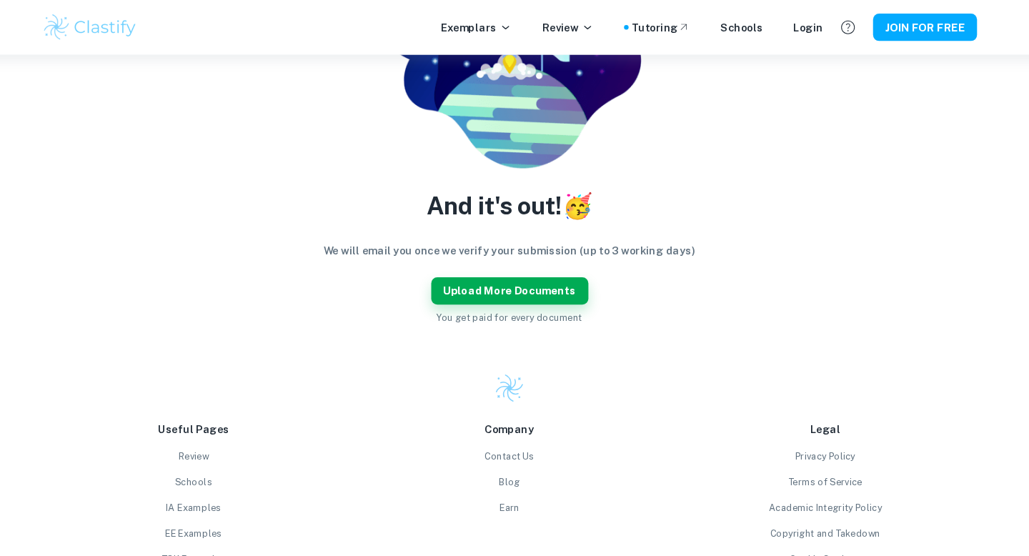
scroll to position [127, 0]
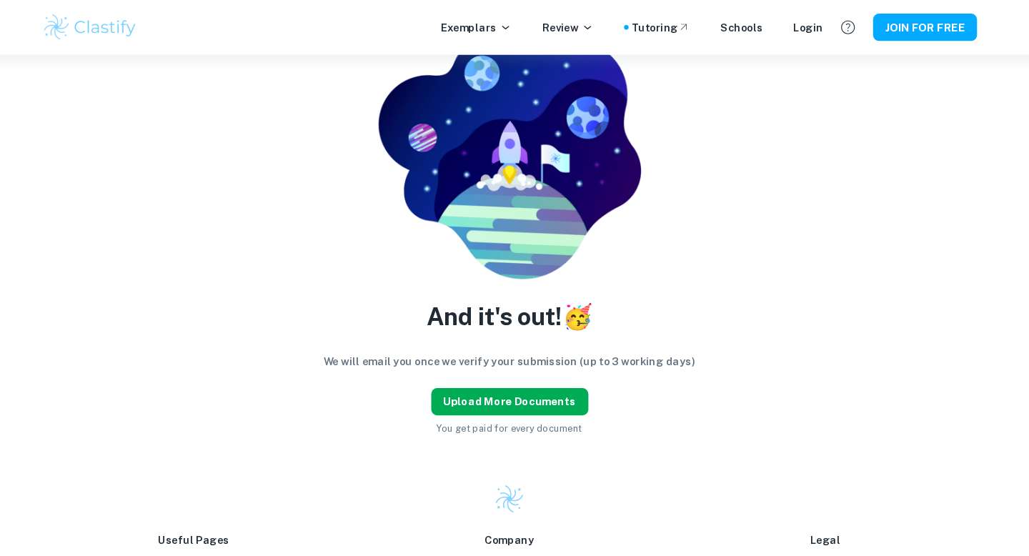
click at [501, 370] on button "Upload more documents" at bounding box center [515, 378] width 148 height 26
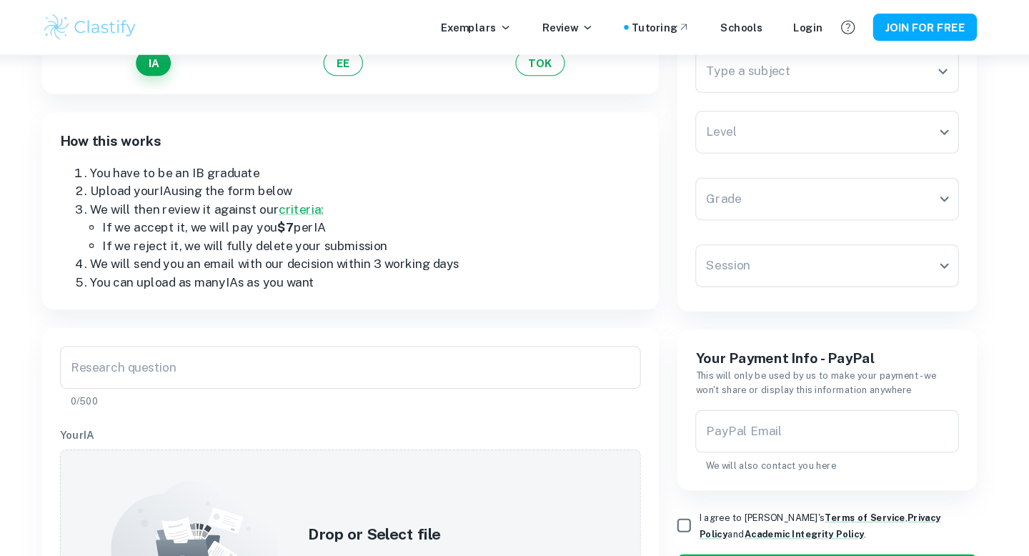
scroll to position [97, 0]
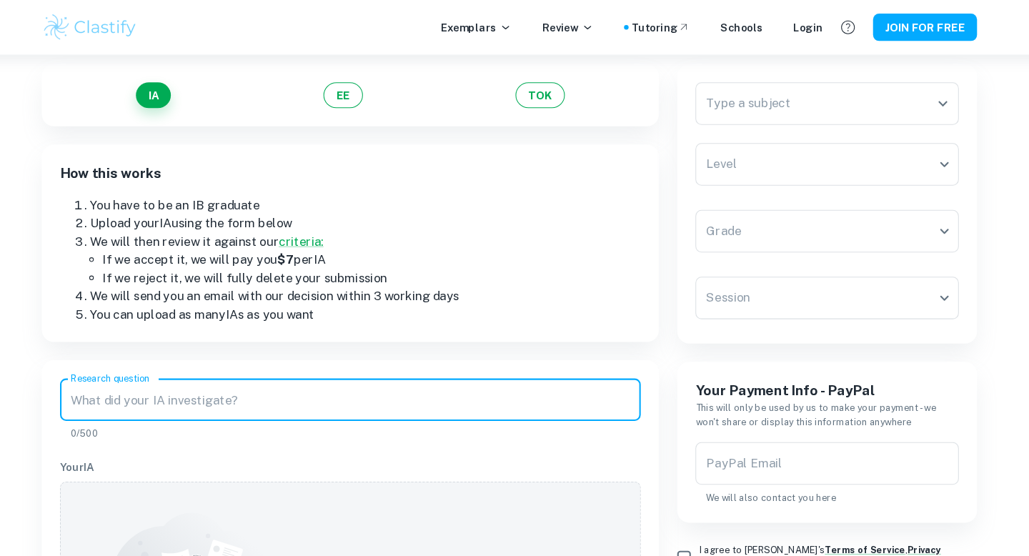
click at [384, 376] on input "Research question" at bounding box center [364, 376] width 547 height 40
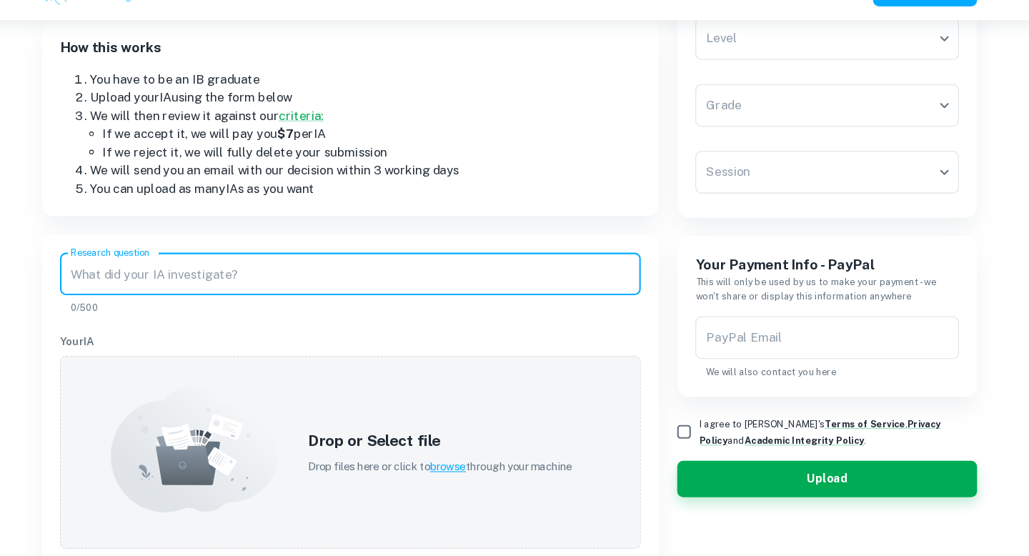
scroll to position [184, 0]
click at [361, 479] on div "Drop or Select file Drop files here or click to browse through your machine" at bounding box center [449, 457] width 283 height 77
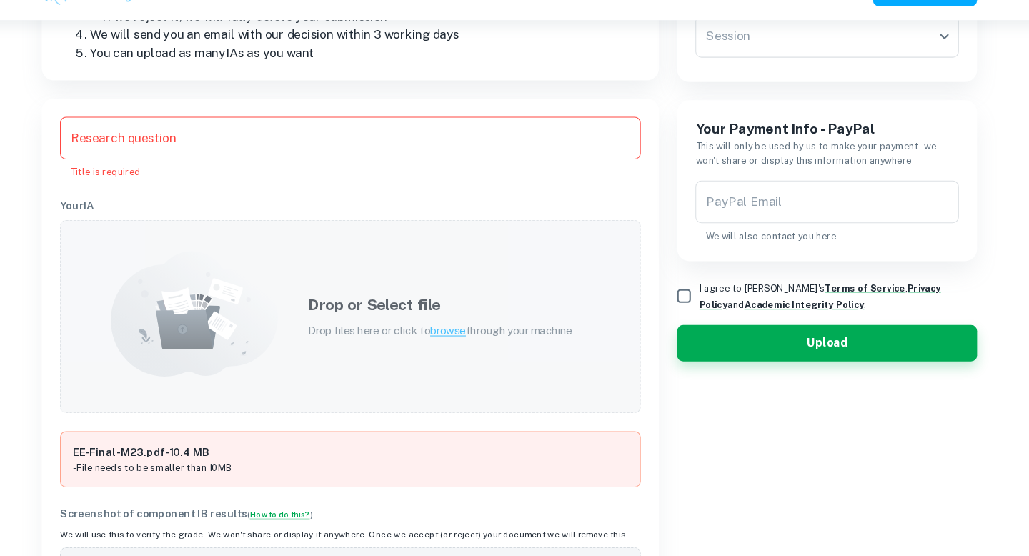
scroll to position [312, 0]
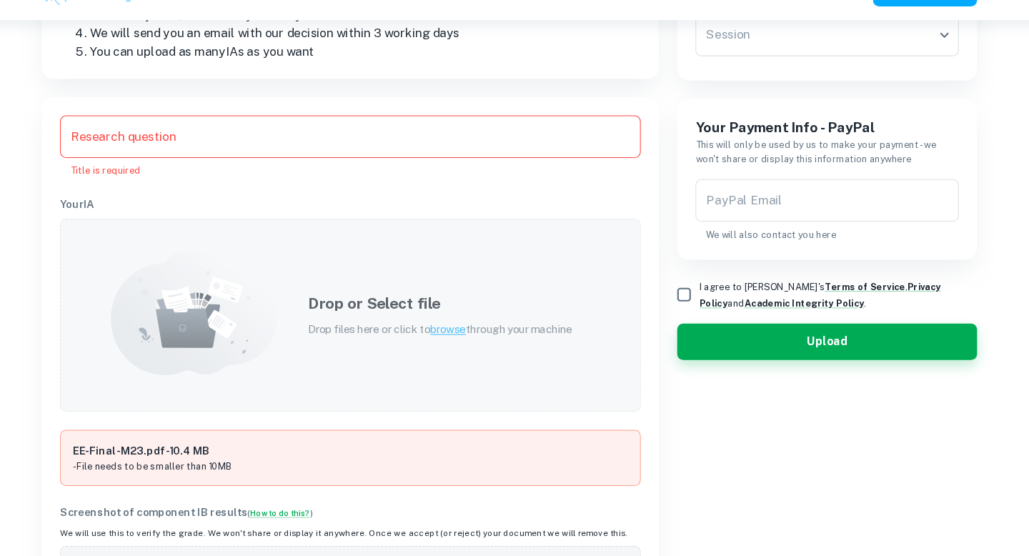
click at [406, 337] on p "Drop files here or click to browse through your machine" at bounding box center [449, 343] width 249 height 16
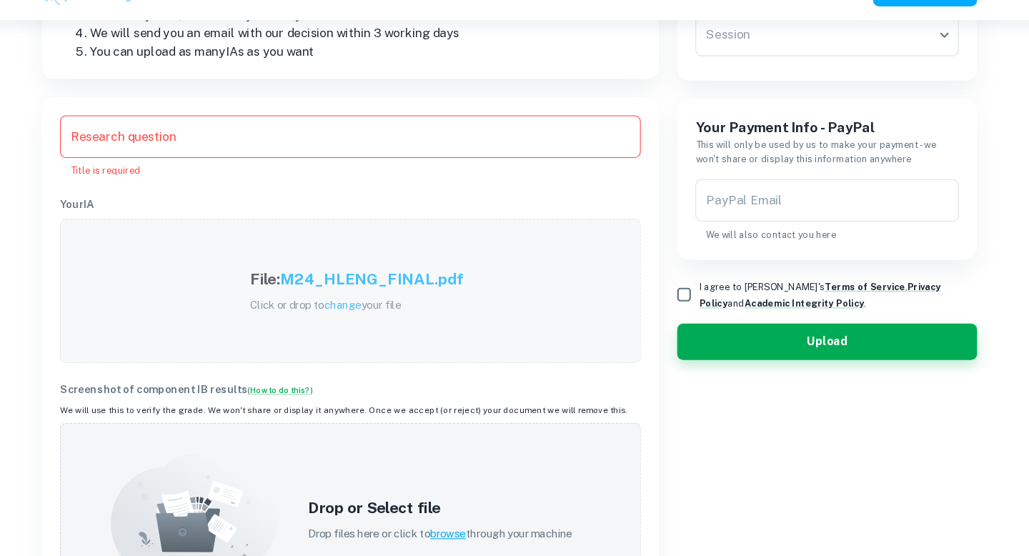
click at [347, 156] on input "Research question" at bounding box center [364, 161] width 547 height 40
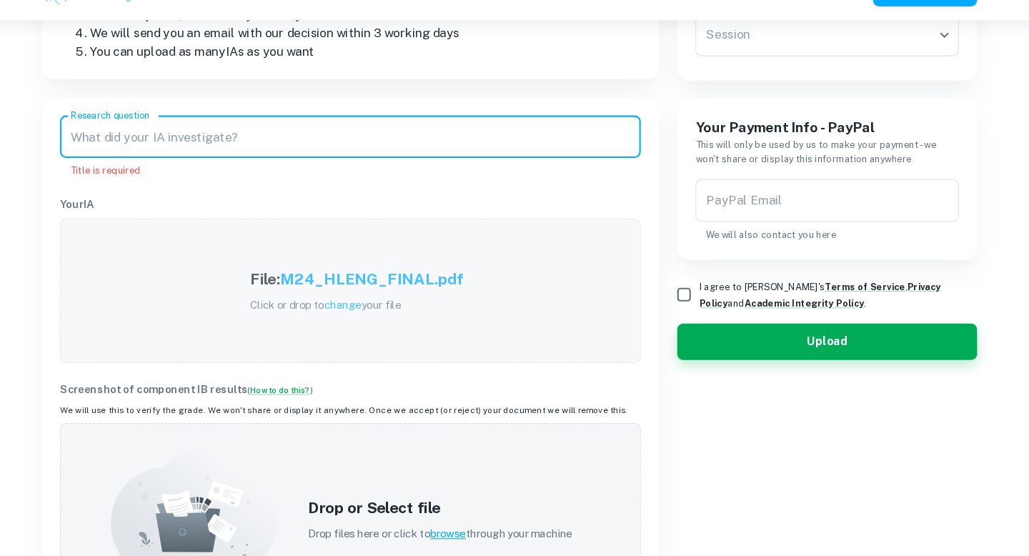
click at [509, 172] on input "Research question" at bounding box center [364, 161] width 547 height 40
paste input "To what extent does the sun affect [PERSON_NAME]’s agency in The Stranger by [P…"
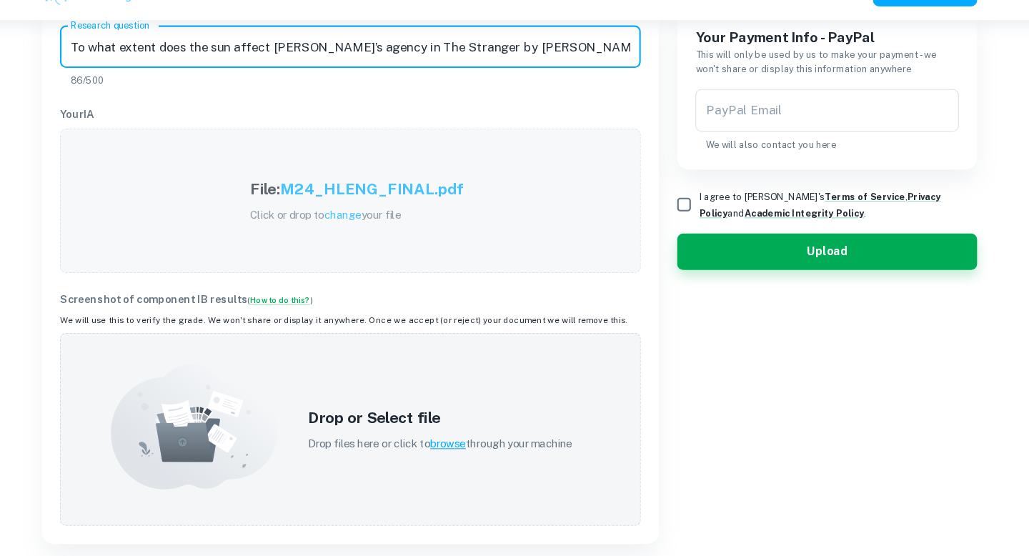
scroll to position [399, 0]
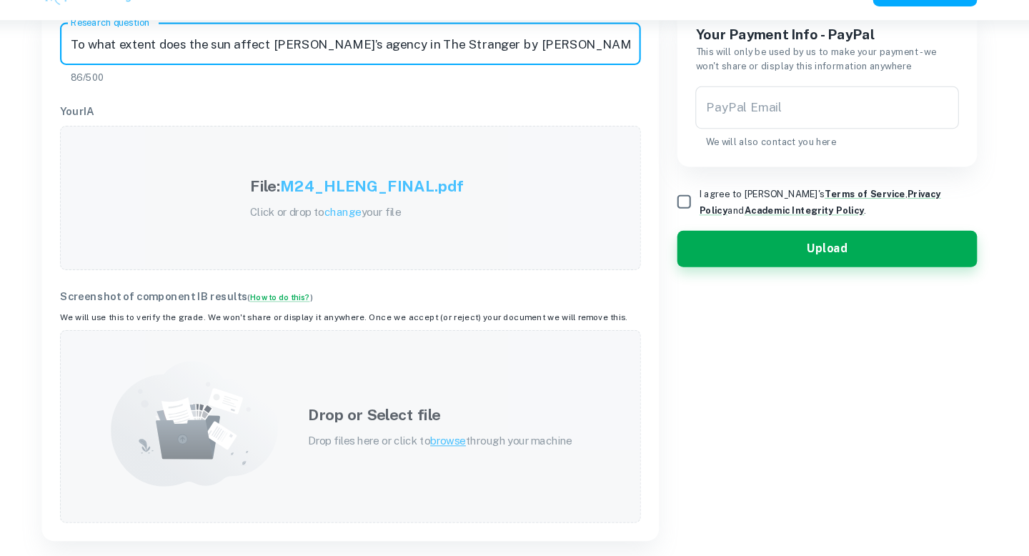
type input "To what extent does the sun affect [PERSON_NAME]’s agency in The Stranger by [P…"
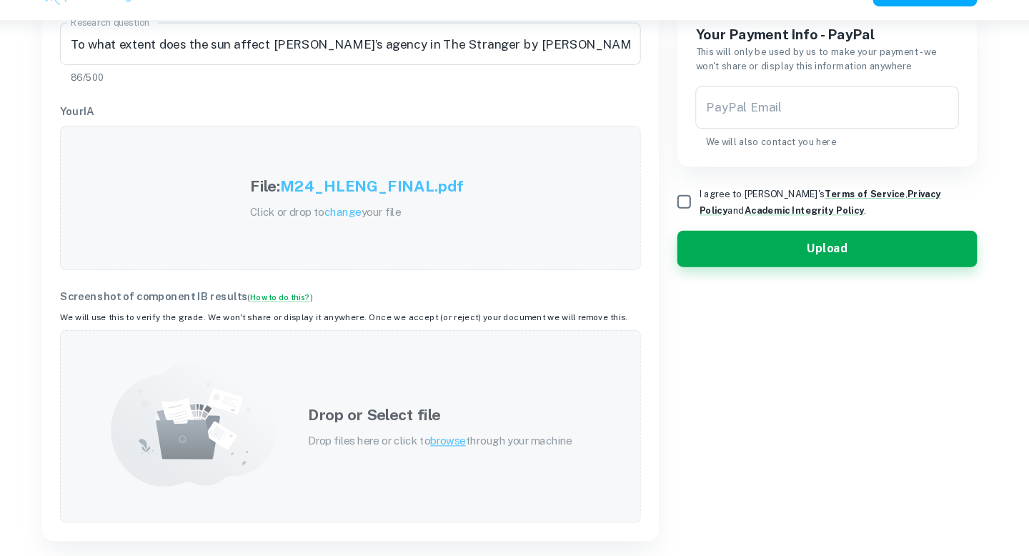
click at [461, 450] on span "browse" at bounding box center [457, 447] width 34 height 11
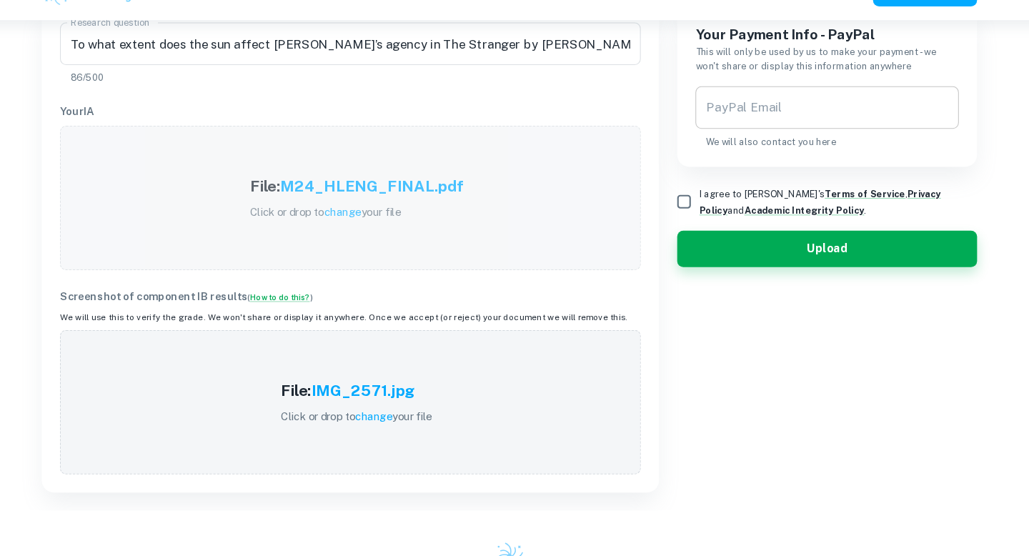
click at [739, 131] on input "PayPal Email" at bounding box center [813, 134] width 248 height 40
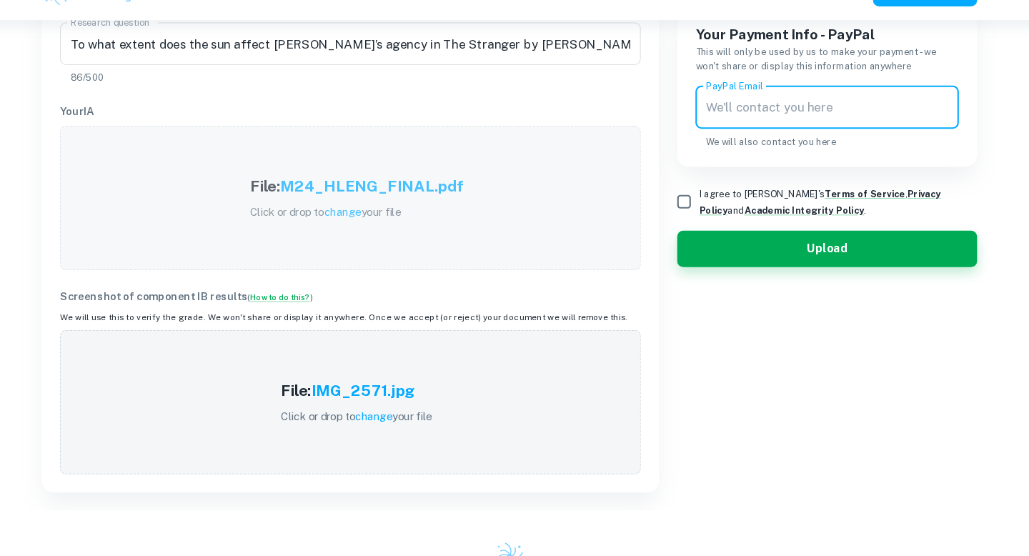
type input "[EMAIL_ADDRESS][DOMAIN_NAME]"
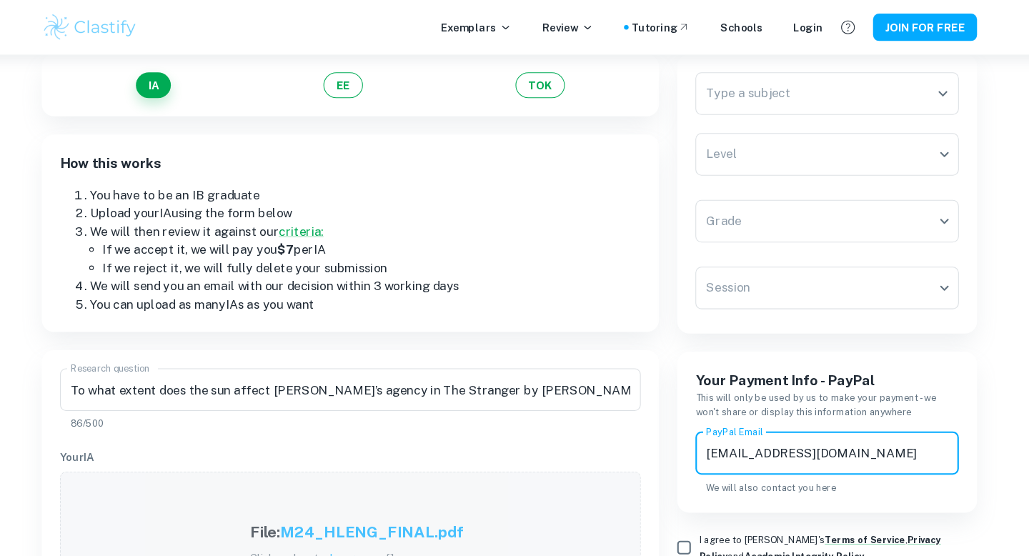
scroll to position [0, 0]
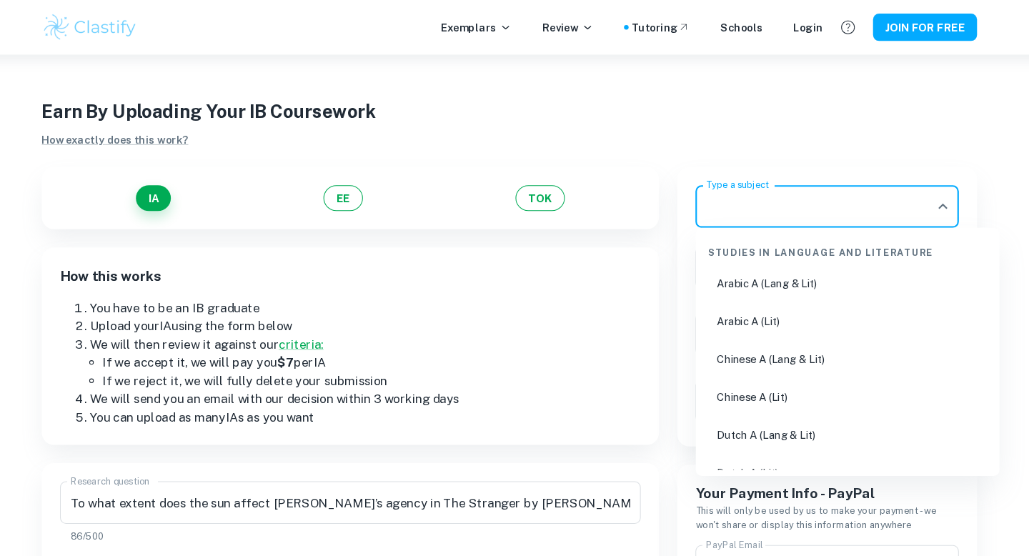
click at [788, 182] on input "Type a subject" at bounding box center [803, 194] width 214 height 27
click at [852, 269] on li "English A ([PERSON_NAME] & Lit) HL Essay" at bounding box center [833, 266] width 274 height 33
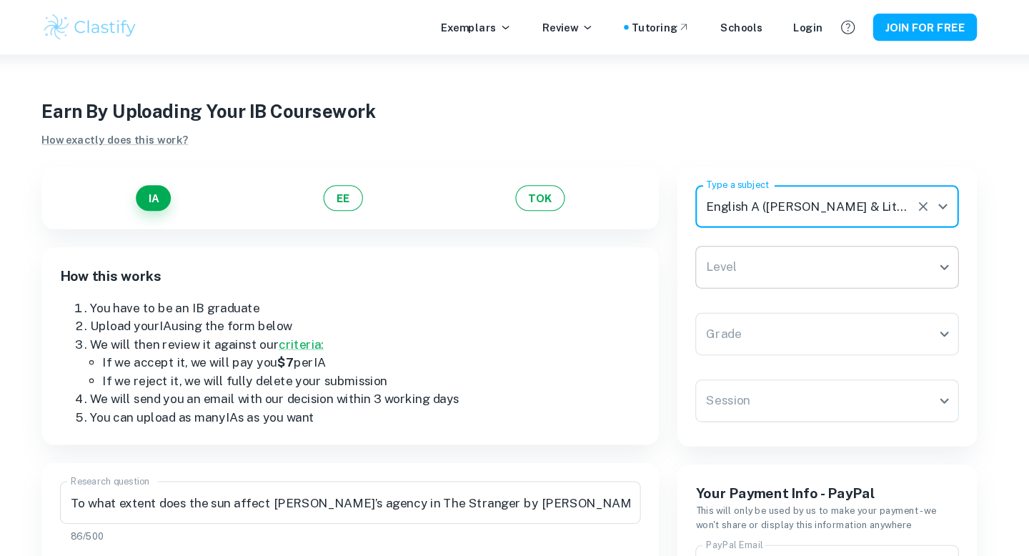
type input "English A ([PERSON_NAME] & Lit) HL Essay"
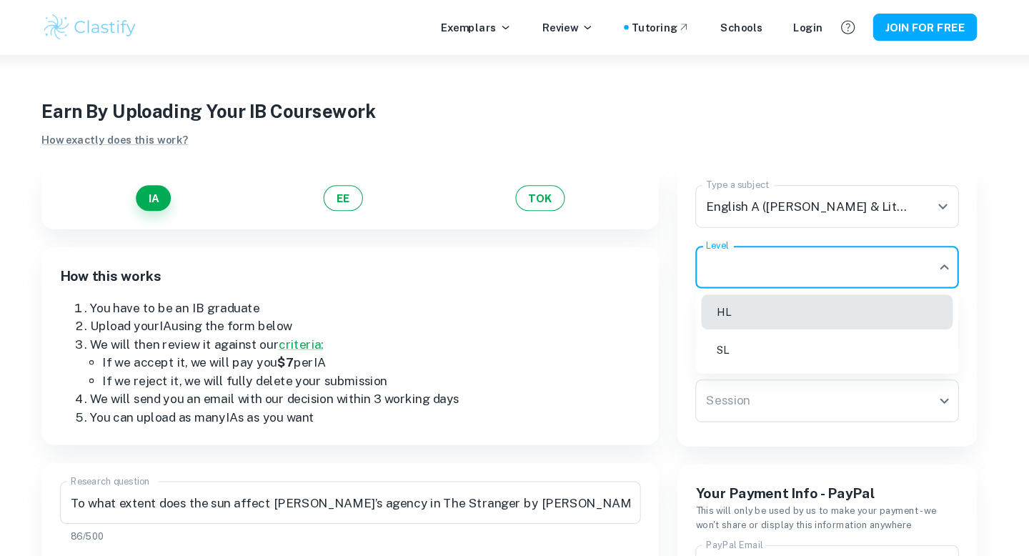
click at [826, 254] on body "We value your privacy We use cookies to enhance your browsing experience, serve…" at bounding box center [514, 329] width 1029 height 556
click at [779, 300] on li "HL" at bounding box center [813, 293] width 236 height 33
type input "HL"
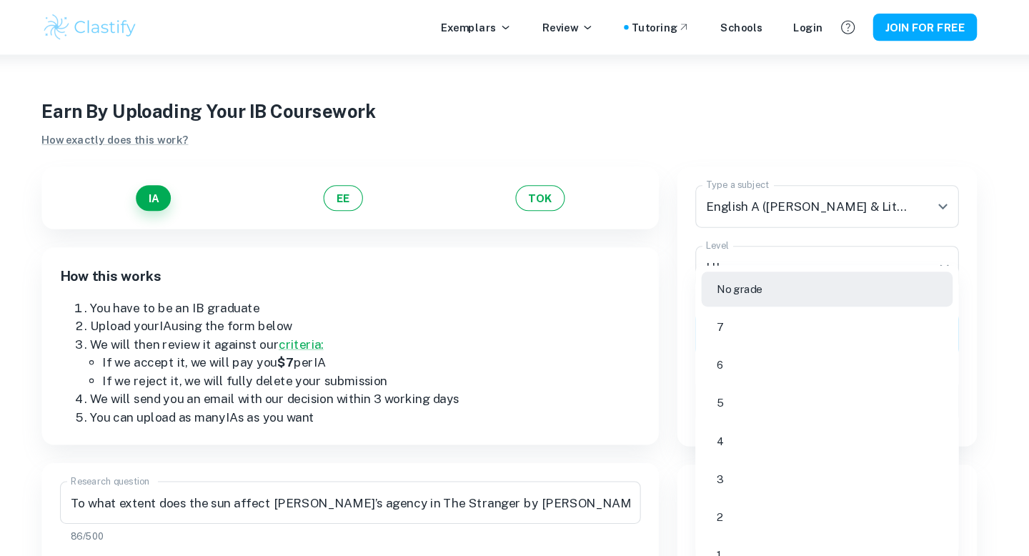
click at [760, 324] on body "We value your privacy We use cookies to enhance your browsing experience, serve…" at bounding box center [514, 329] width 1029 height 556
click at [724, 373] on li "5" at bounding box center [813, 379] width 236 height 33
type input "5"
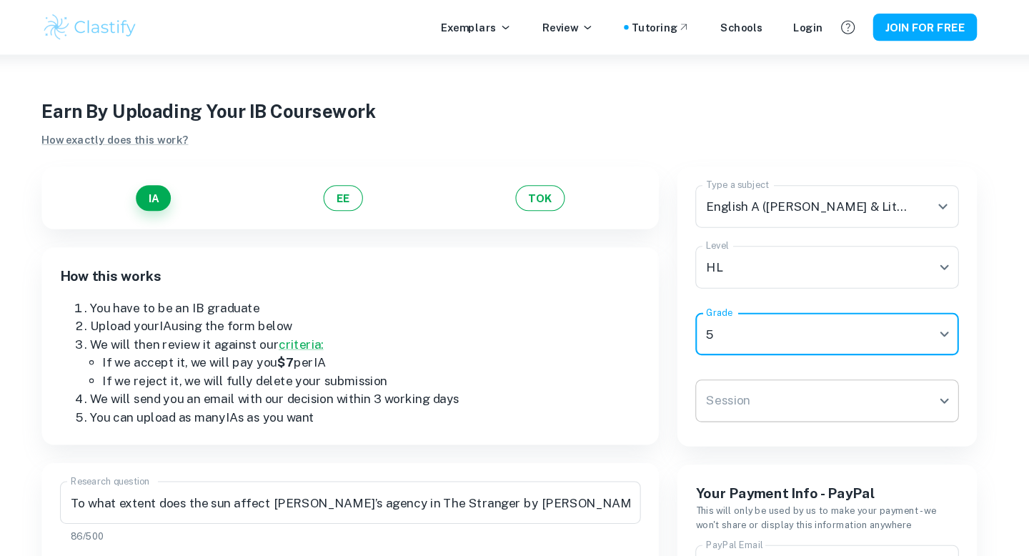
click at [754, 391] on body "We value your privacy We use cookies to enhance your browsing experience, serve…" at bounding box center [514, 329] width 1029 height 556
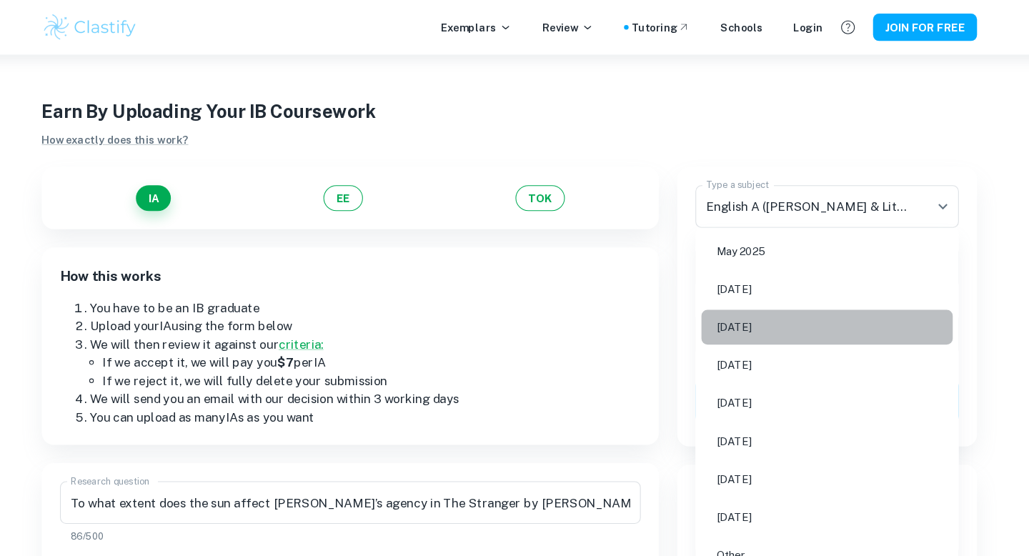
click at [753, 300] on li "[DATE]" at bounding box center [813, 307] width 236 height 33
type input "M24"
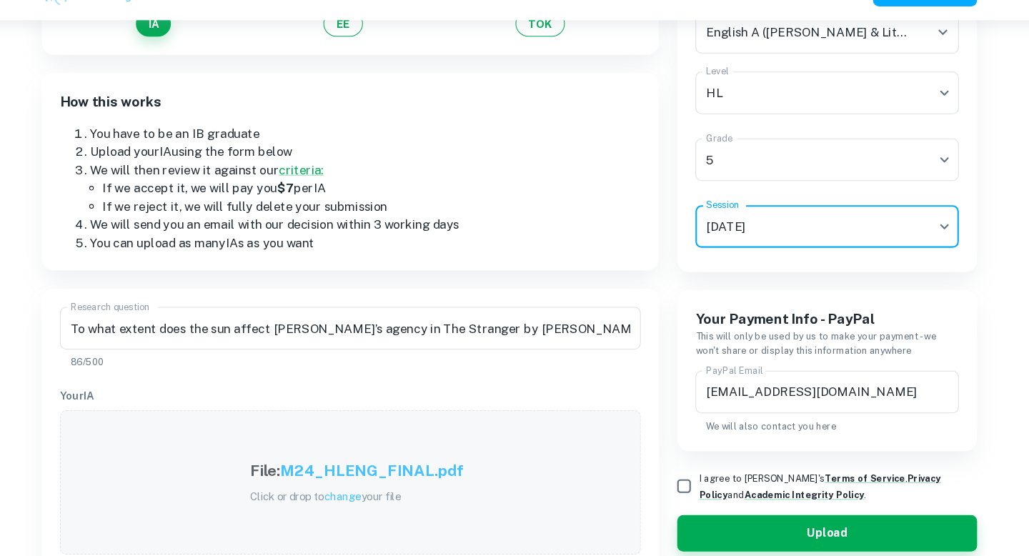
scroll to position [156, 0]
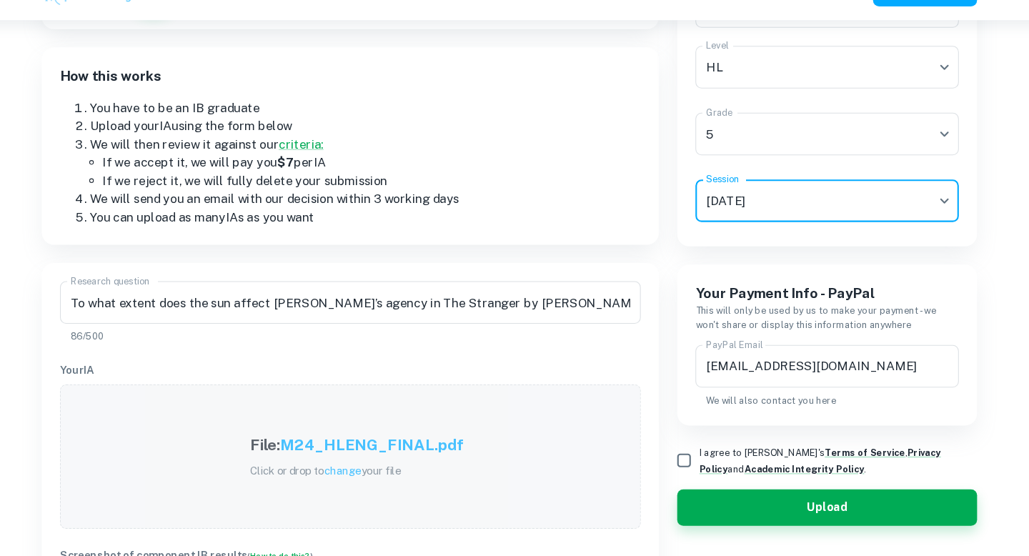
click at [681, 467] on input "I agree to [PERSON_NAME]'s Terms of Service , Privacy Policy and Academic Integ…" at bounding box center [678, 466] width 29 height 29
checkbox input "true"
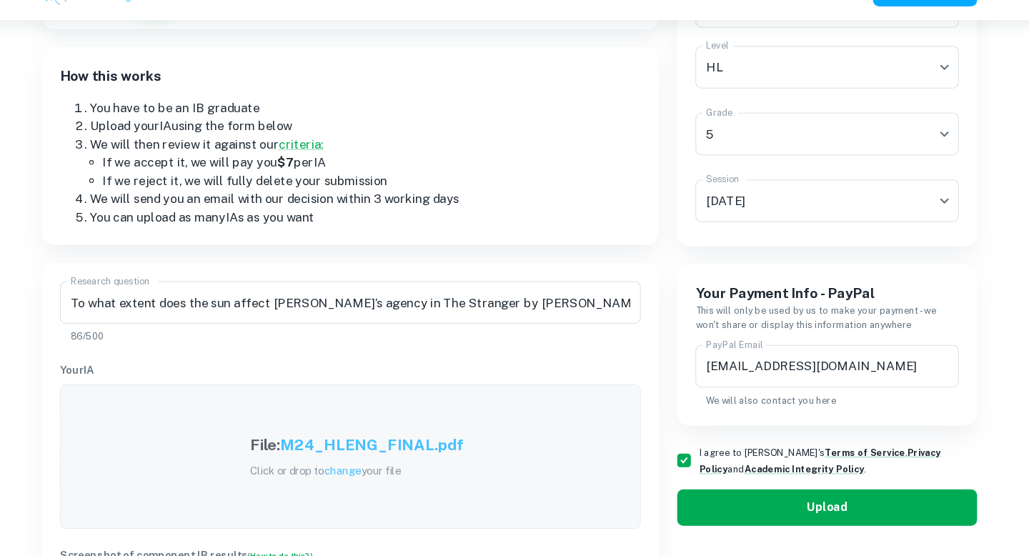
click at [750, 507] on button "Upload" at bounding box center [813, 510] width 282 height 34
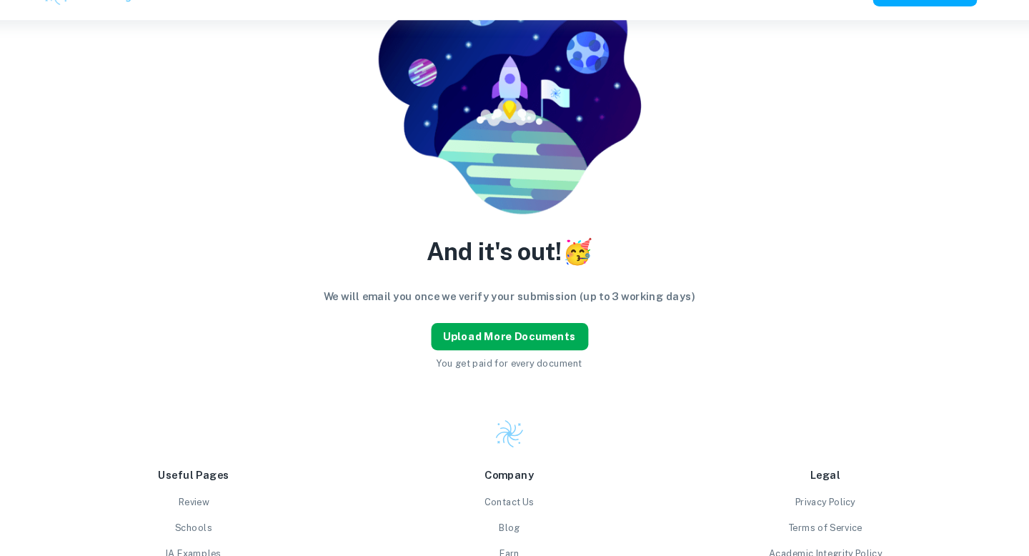
click at [527, 341] on button "Upload more documents" at bounding box center [515, 350] width 148 height 26
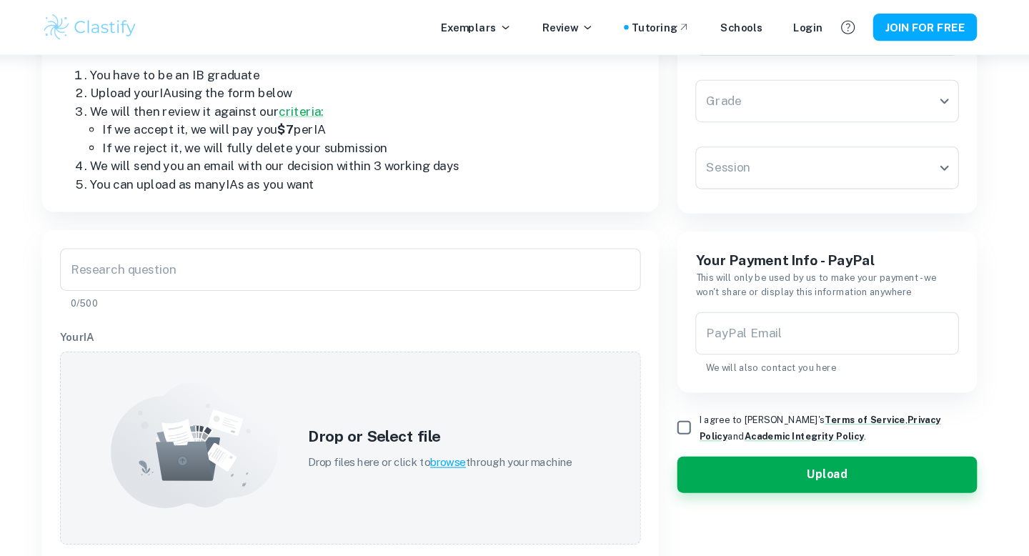
scroll to position [0, 0]
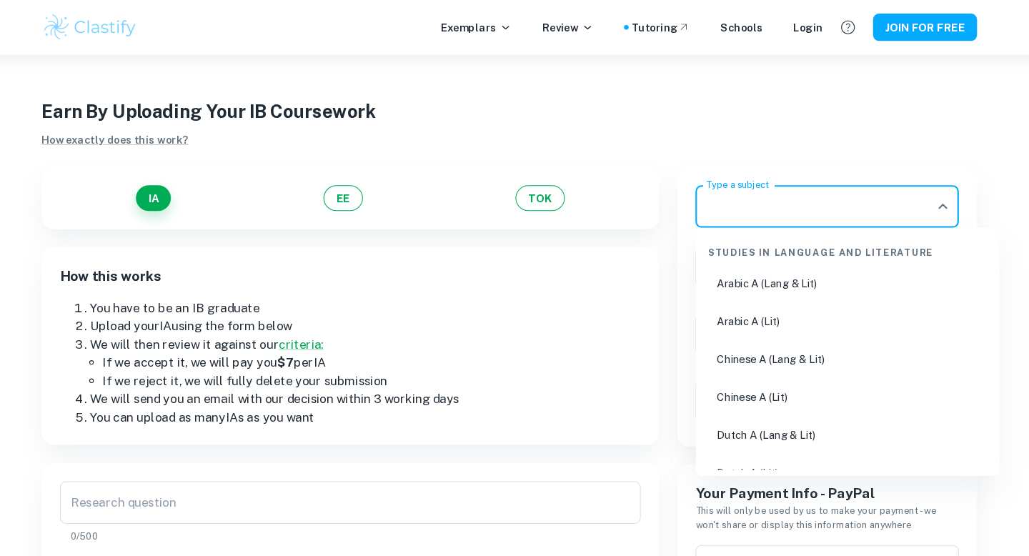
click at [712, 204] on input "Type a subject" at bounding box center [803, 194] width 214 height 27
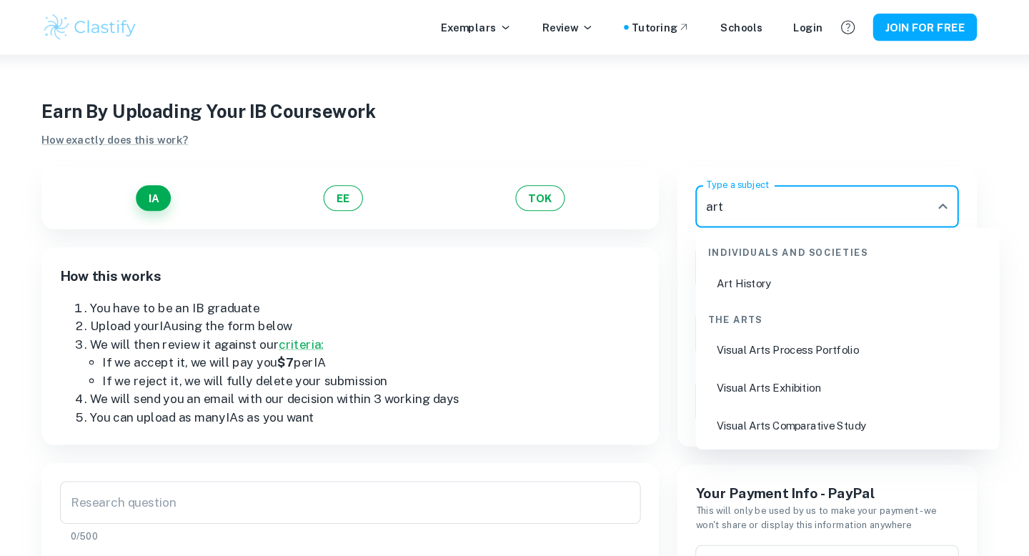
click at [780, 332] on li "Visual Arts Process Portfolio" at bounding box center [833, 329] width 274 height 33
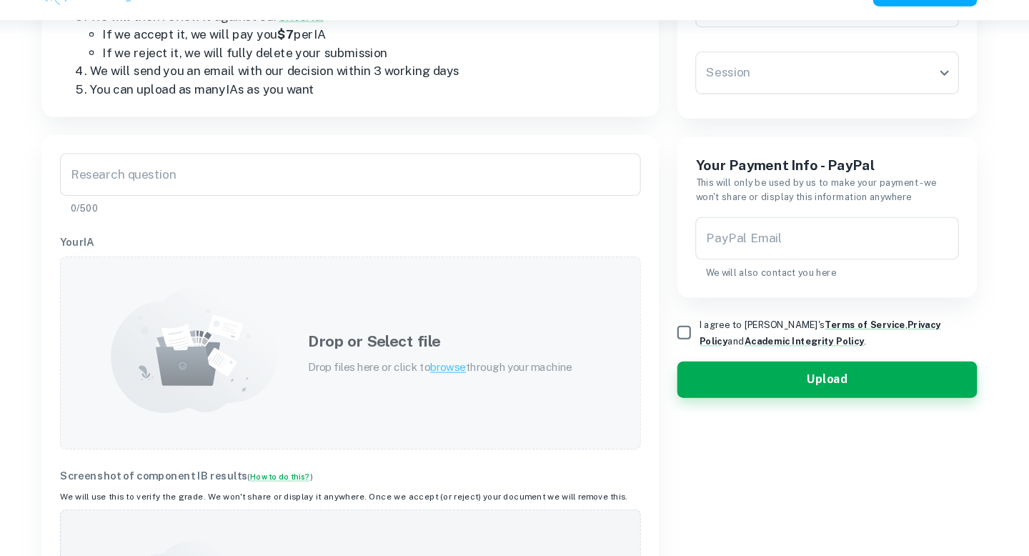
scroll to position [279, 0]
type input "Visual Arts Process Portfolio"
click at [464, 379] on span "browse" at bounding box center [457, 375] width 34 height 11
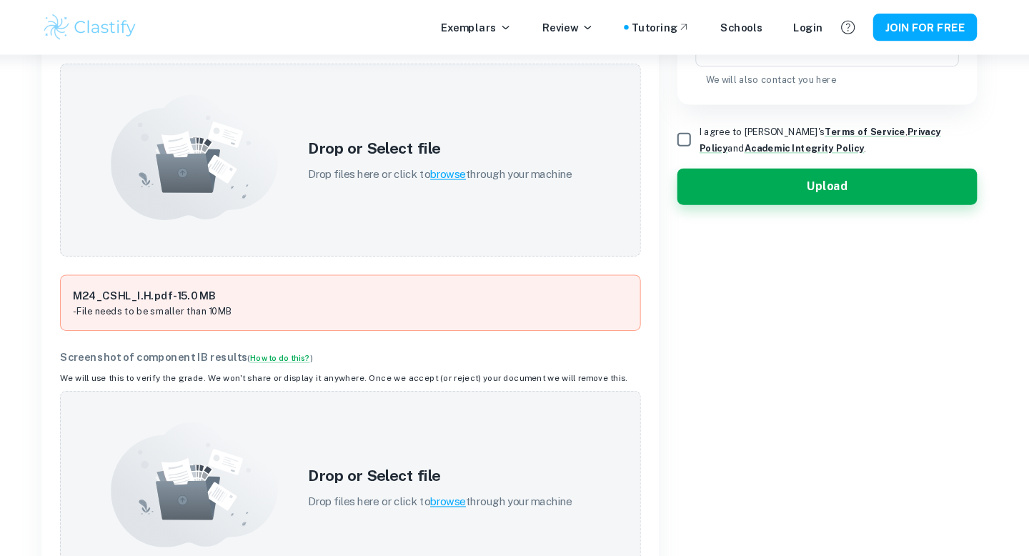
scroll to position [479, 0]
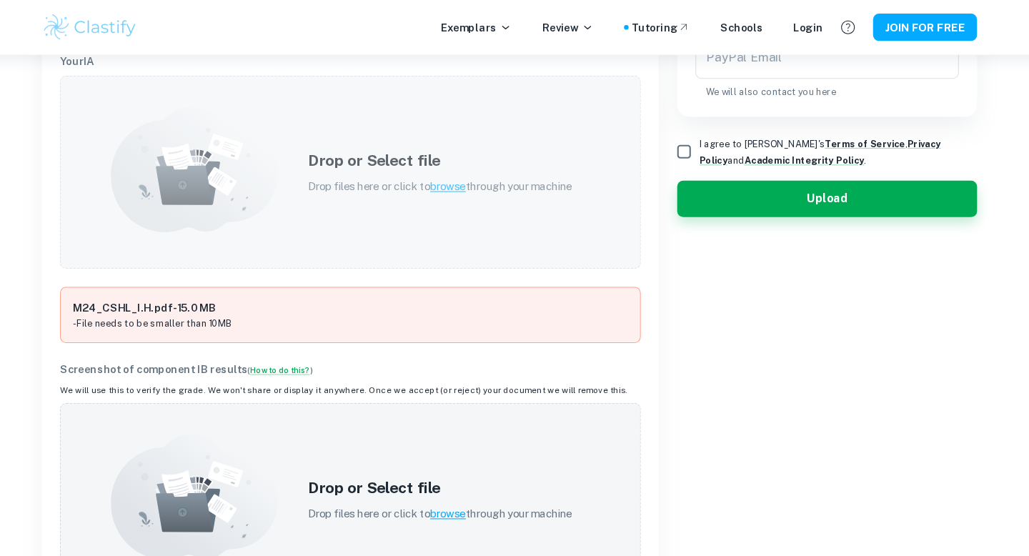
click at [450, 181] on p "Drop files here or click to browse through your machine" at bounding box center [449, 176] width 249 height 16
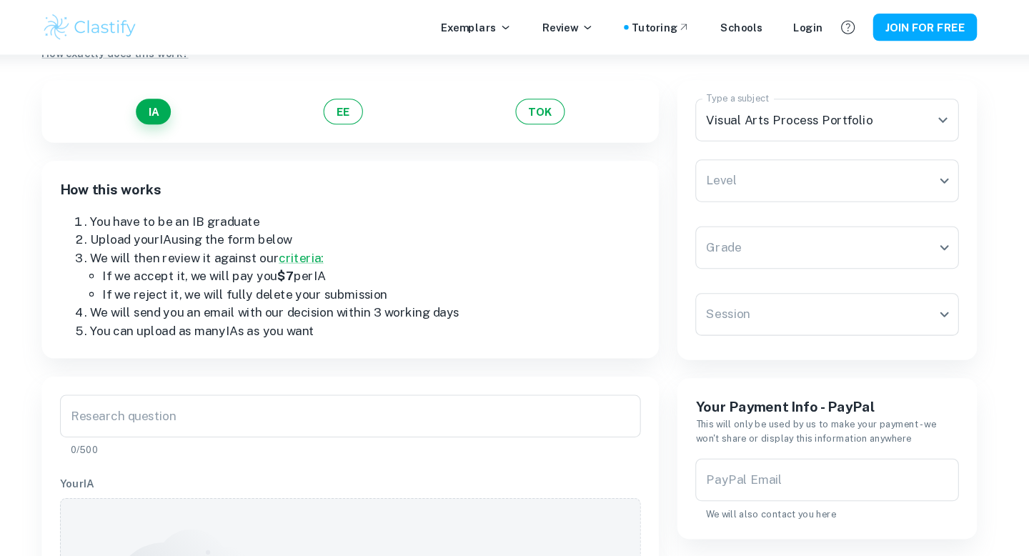
scroll to position [0, 0]
